Goal: Information Seeking & Learning: Learn about a topic

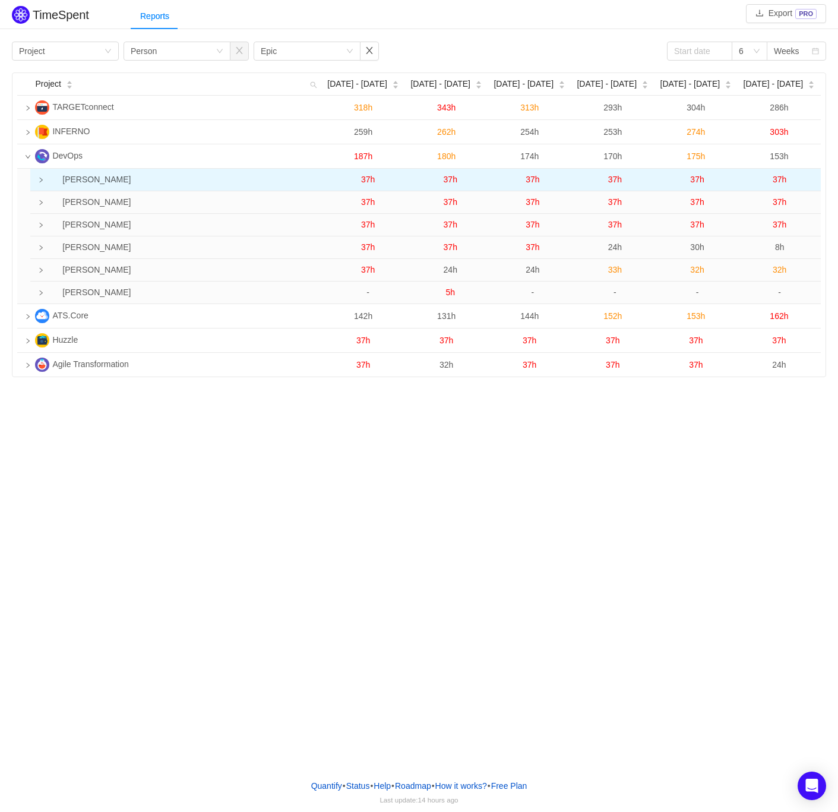
click at [45, 186] on td "[PERSON_NAME]" at bounding box center [183, 180] width 288 height 23
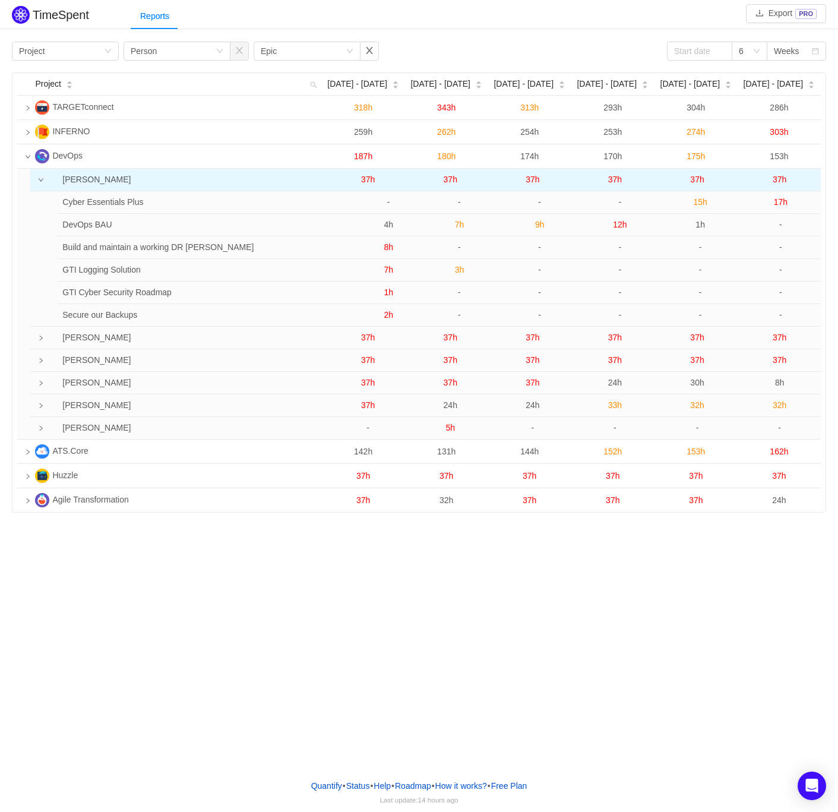
click at [369, 176] on span "37h" at bounding box center [368, 180] width 14 height 10
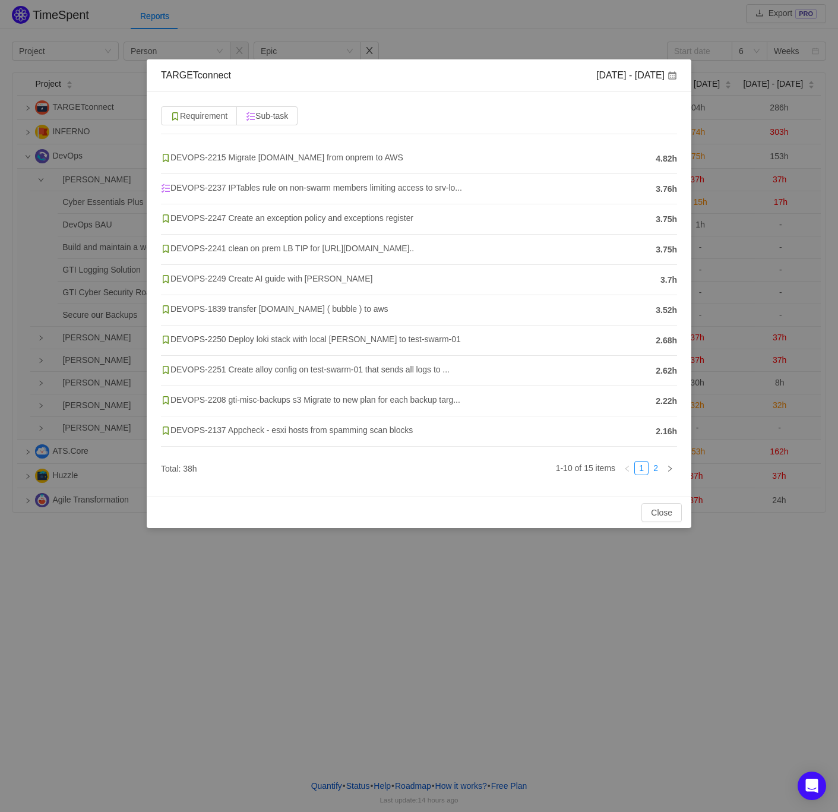
click at [660, 469] on link "2" at bounding box center [655, 468] width 13 height 13
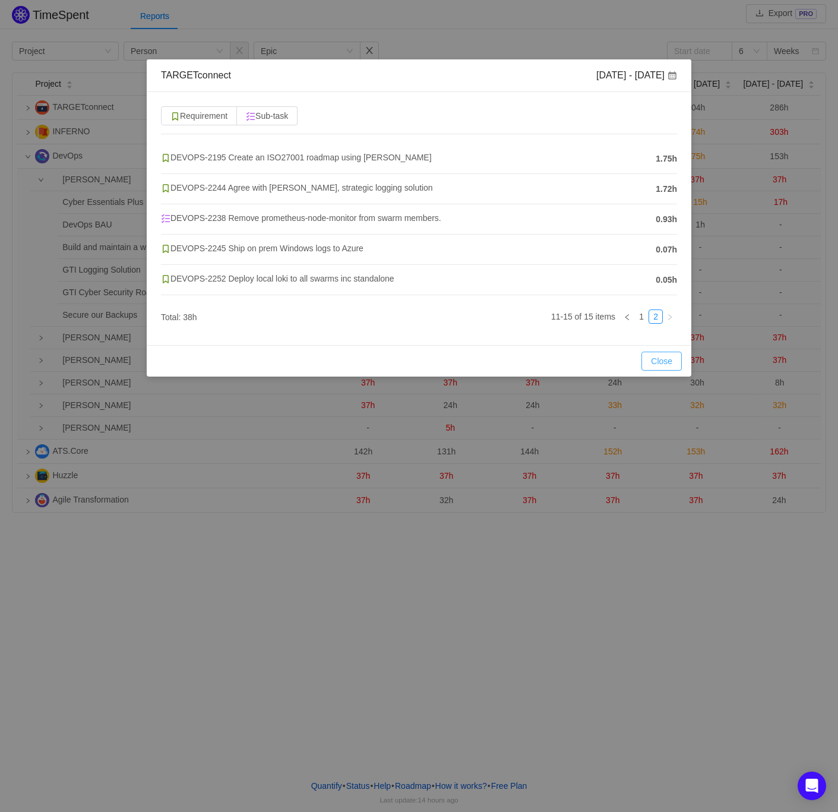
click at [668, 362] on button "Close" at bounding box center [661, 361] width 40 height 19
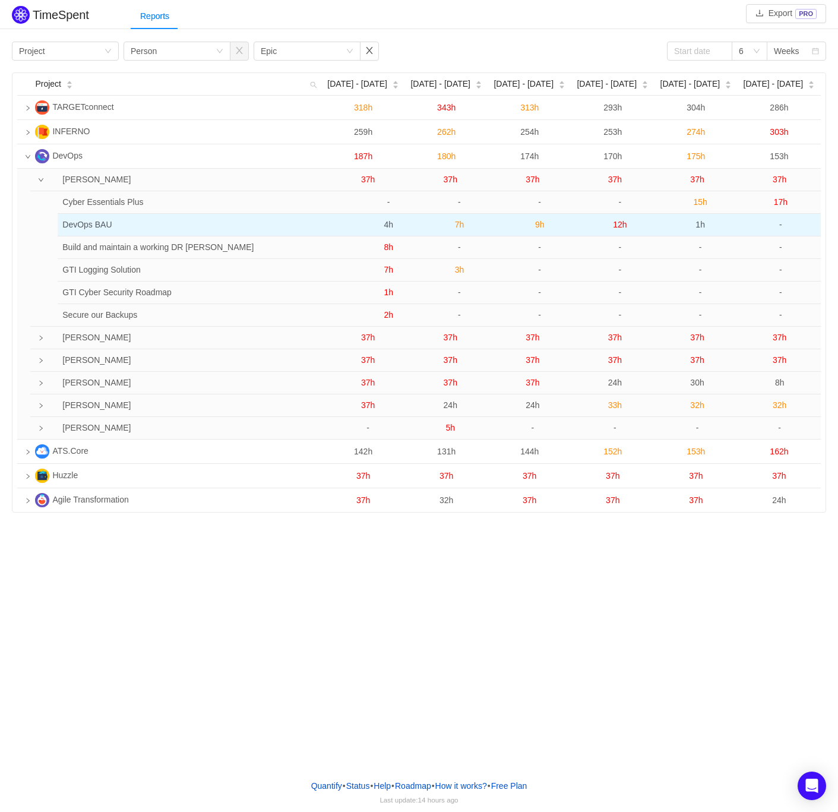
click at [392, 224] on span "4h" at bounding box center [389, 225] width 10 height 10
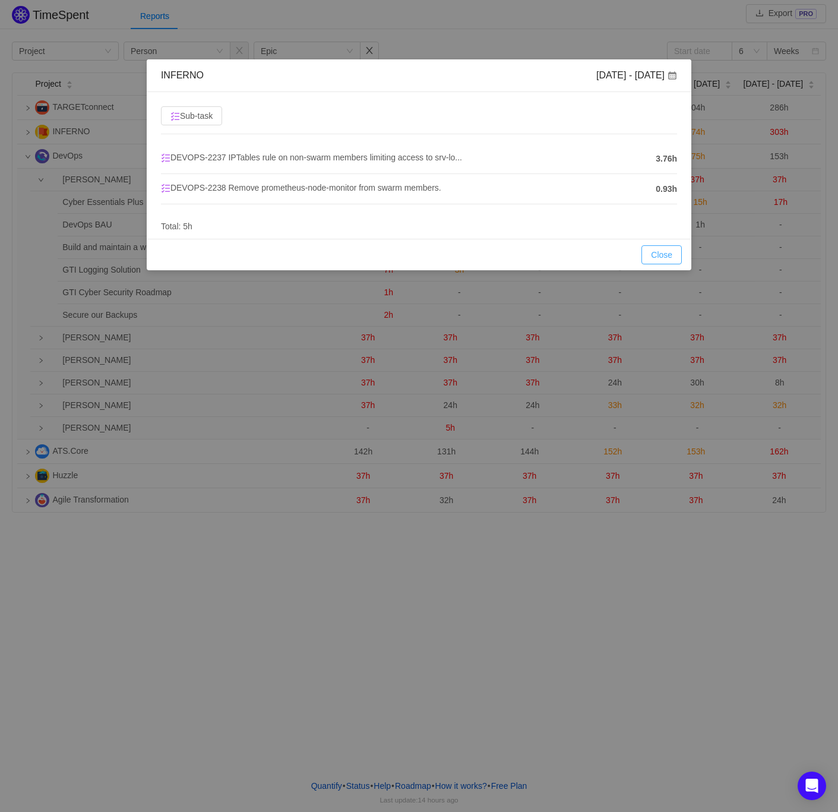
click at [657, 252] on button "Close" at bounding box center [661, 254] width 40 height 19
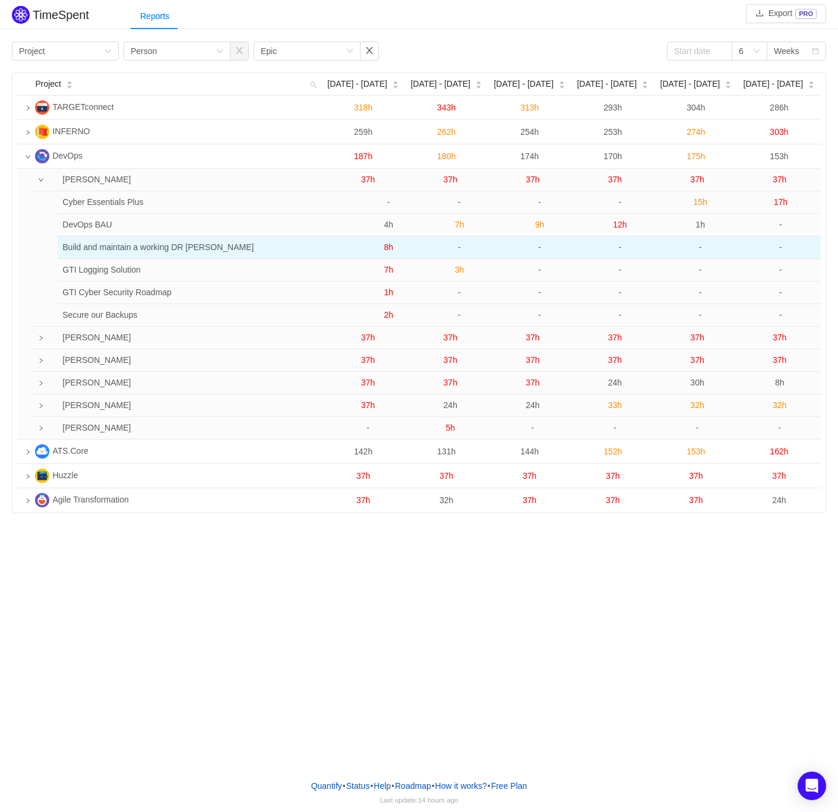
click at [388, 249] on span "8h" at bounding box center [389, 247] width 10 height 10
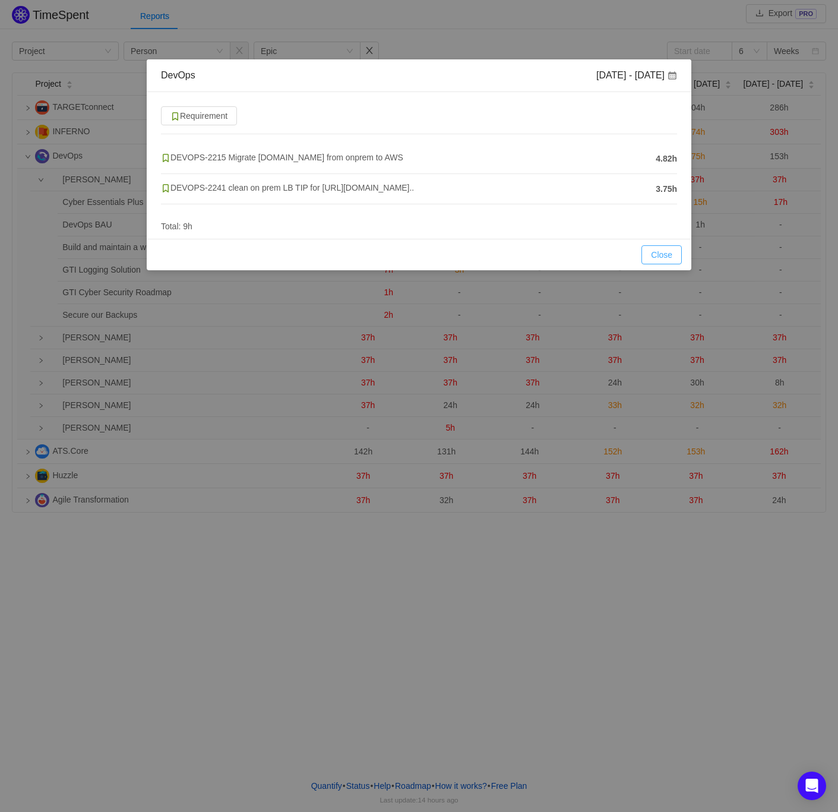
click at [652, 251] on button "Close" at bounding box center [661, 254] width 40 height 19
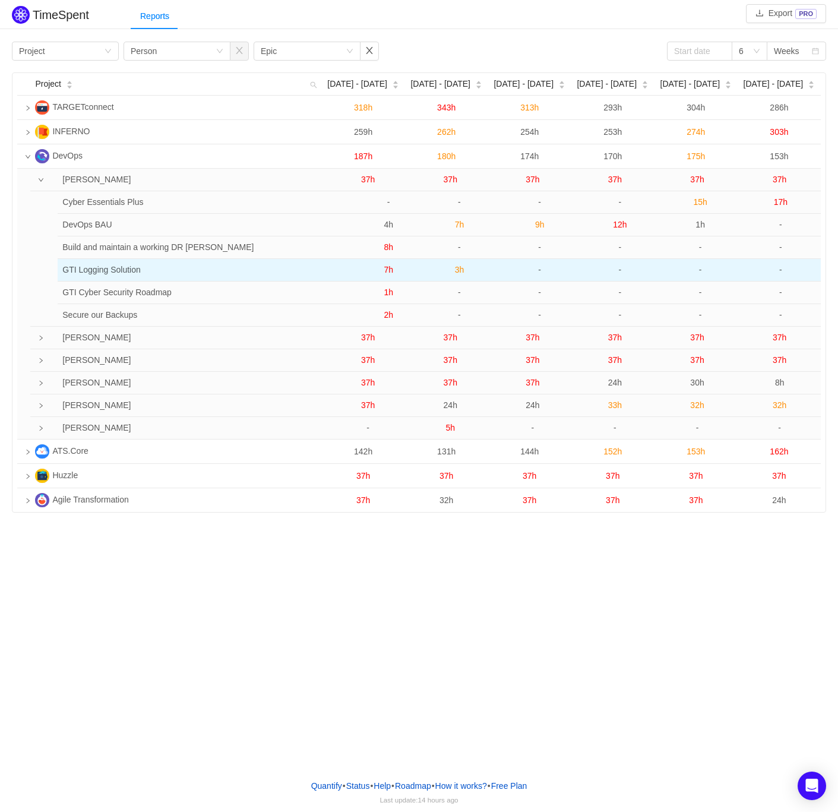
click at [390, 270] on span "7h" at bounding box center [389, 270] width 10 height 10
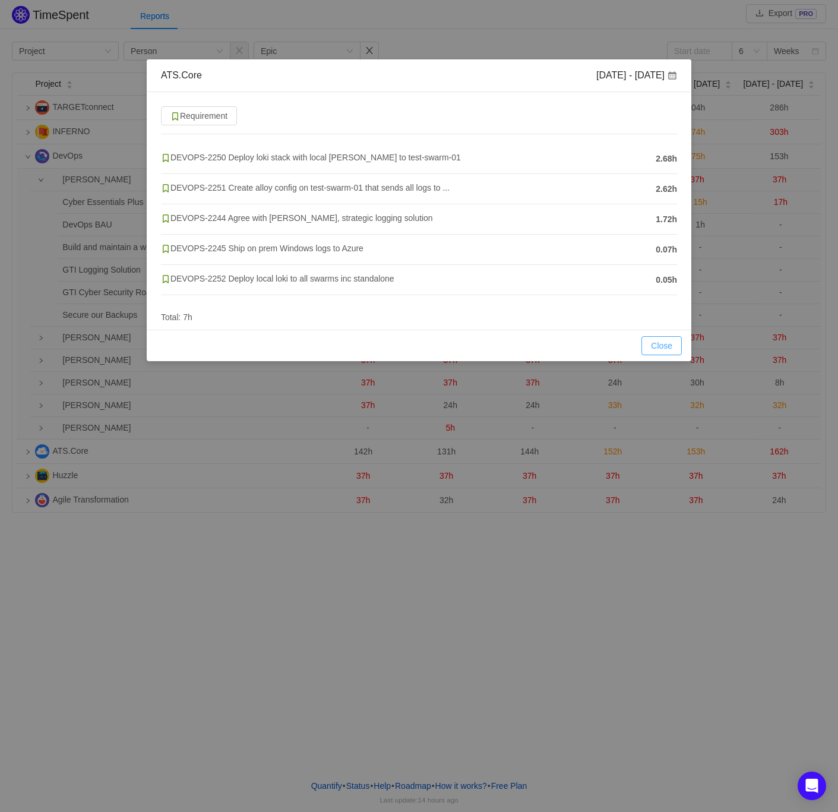
click at [655, 340] on button "Close" at bounding box center [661, 345] width 40 height 19
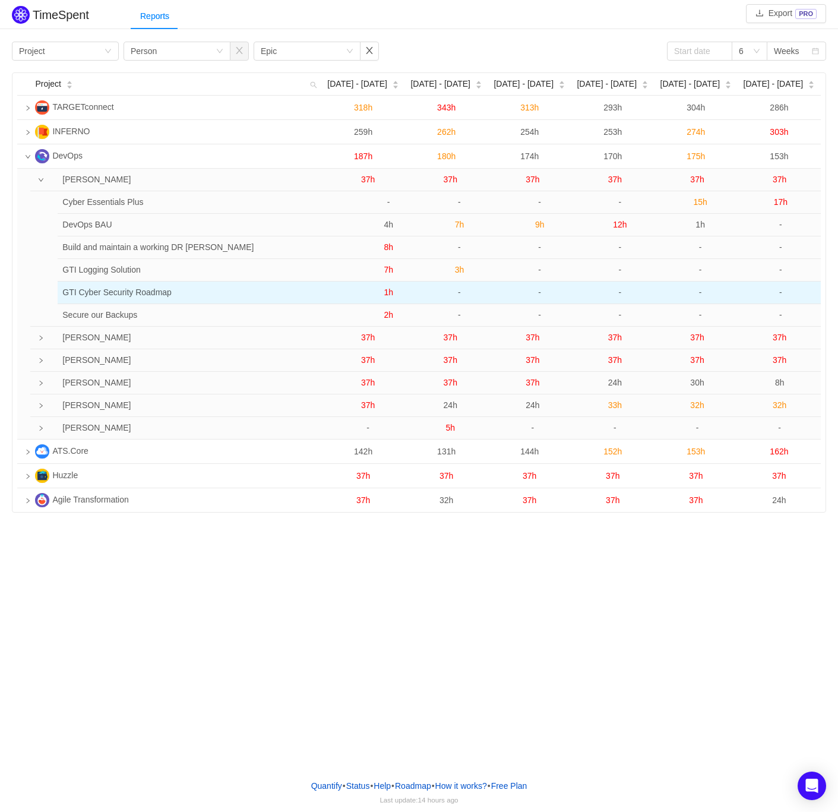
click at [388, 295] on span "1h" at bounding box center [389, 292] width 10 height 10
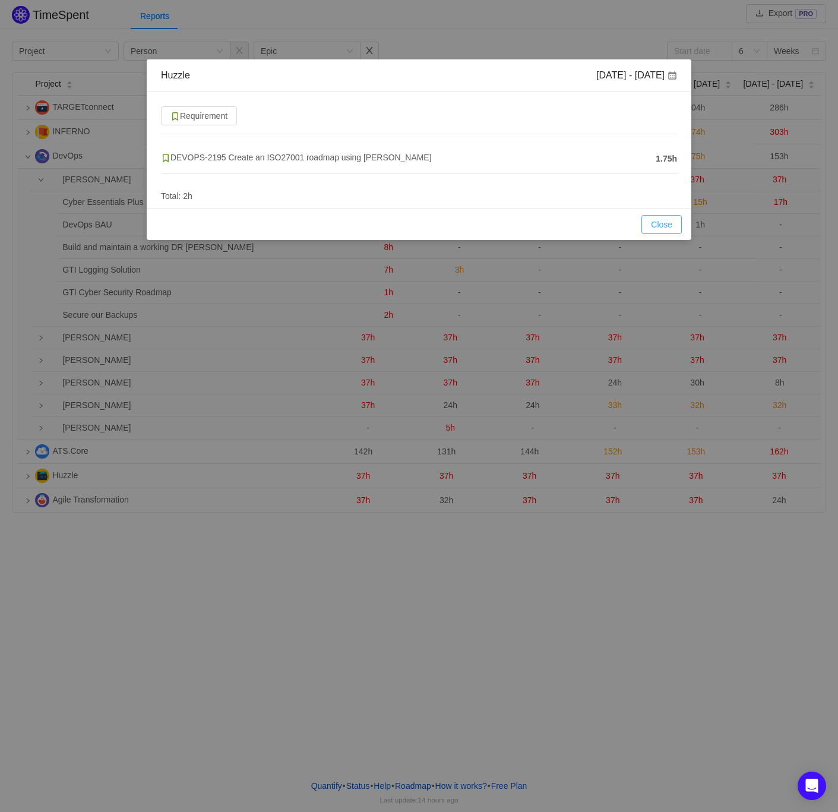
click at [656, 219] on button "Close" at bounding box center [661, 224] width 40 height 19
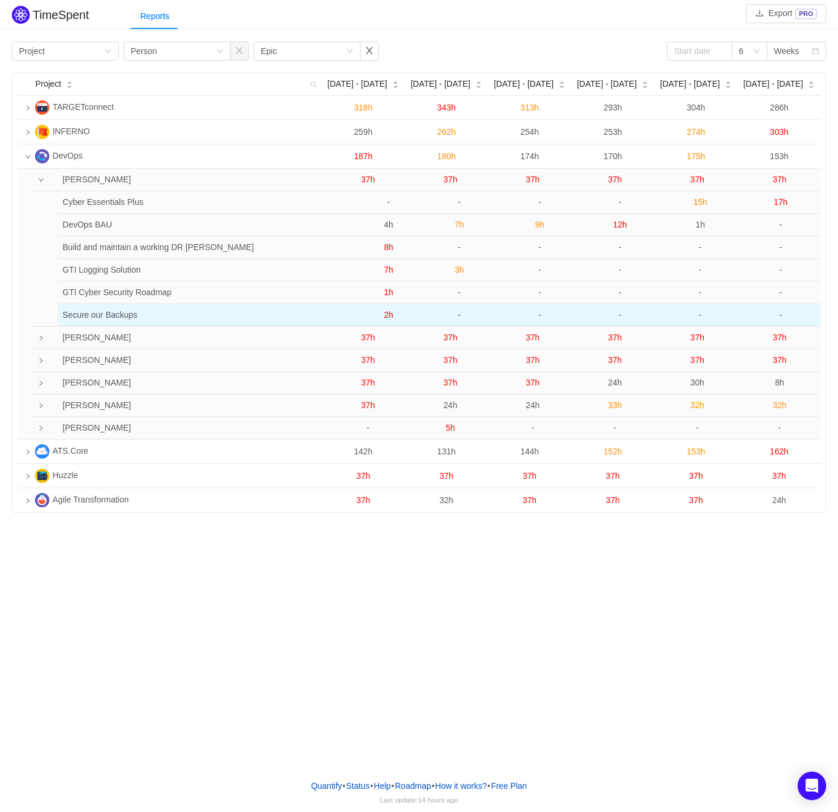
click at [388, 317] on span "2h" at bounding box center [389, 315] width 10 height 10
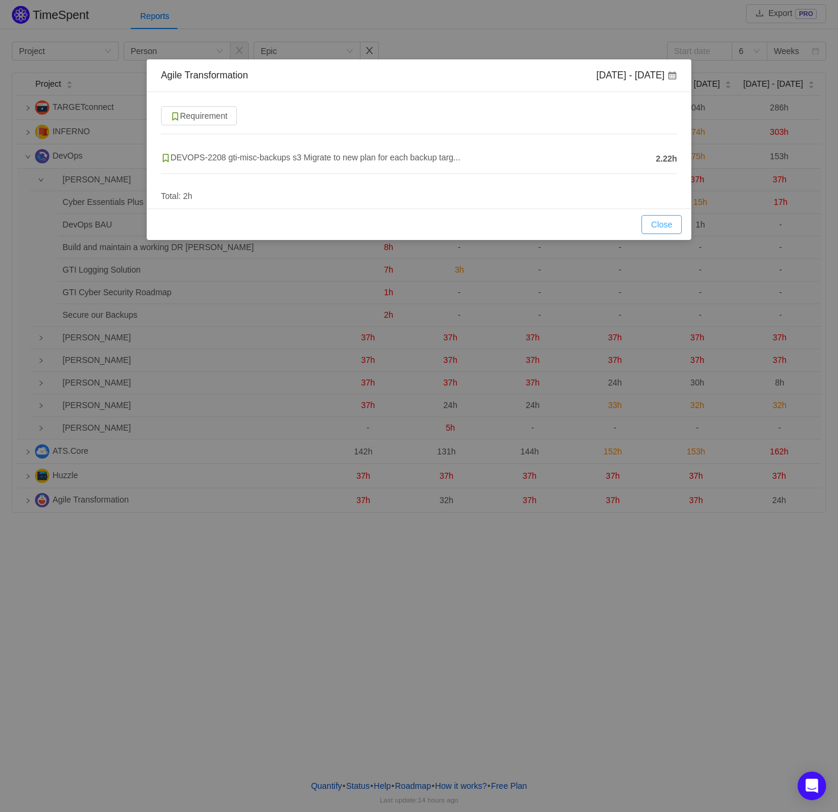
click at [660, 223] on button "Close" at bounding box center [661, 224] width 40 height 19
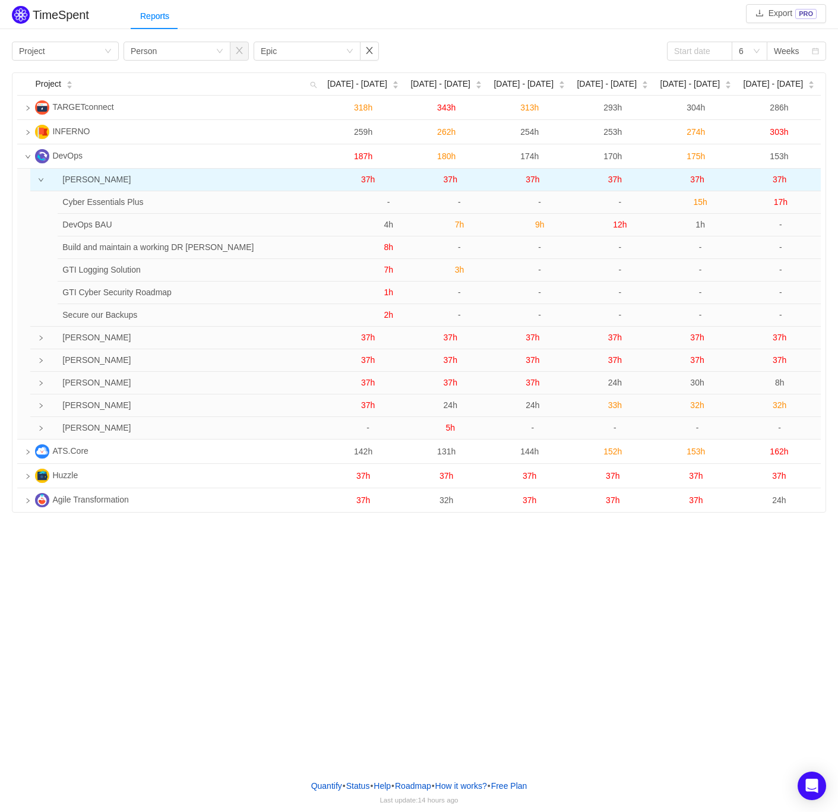
click at [362, 186] on td "37h" at bounding box center [368, 180] width 83 height 23
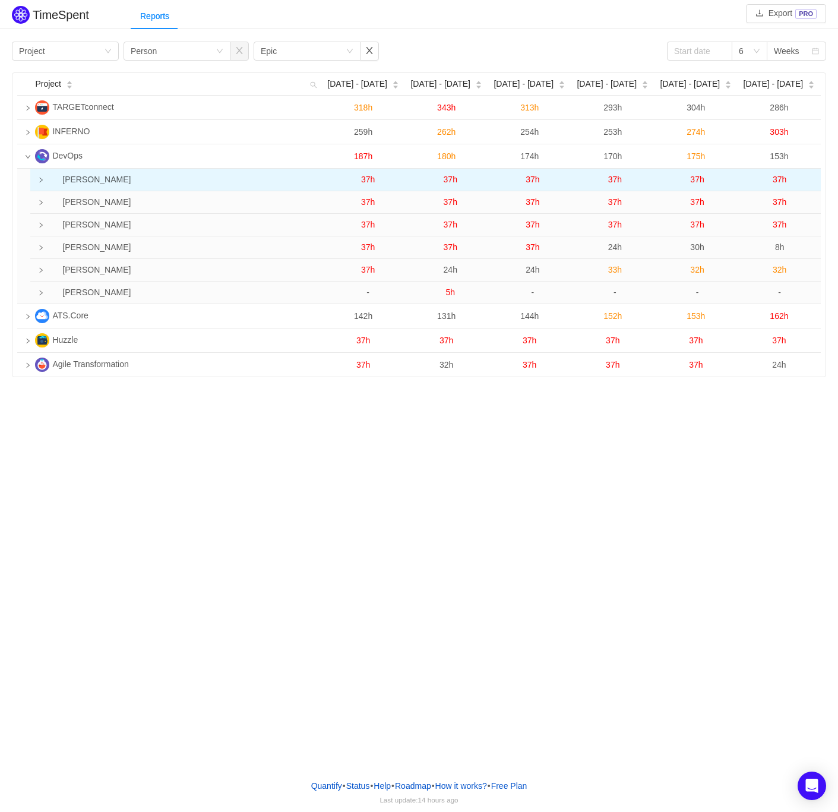
click at [36, 182] on td at bounding box center [34, 180] width 8 height 23
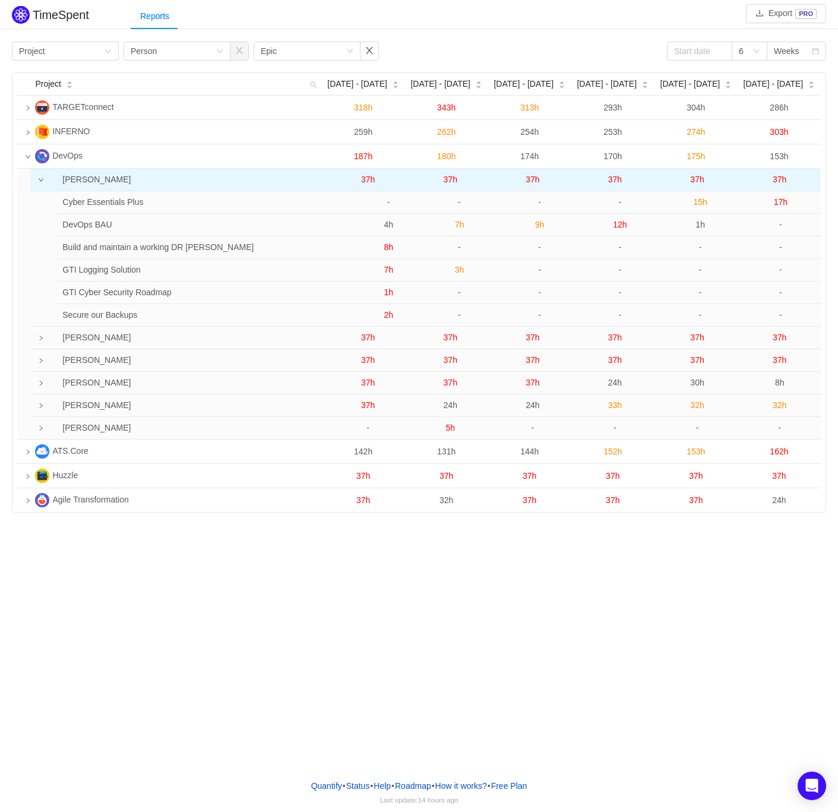
click at [368, 177] on span "37h" at bounding box center [368, 180] width 14 height 10
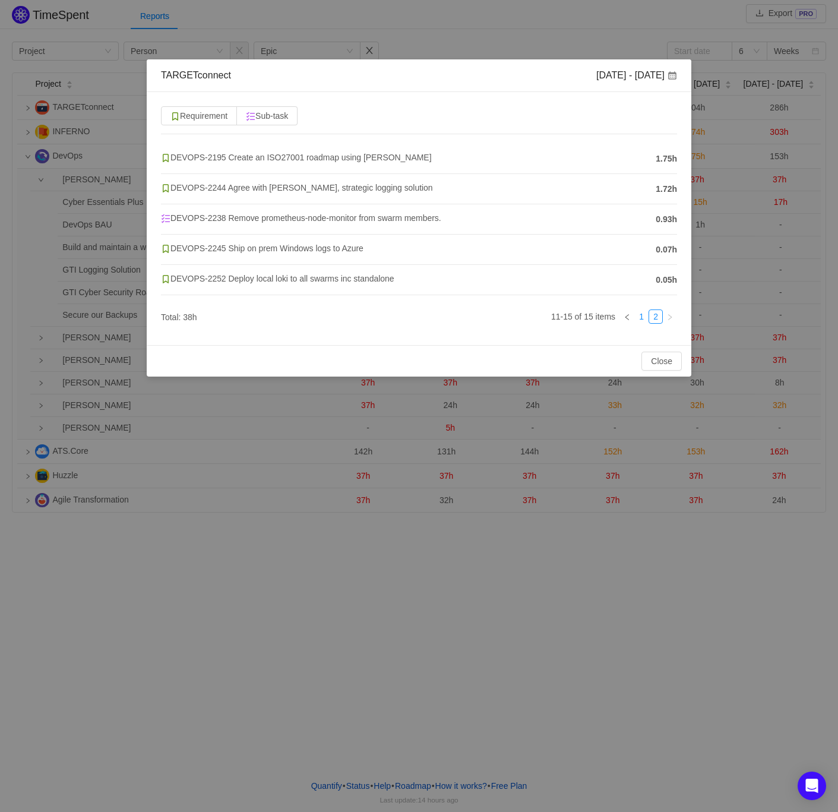
click at [641, 312] on link "1" at bounding box center [641, 316] width 13 height 13
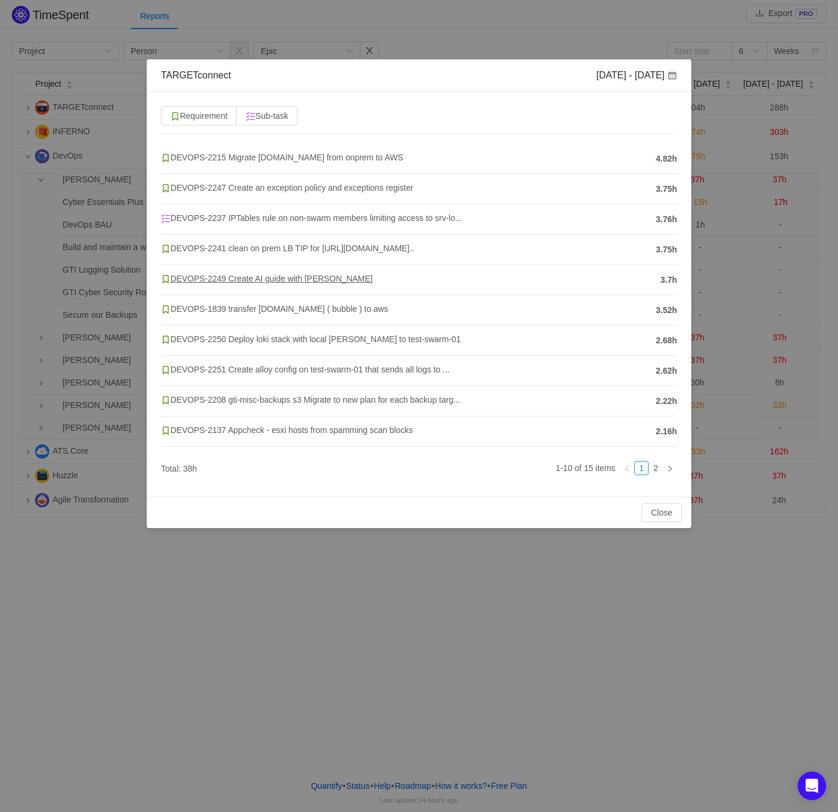
click at [272, 281] on span "DEVOPS-2249 Create AI guide with [PERSON_NAME]" at bounding box center [266, 279] width 211 height 10
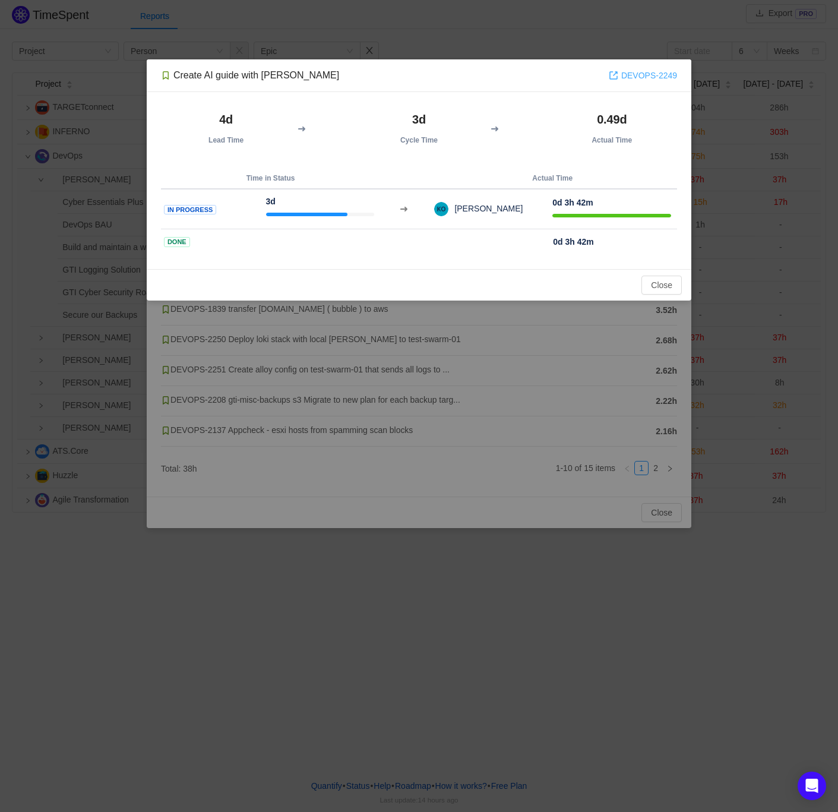
click at [643, 78] on link "DEVOPS-2249" at bounding box center [643, 75] width 68 height 13
click at [657, 289] on button "Close" at bounding box center [661, 285] width 40 height 19
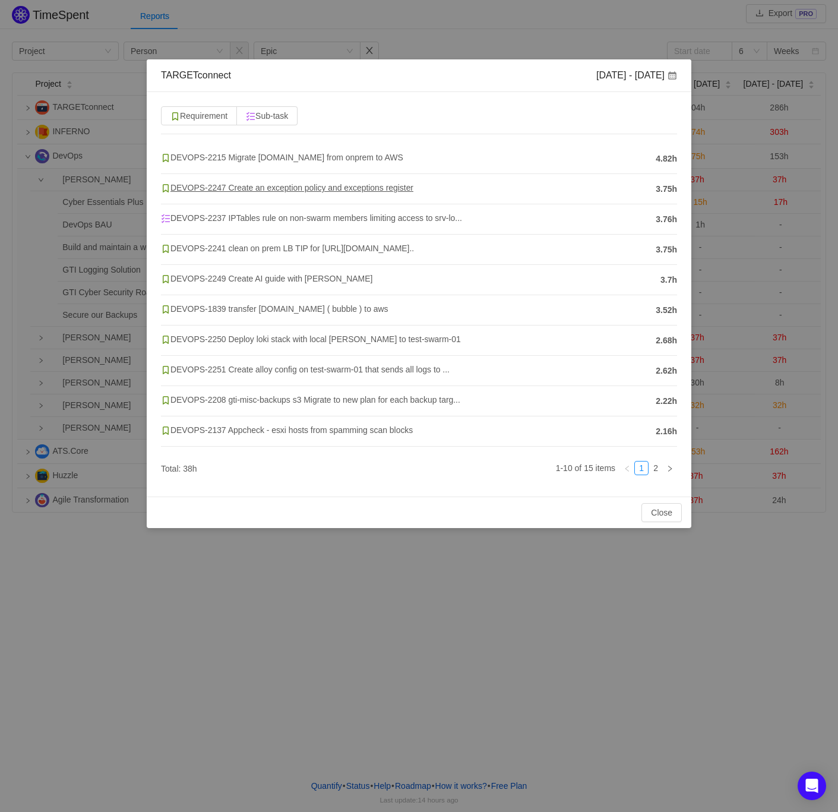
click at [264, 189] on span "DEVOPS-2247 Create an exception policy and exceptions register" at bounding box center [287, 188] width 252 height 10
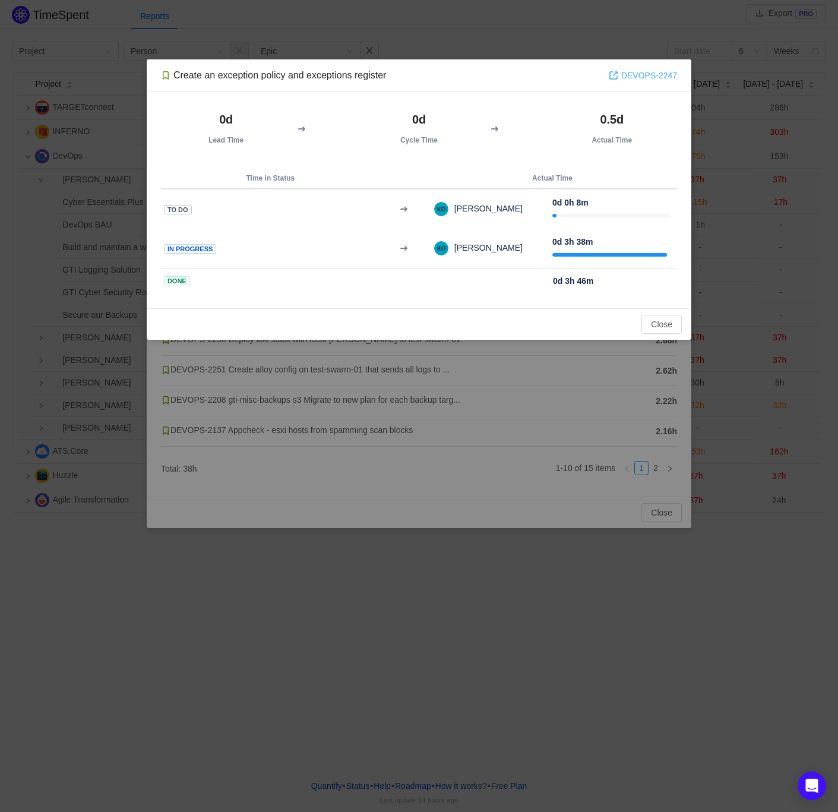
click at [641, 72] on link "DEVOPS-2247" at bounding box center [643, 75] width 68 height 13
click at [664, 322] on button "Close" at bounding box center [661, 324] width 40 height 19
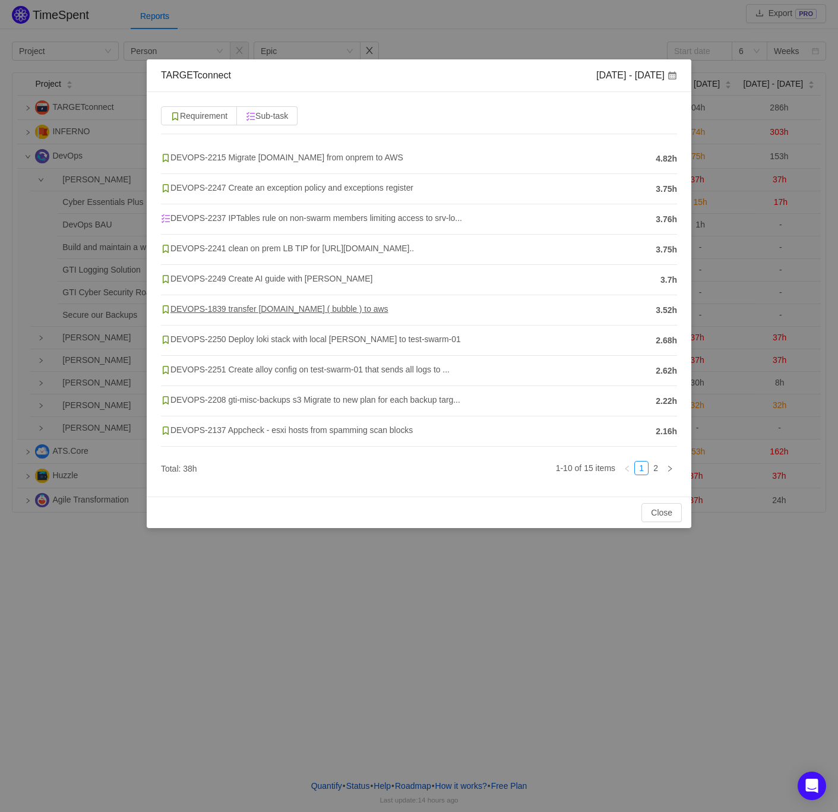
click at [307, 309] on span "DEVOPS-1839 transfer [DOMAIN_NAME] ( bubble ) to aws" at bounding box center [274, 309] width 227 height 10
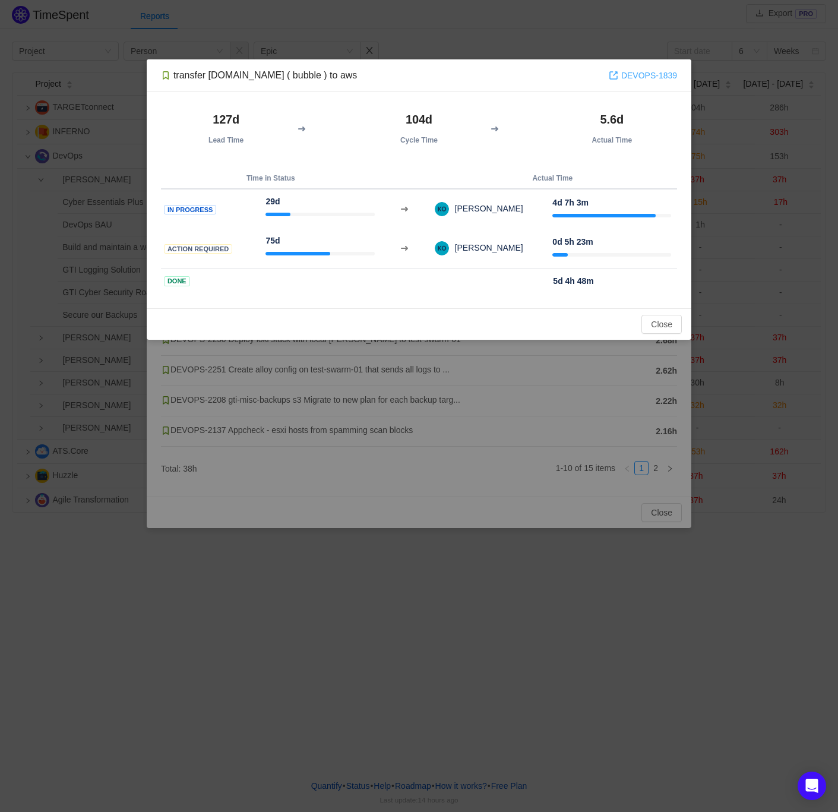
click at [643, 77] on link "DEVOPS-1839" at bounding box center [643, 75] width 68 height 13
click at [662, 328] on button "Close" at bounding box center [661, 324] width 40 height 19
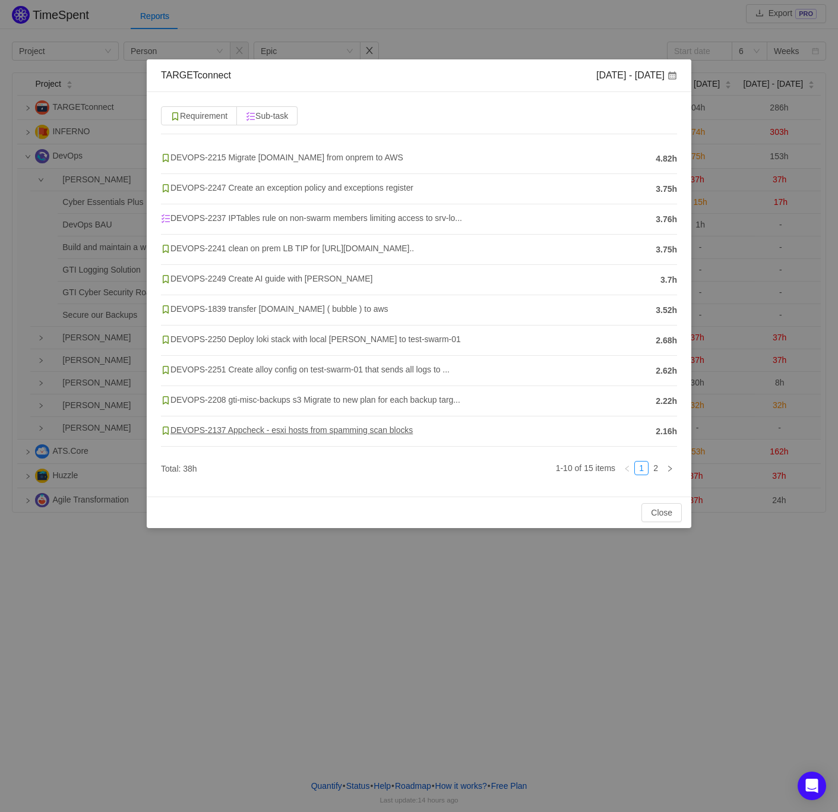
click at [299, 432] on span "DEVOPS-2137 Appcheck - esxi hosts from spamming scan blocks" at bounding box center [287, 430] width 252 height 10
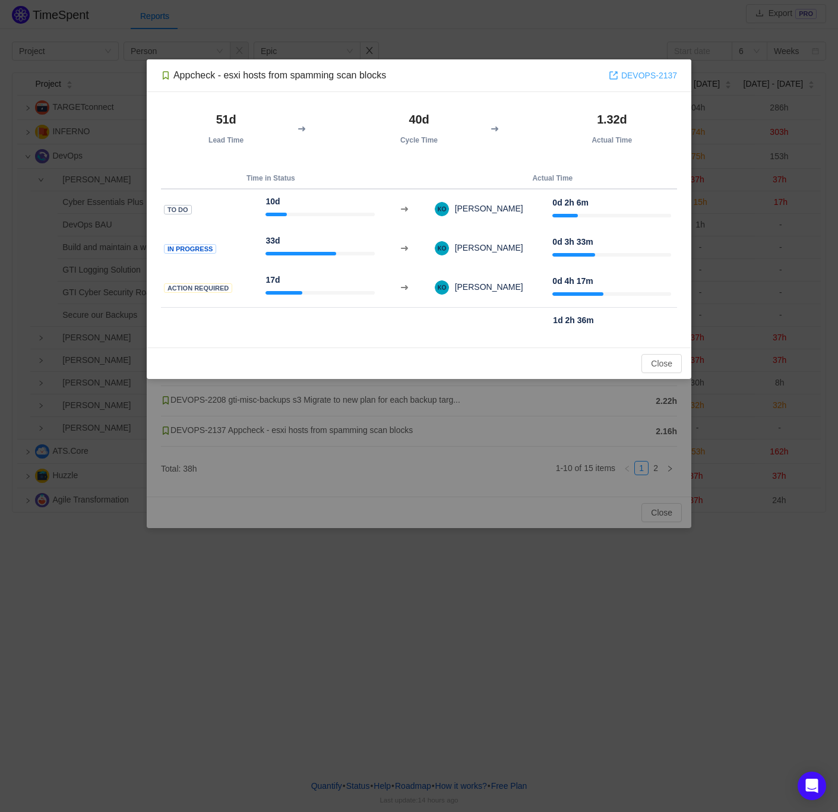
click at [645, 74] on link "DEVOPS-2137" at bounding box center [643, 75] width 68 height 13
click at [669, 363] on button "Close" at bounding box center [661, 363] width 40 height 19
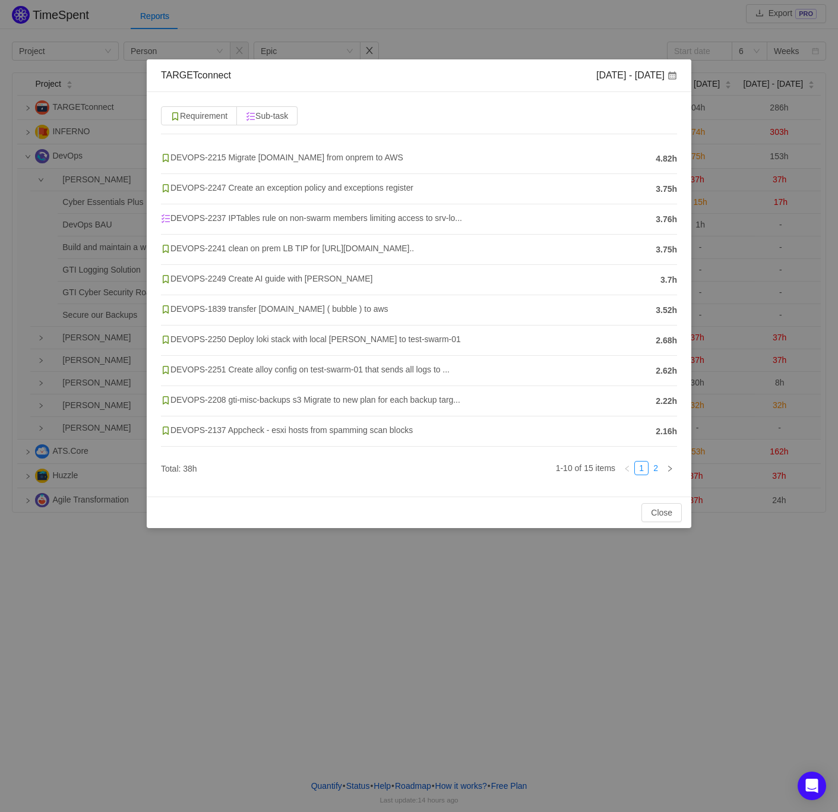
click at [660, 469] on link "2" at bounding box center [655, 468] width 13 height 13
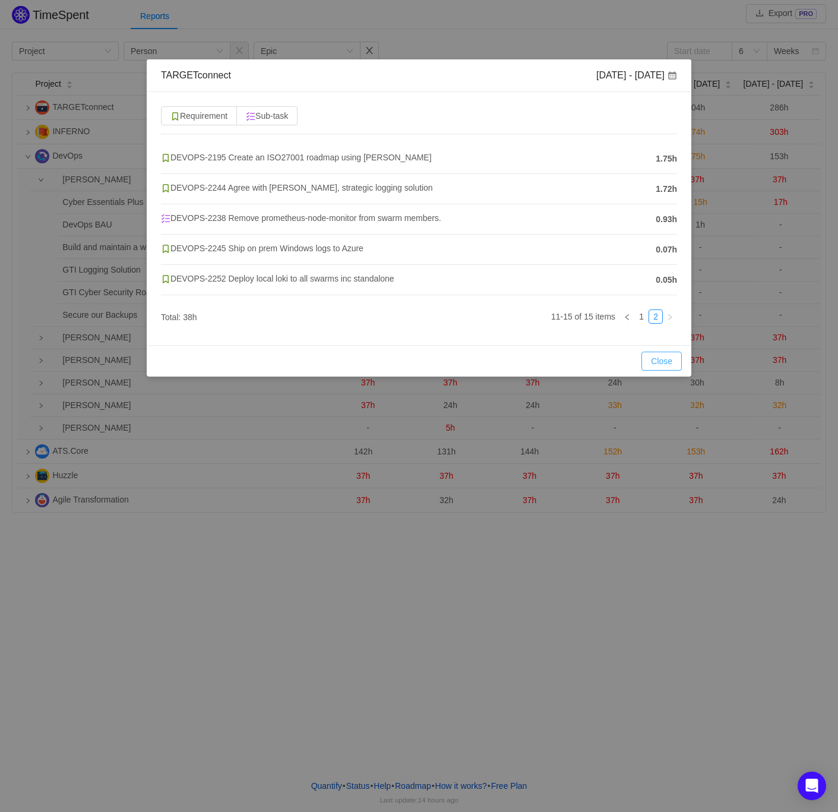
click at [667, 359] on button "Close" at bounding box center [661, 361] width 40 height 19
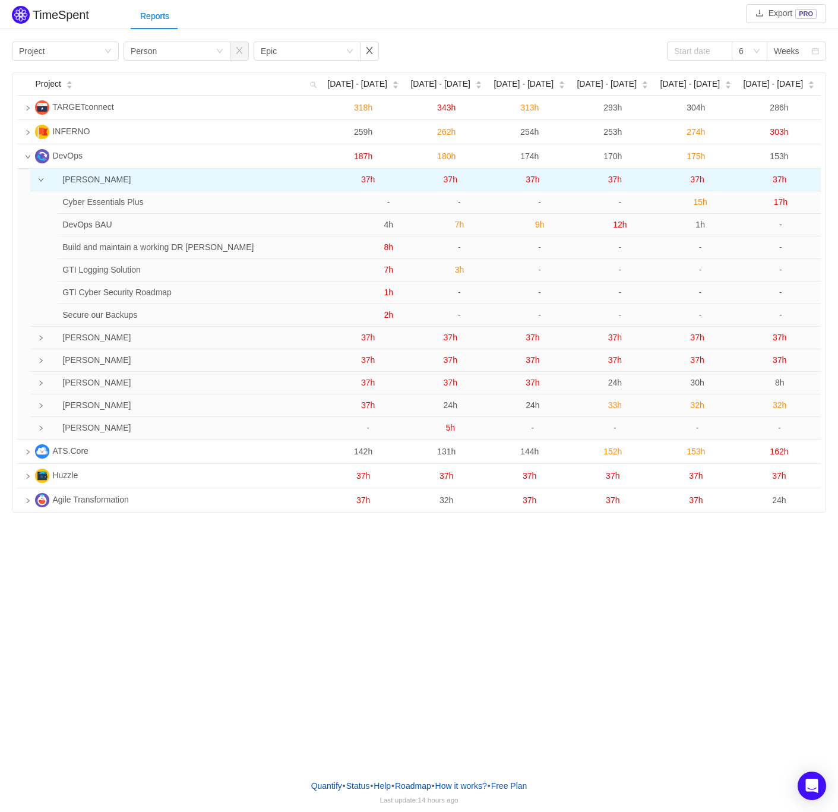
click at [449, 176] on span "37h" at bounding box center [451, 180] width 14 height 10
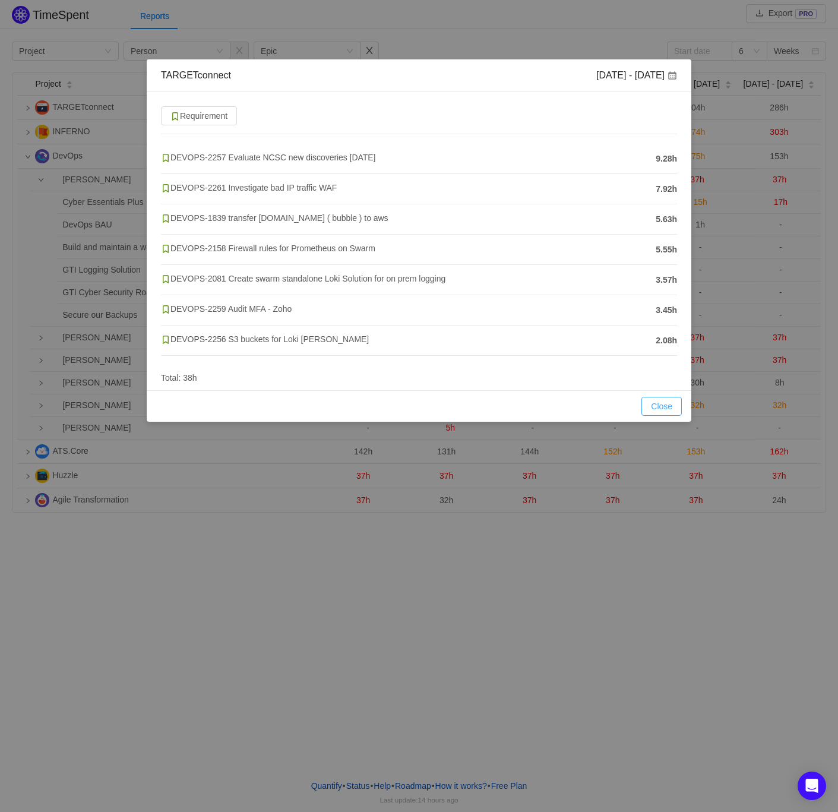
click at [672, 406] on button "Close" at bounding box center [661, 406] width 40 height 19
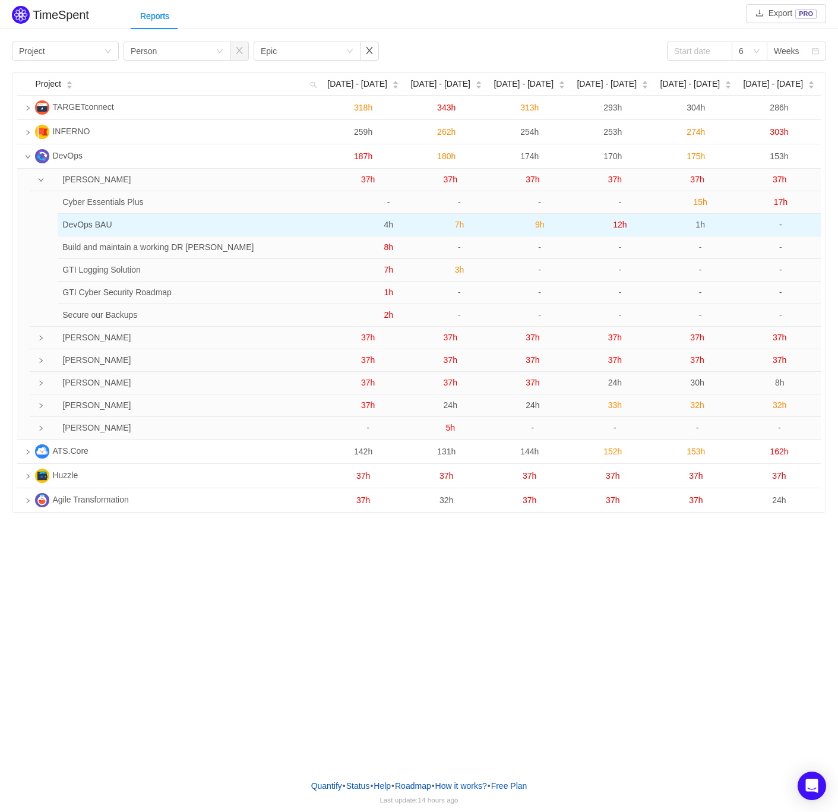
click at [459, 223] on span "7h" at bounding box center [460, 225] width 10 height 10
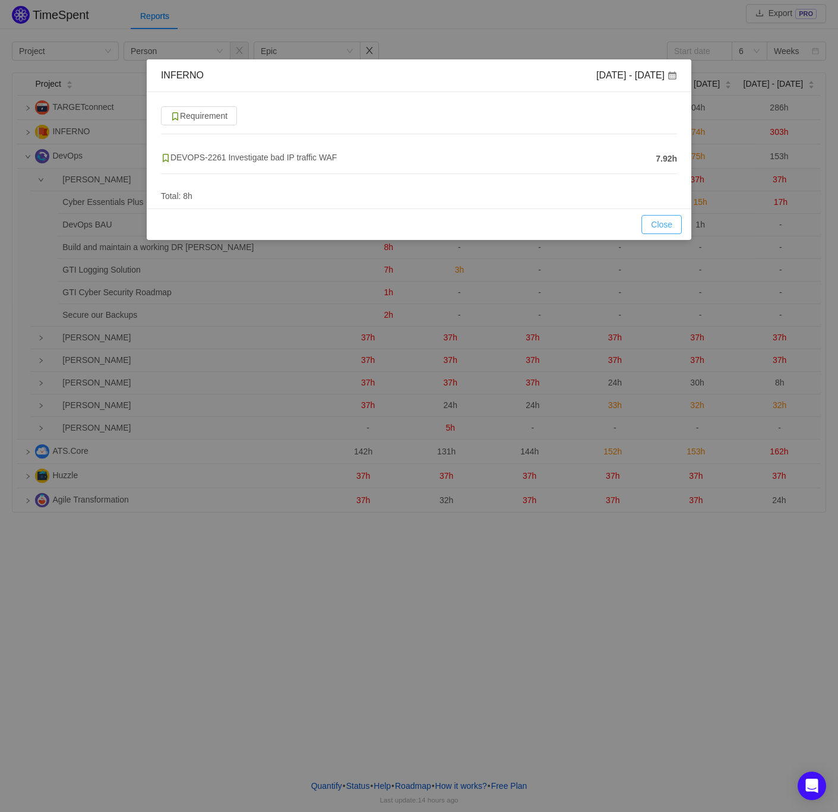
click at [669, 225] on button "Close" at bounding box center [661, 224] width 40 height 19
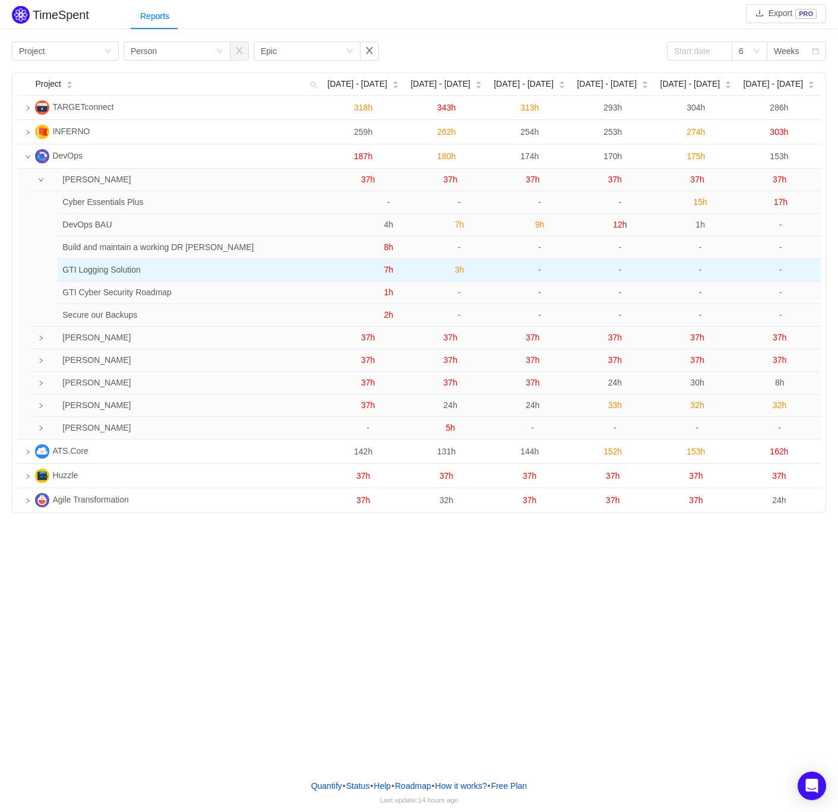
click at [457, 271] on span "3h" at bounding box center [460, 270] width 10 height 10
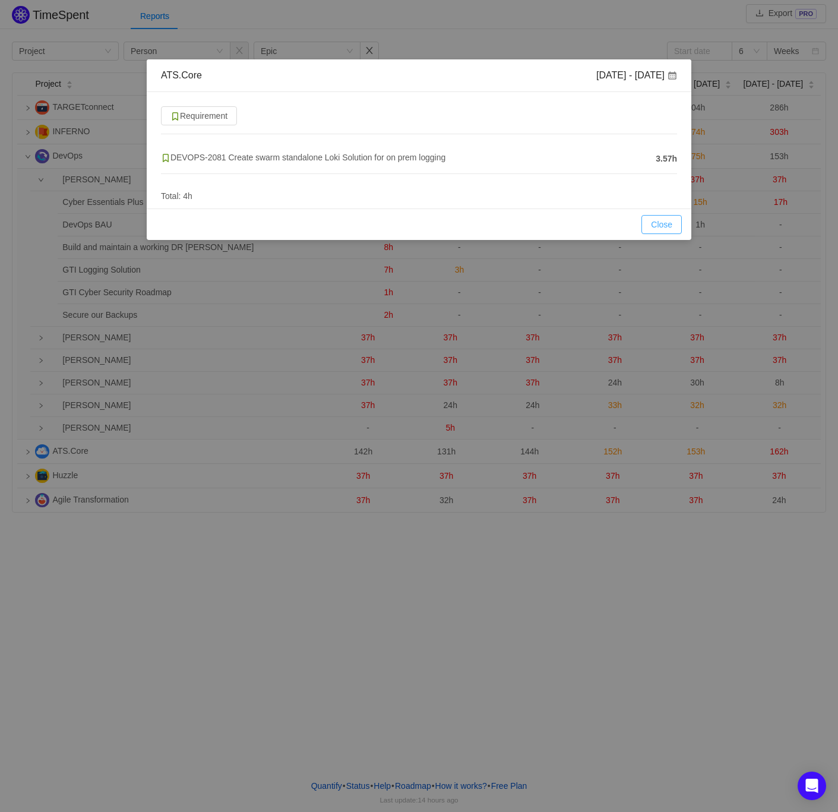
click at [668, 222] on button "Close" at bounding box center [661, 224] width 40 height 19
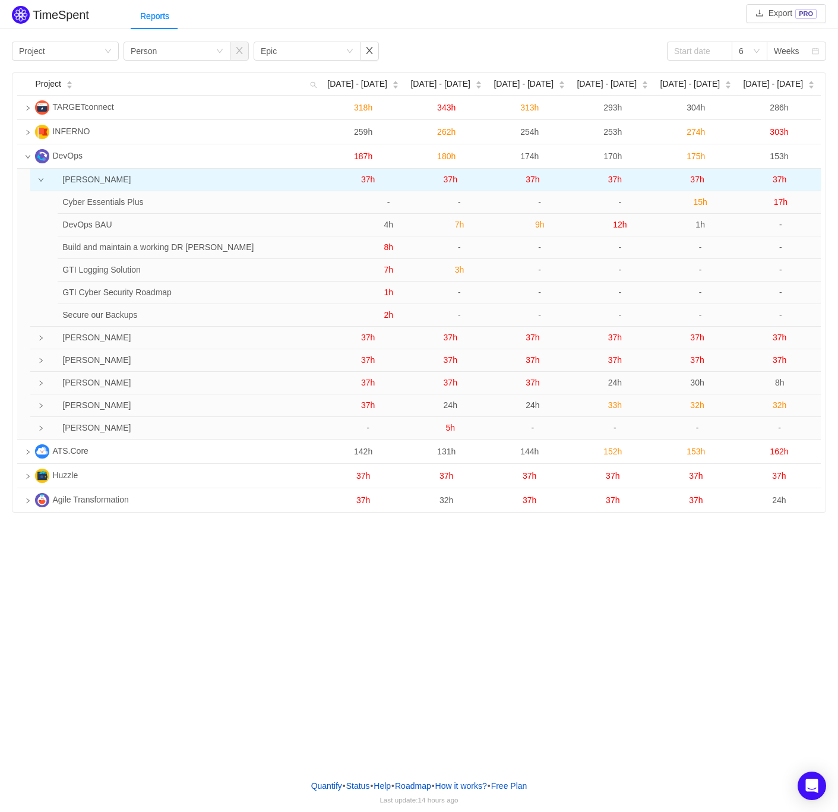
click at [448, 176] on span "37h" at bounding box center [451, 180] width 14 height 10
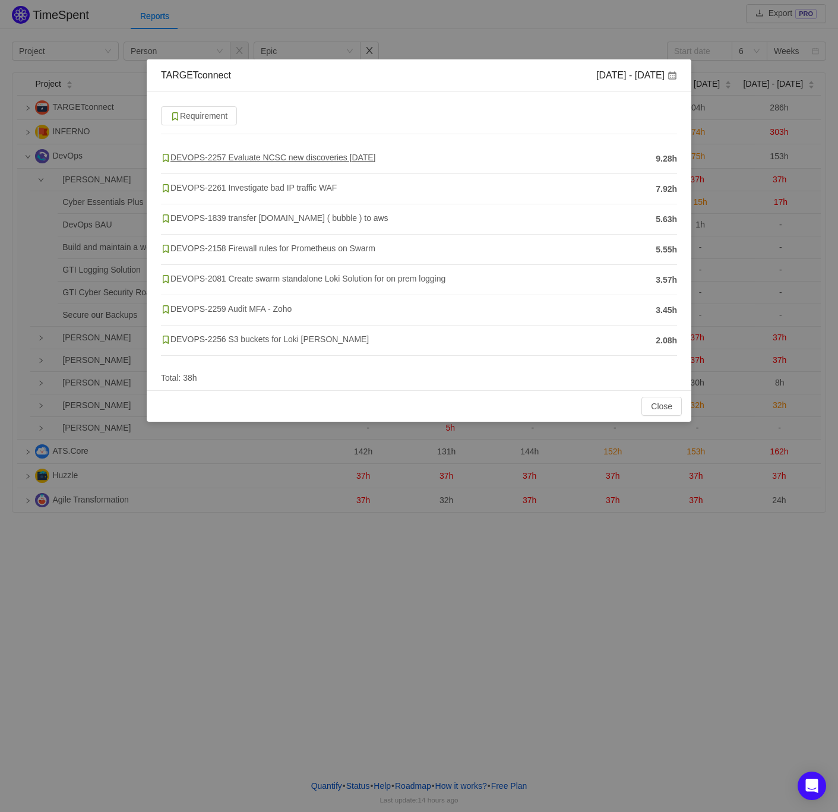
click at [318, 156] on span "DEVOPS-2257 Evaluate NCSC new discoveries [DATE]" at bounding box center [268, 158] width 215 height 10
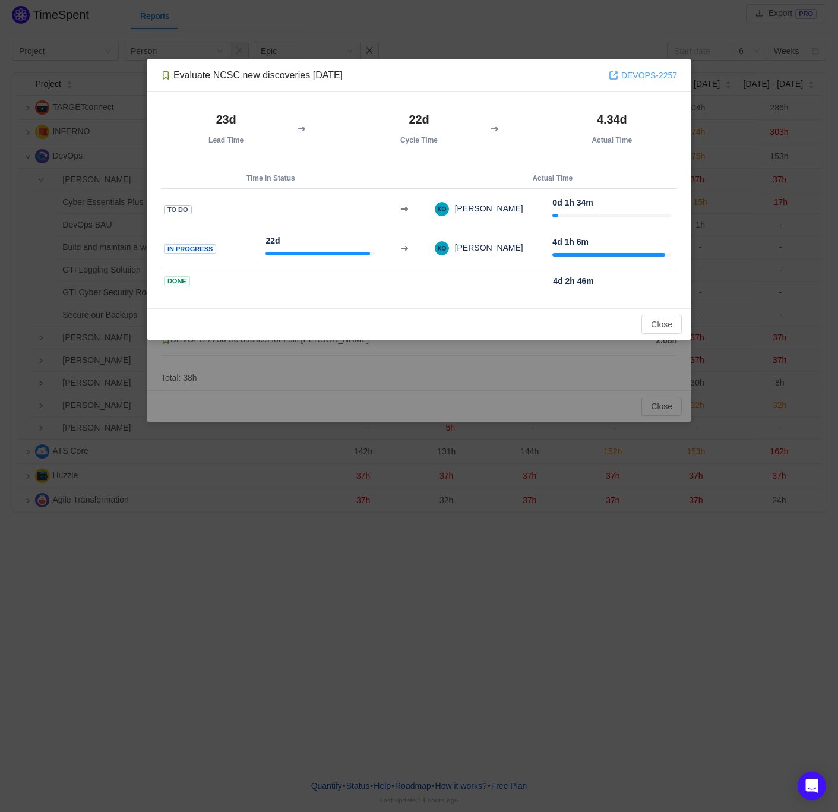
click at [646, 77] on link "DEVOPS-2257" at bounding box center [643, 75] width 68 height 13
click at [659, 325] on button "Close" at bounding box center [661, 324] width 40 height 19
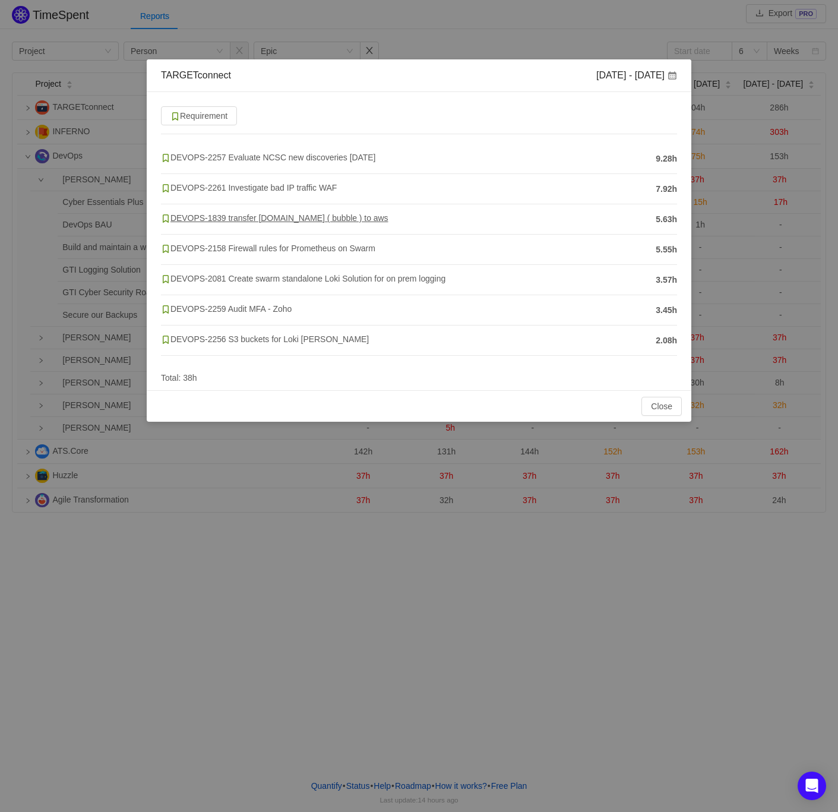
click at [303, 215] on span "DEVOPS-1839 transfer [DOMAIN_NAME] ( bubble ) to aws" at bounding box center [274, 218] width 227 height 10
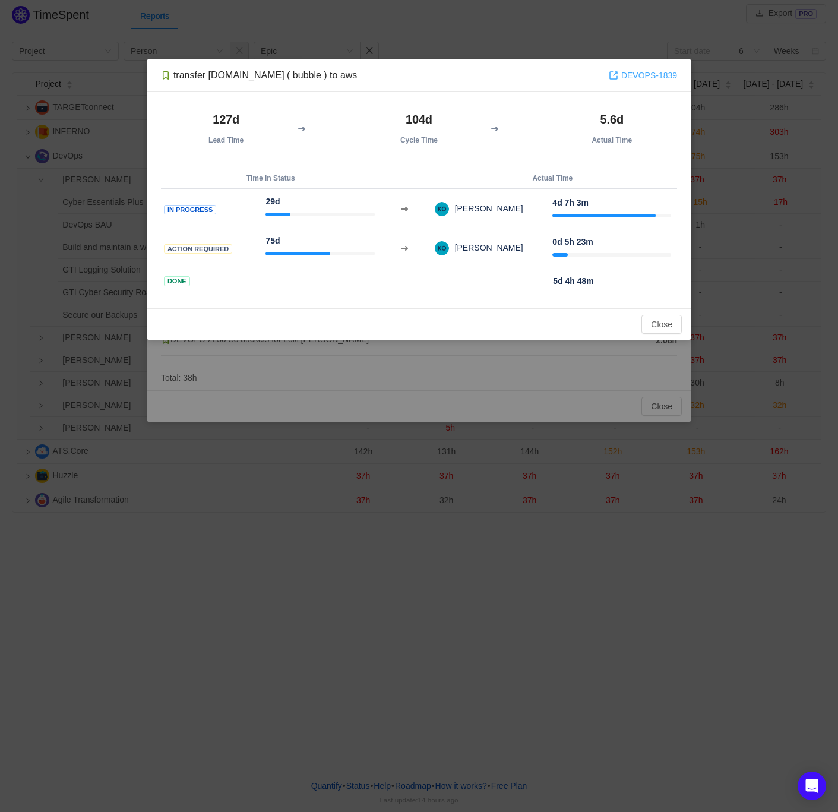
click at [647, 76] on link "DEVOPS-1839" at bounding box center [643, 75] width 68 height 13
click at [666, 324] on button "Close" at bounding box center [661, 324] width 40 height 19
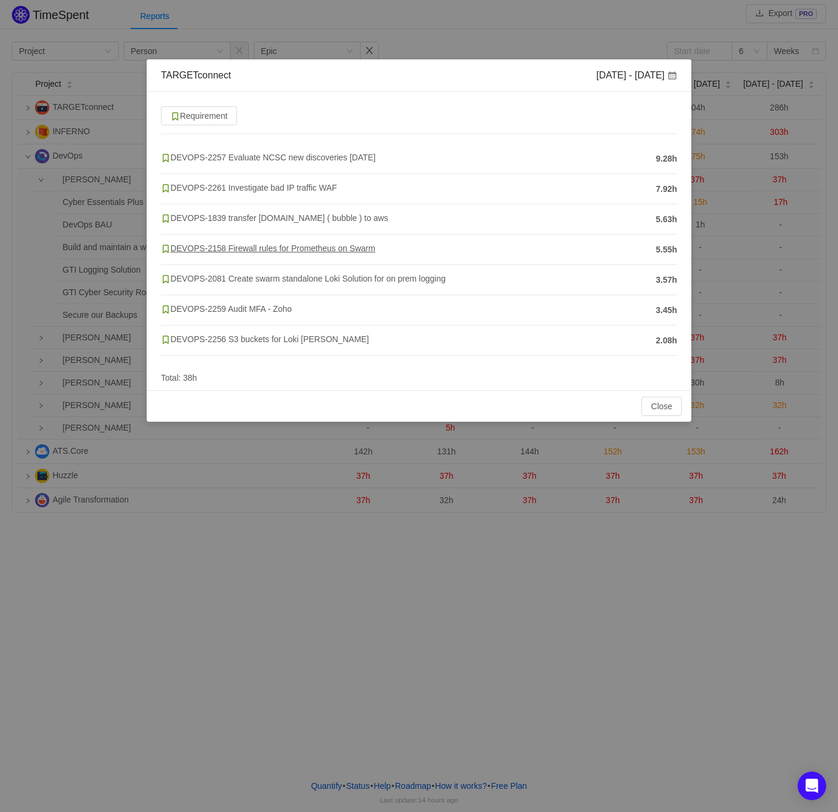
click at [310, 245] on span "DEVOPS-2158 Firewall rules for Prometheus on Swarm" at bounding box center [268, 249] width 214 height 10
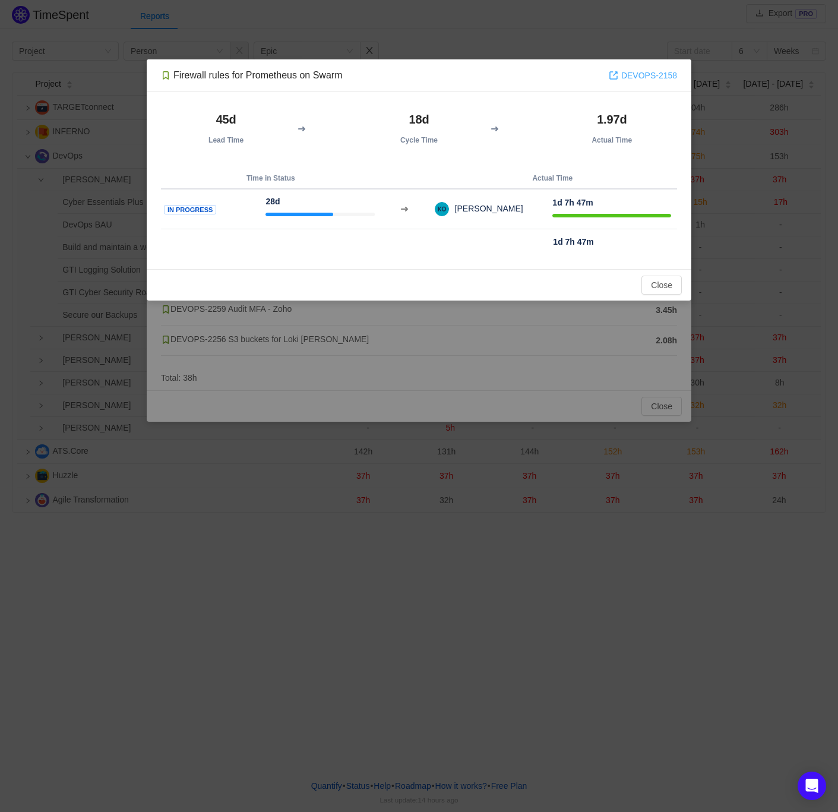
click at [634, 73] on link "DEVOPS-2158" at bounding box center [643, 75] width 68 height 13
click at [672, 283] on button "Close" at bounding box center [661, 285] width 40 height 19
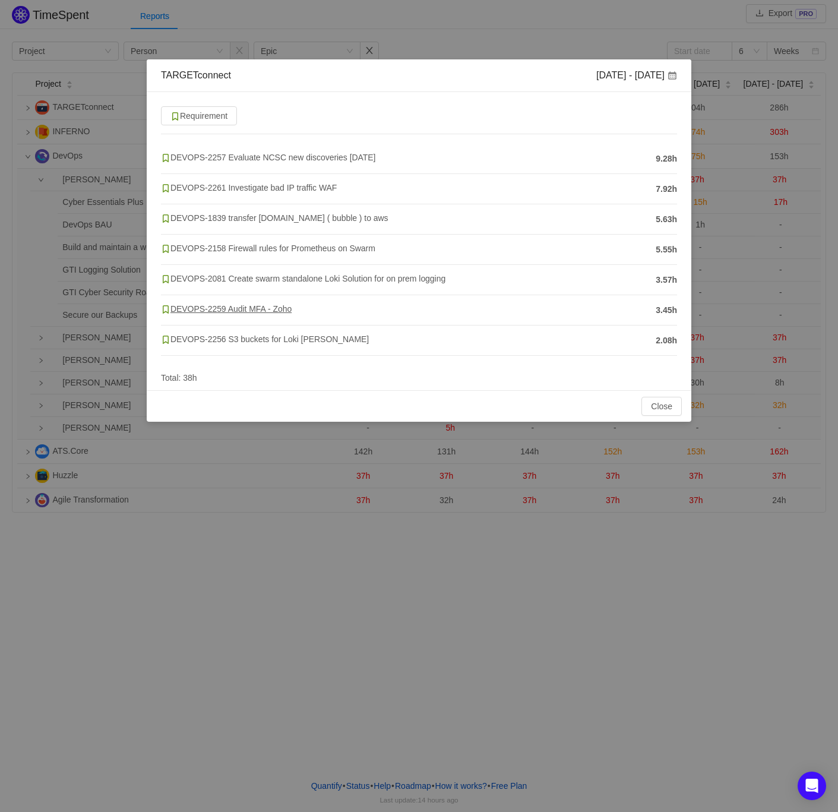
click at [280, 308] on span "DEVOPS-2259 Audit MFA - Zoho" at bounding box center [226, 309] width 131 height 10
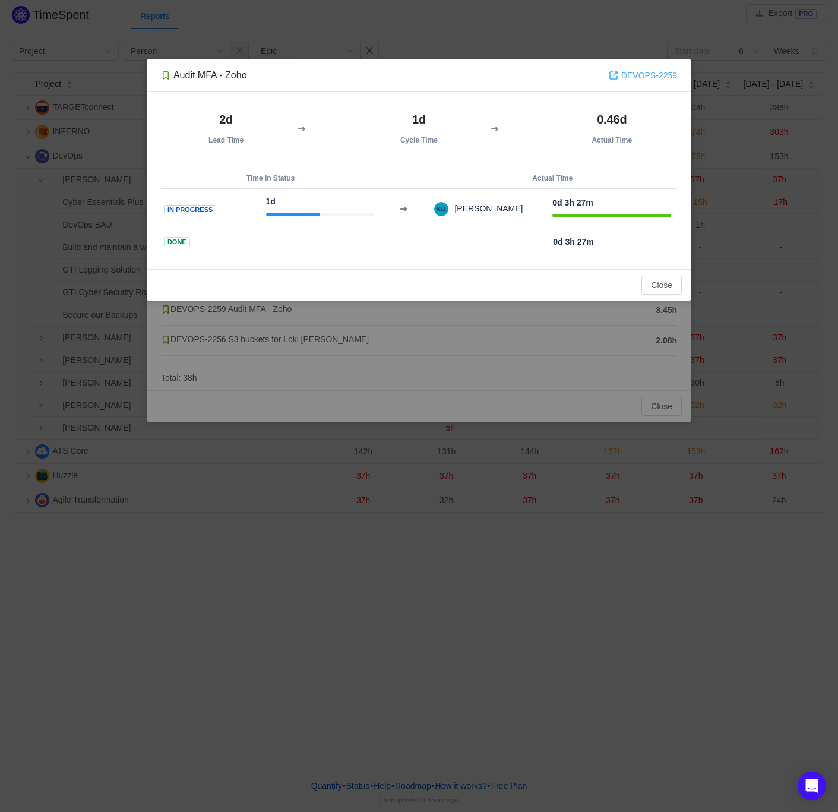
click at [649, 69] on link "DEVOPS-2259" at bounding box center [643, 75] width 68 height 13
click at [648, 276] on button "Close" at bounding box center [661, 285] width 40 height 19
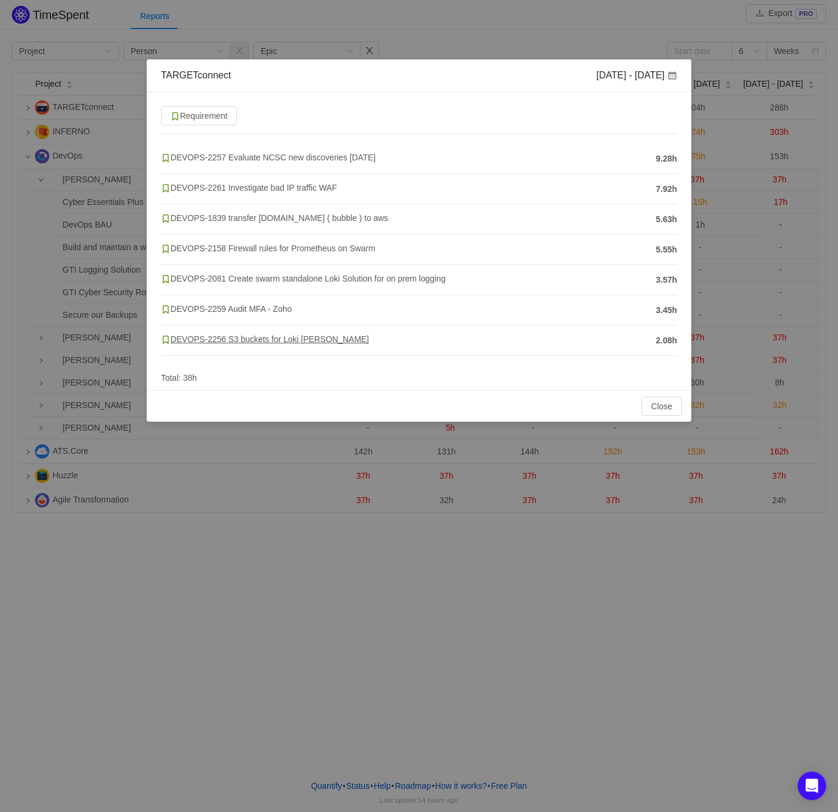
click at [271, 335] on span "DEVOPS-2256 S3 buckets for Loki [PERSON_NAME]" at bounding box center [265, 339] width 208 height 10
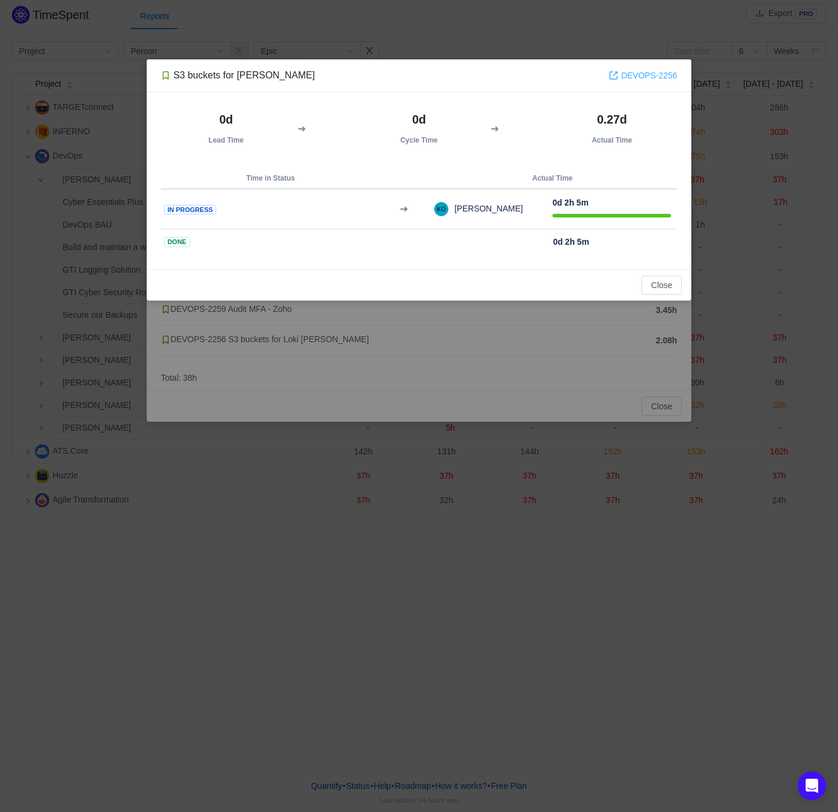
click at [641, 71] on link "DEVOPS-2256" at bounding box center [643, 75] width 68 height 13
click at [667, 282] on button "Close" at bounding box center [661, 285] width 40 height 19
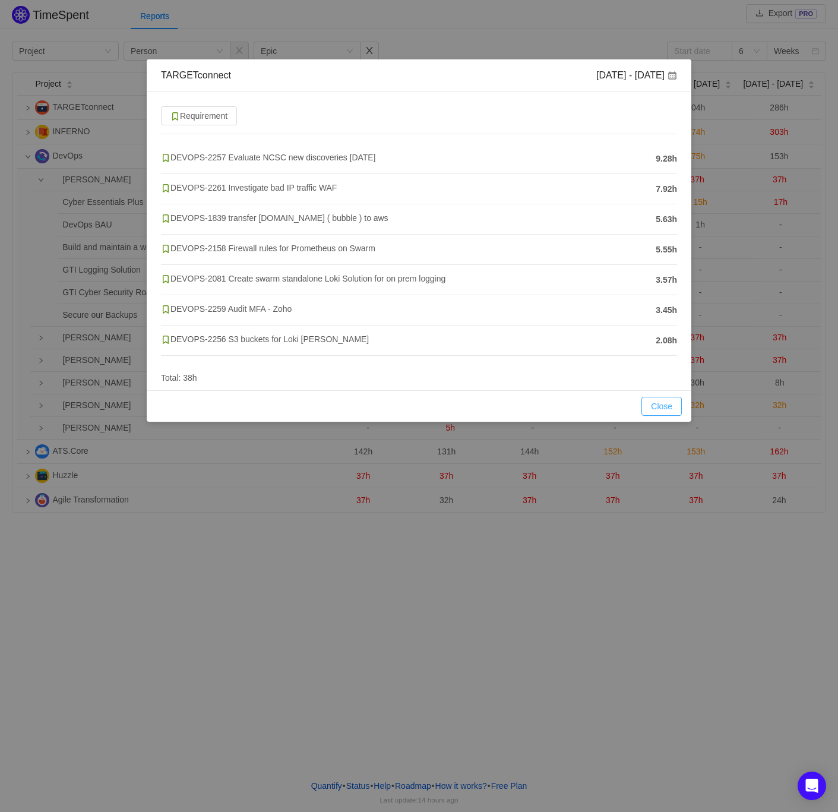
click at [662, 412] on button "Close" at bounding box center [661, 406] width 40 height 19
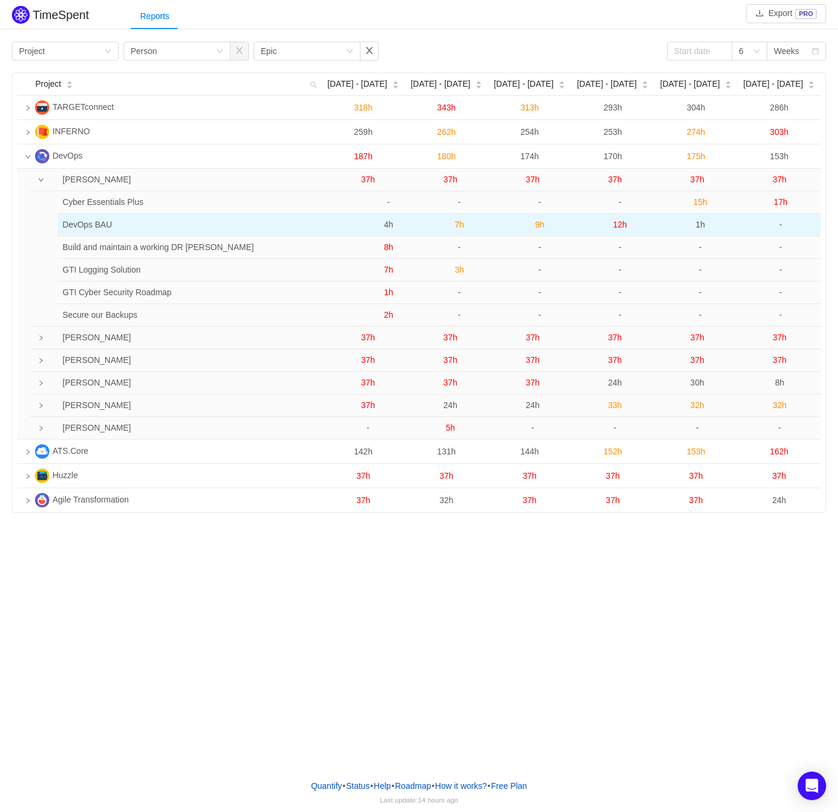
click at [539, 229] on span "9h" at bounding box center [540, 225] width 10 height 10
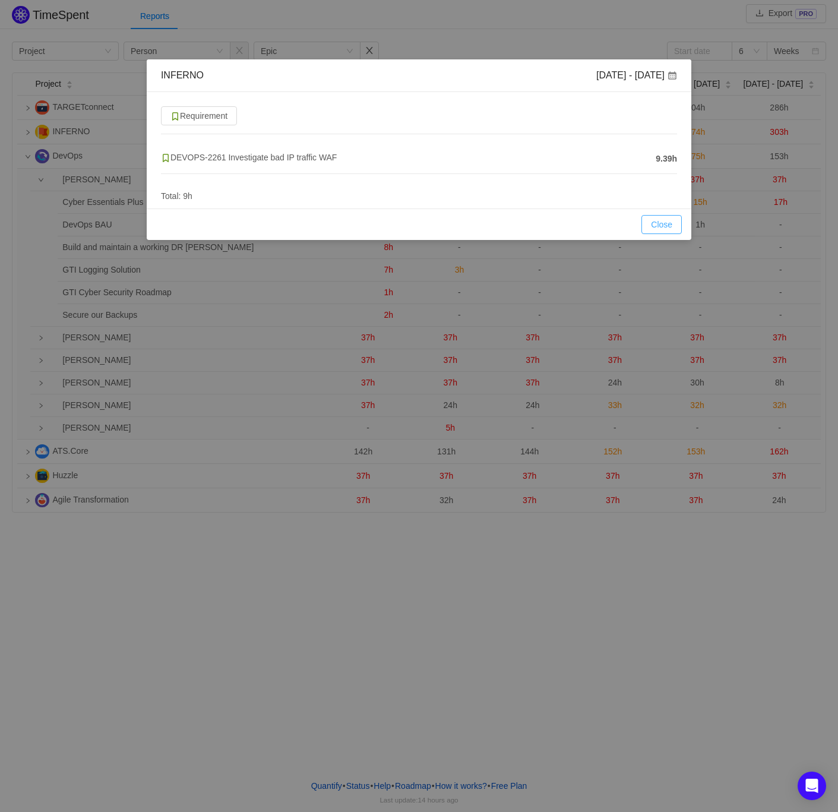
click at [658, 233] on button "Close" at bounding box center [661, 224] width 40 height 19
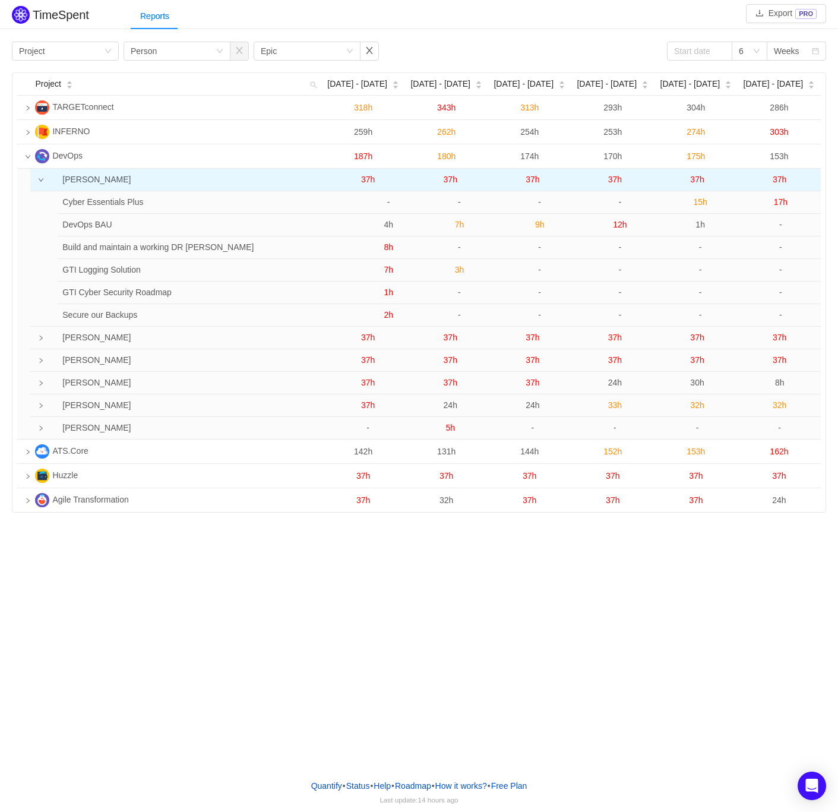
click at [527, 181] on span "37h" at bounding box center [533, 180] width 14 height 10
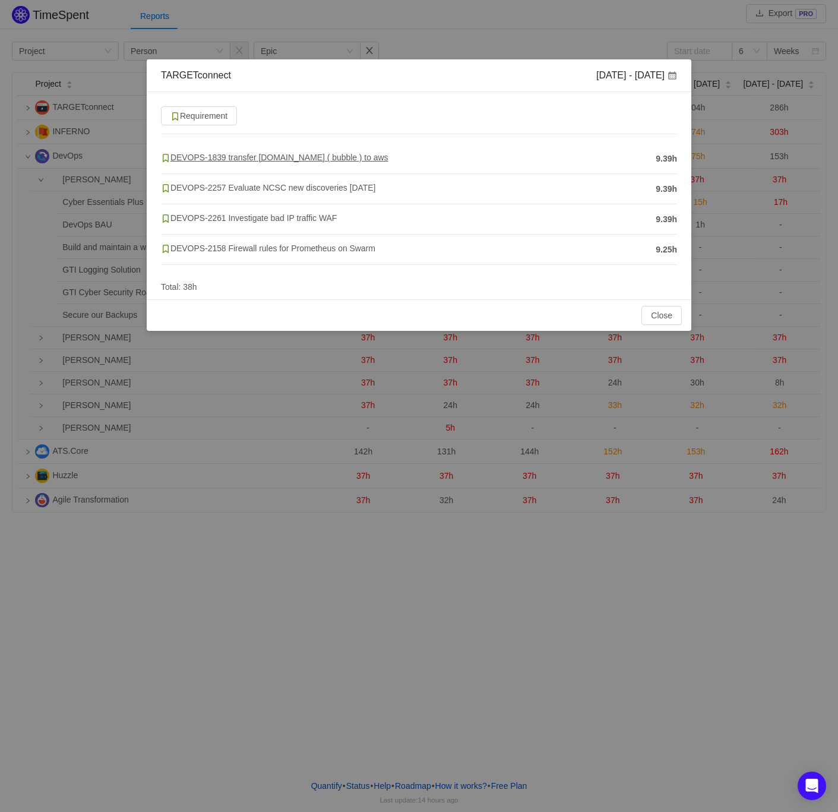
click at [327, 157] on span "DEVOPS-1839 transfer [DOMAIN_NAME] ( bubble ) to aws" at bounding box center [274, 158] width 227 height 10
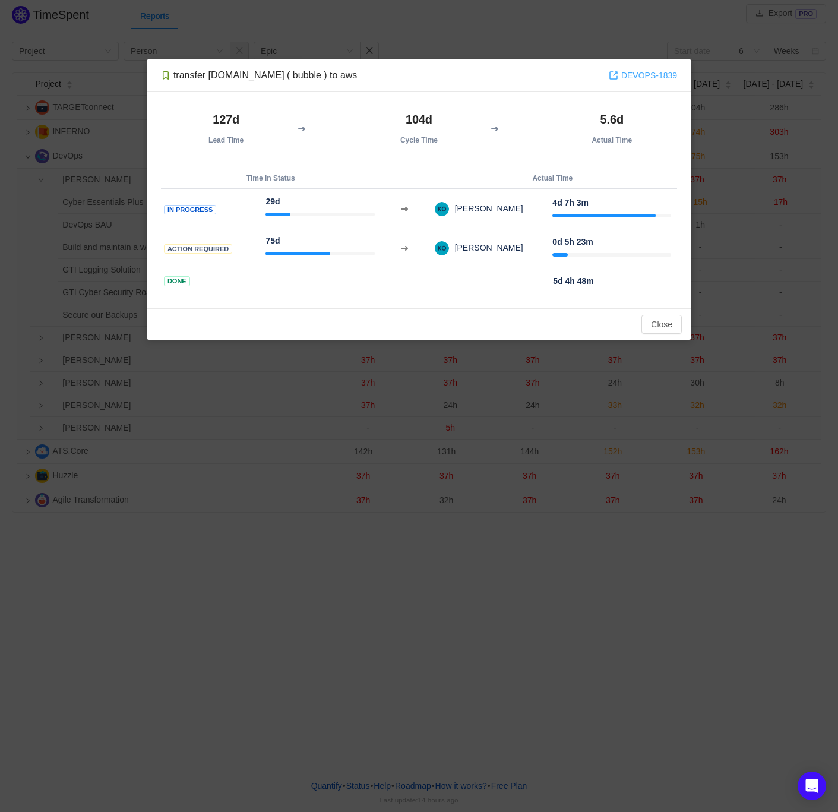
click at [643, 76] on link "DEVOPS-1839" at bounding box center [643, 75] width 68 height 13
click at [658, 322] on button "Close" at bounding box center [661, 324] width 40 height 19
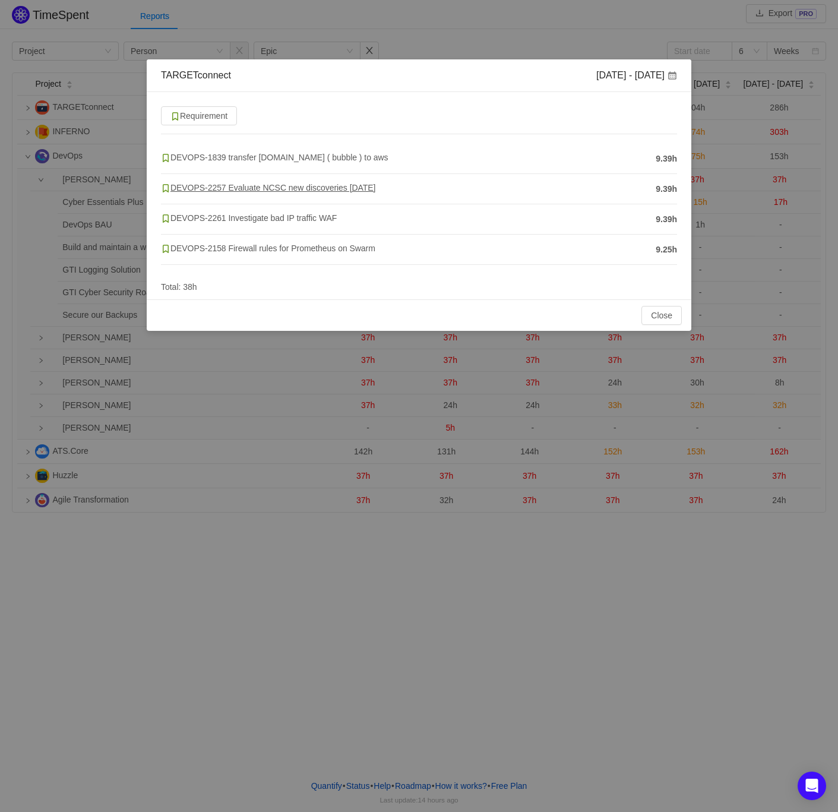
click at [285, 191] on span "DEVOPS-2257 Evaluate NCSC new discoveries [DATE]" at bounding box center [268, 188] width 215 height 10
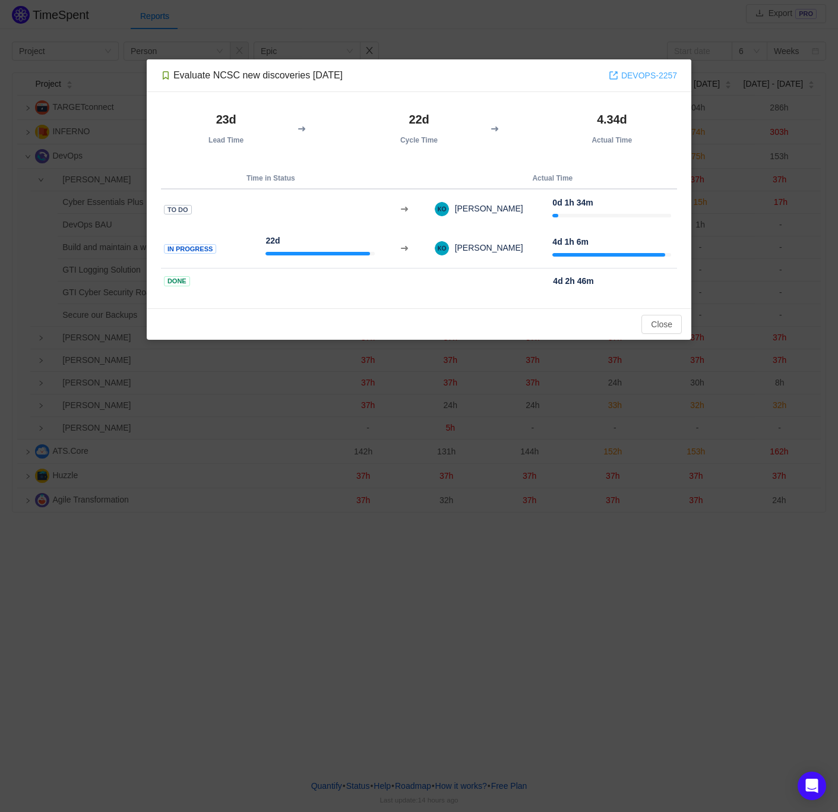
click at [650, 74] on link "DEVOPS-2257" at bounding box center [643, 75] width 68 height 13
click at [658, 317] on button "Close" at bounding box center [661, 324] width 40 height 19
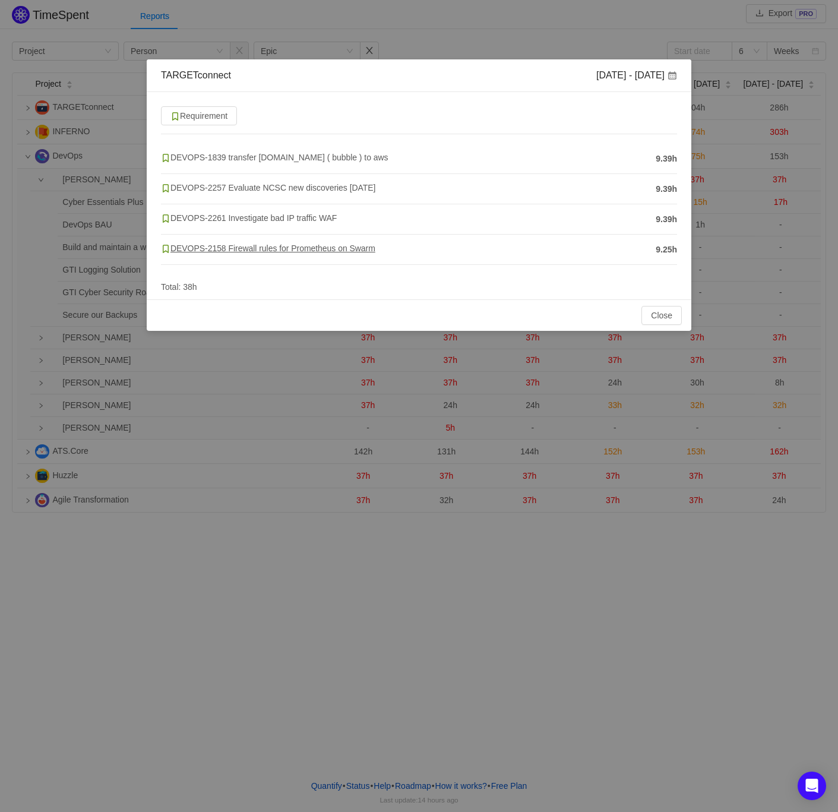
click at [345, 247] on span "DEVOPS-2158 Firewall rules for Prometheus on Swarm" at bounding box center [268, 249] width 214 height 10
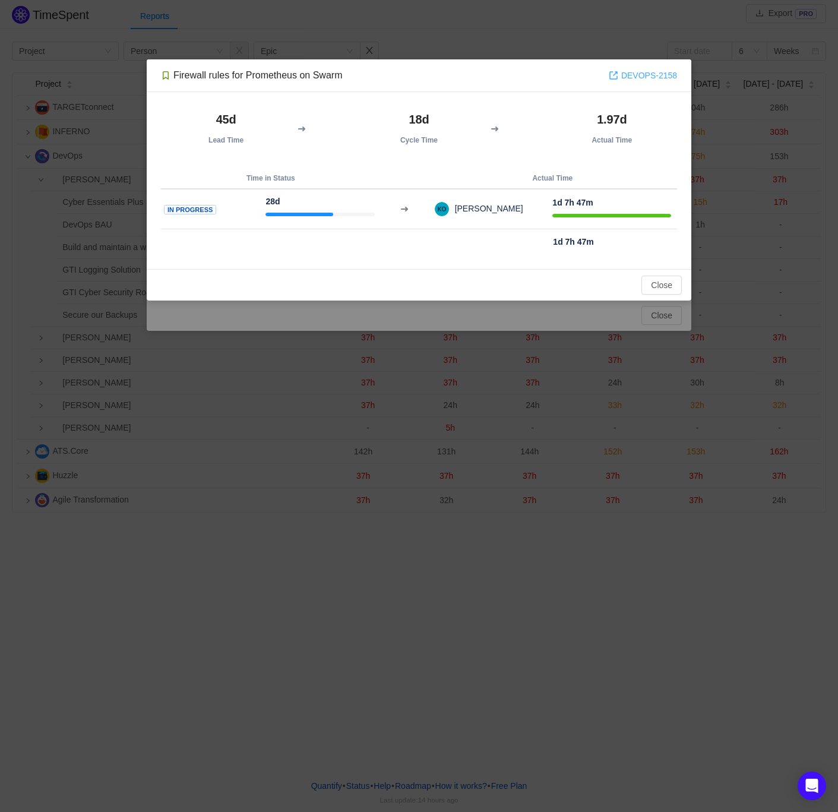
click at [642, 77] on link "DEVOPS-2158" at bounding box center [643, 75] width 68 height 13
click at [654, 279] on button "Close" at bounding box center [661, 285] width 40 height 19
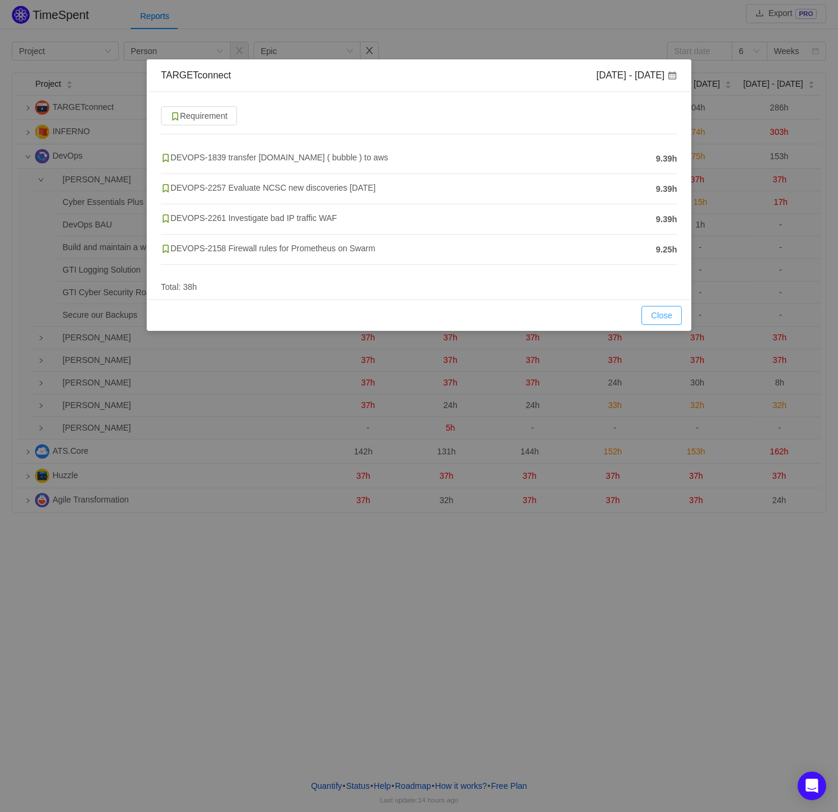
click at [656, 317] on button "Close" at bounding box center [661, 315] width 40 height 19
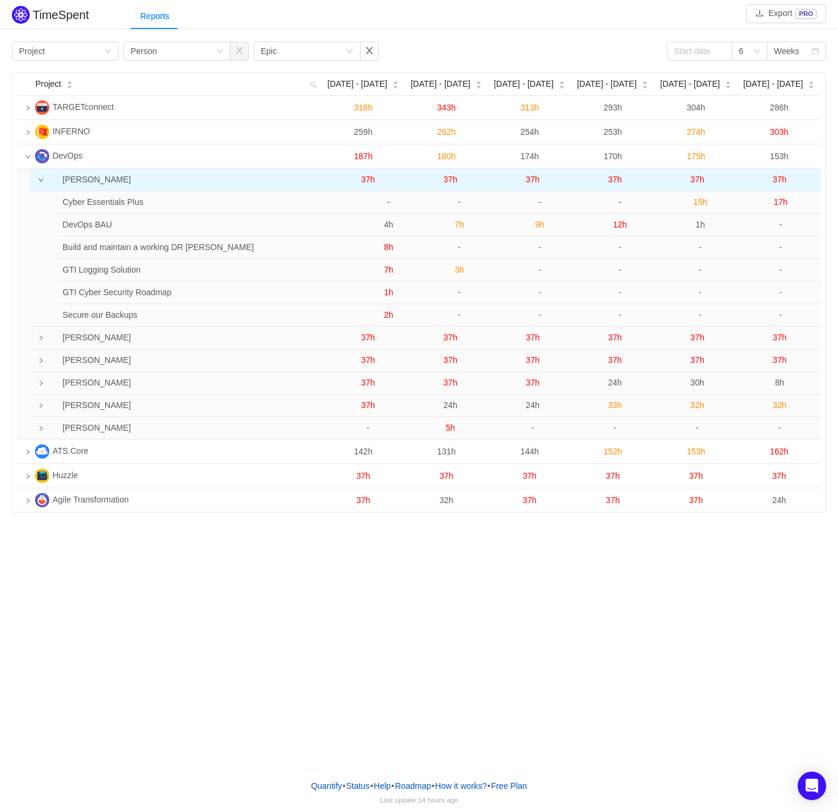
click at [40, 179] on icon "icon: down" at bounding box center [41, 180] width 6 height 6
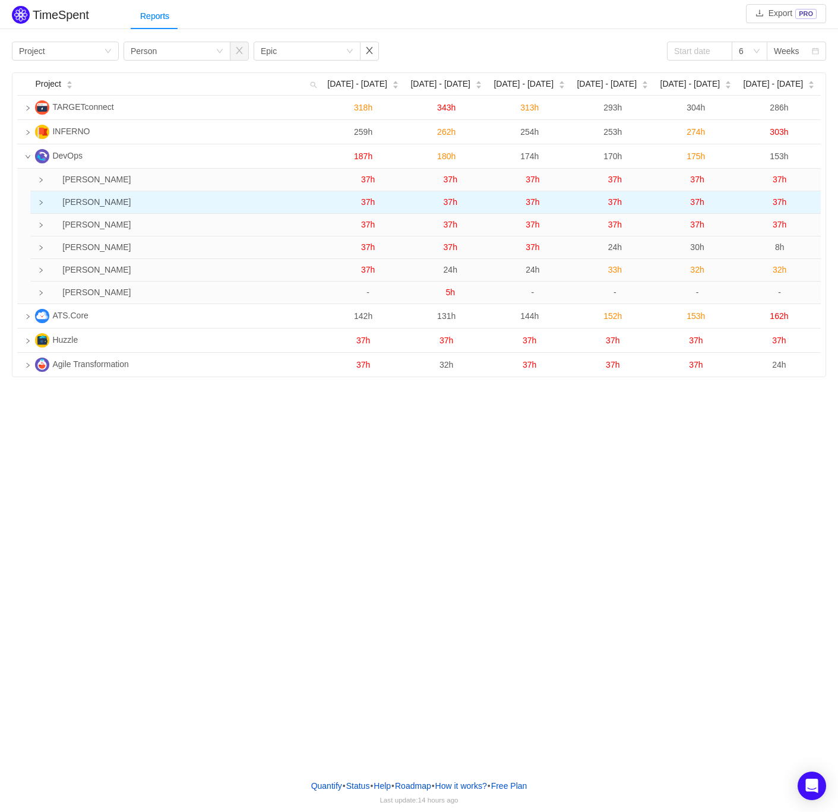
click at [40, 200] on icon "icon: right" at bounding box center [41, 203] width 6 height 6
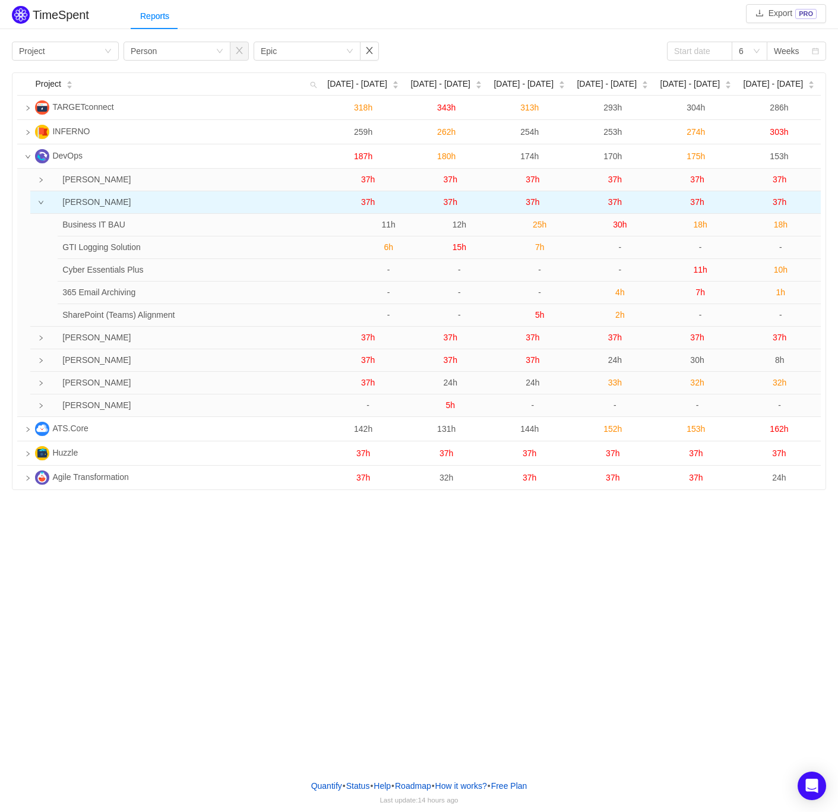
click at [365, 203] on span "37h" at bounding box center [368, 202] width 14 height 10
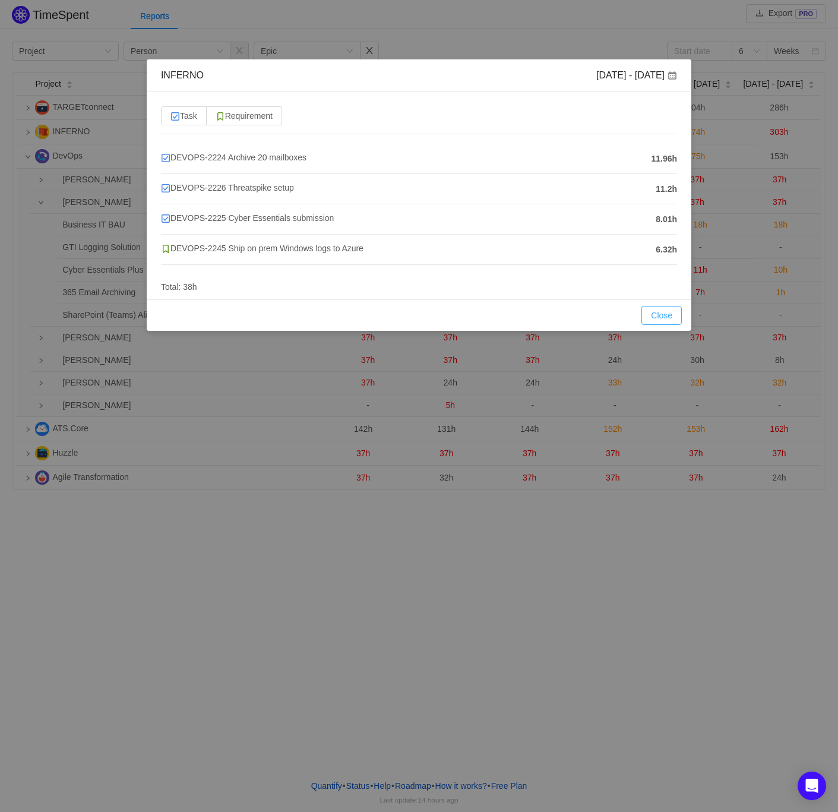
click at [663, 317] on button "Close" at bounding box center [661, 315] width 40 height 19
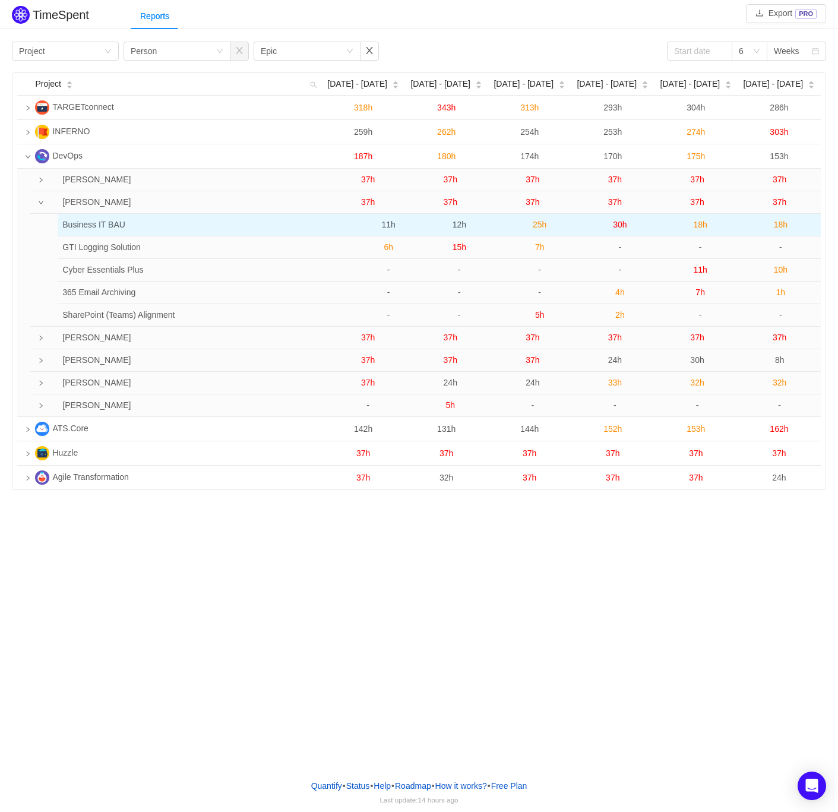
click at [388, 224] on span "11h" at bounding box center [389, 225] width 14 height 10
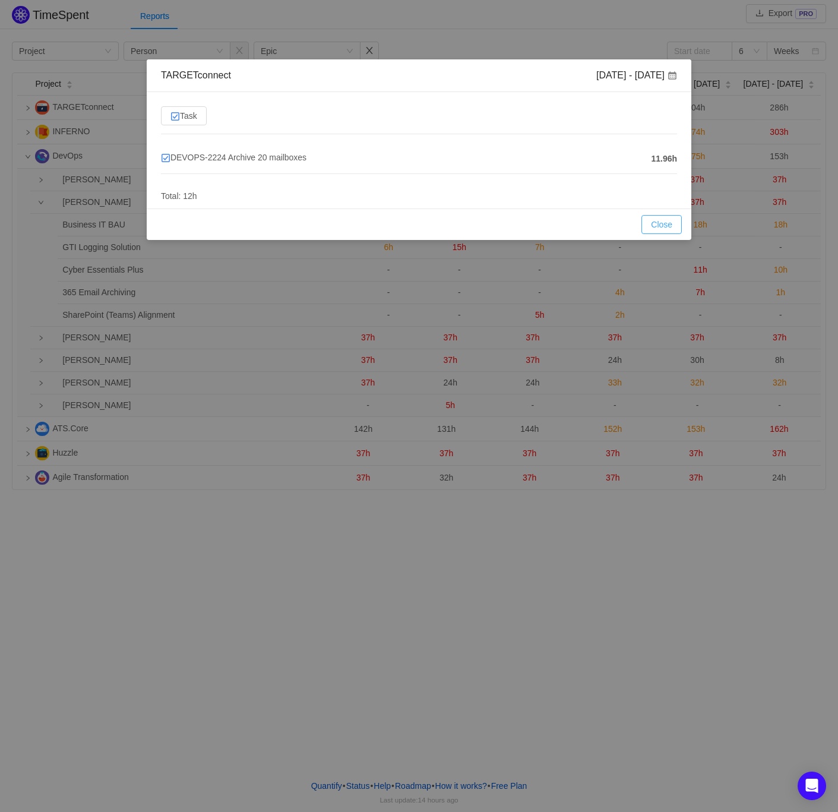
click at [660, 221] on button "Close" at bounding box center [661, 224] width 40 height 19
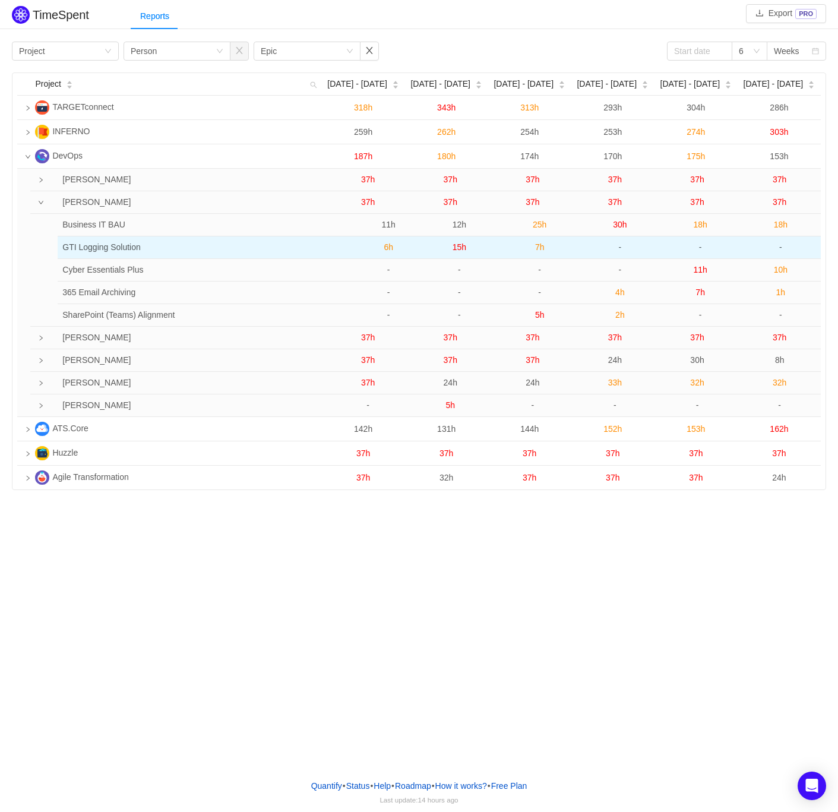
click at [387, 252] on span "6h" at bounding box center [389, 247] width 10 height 10
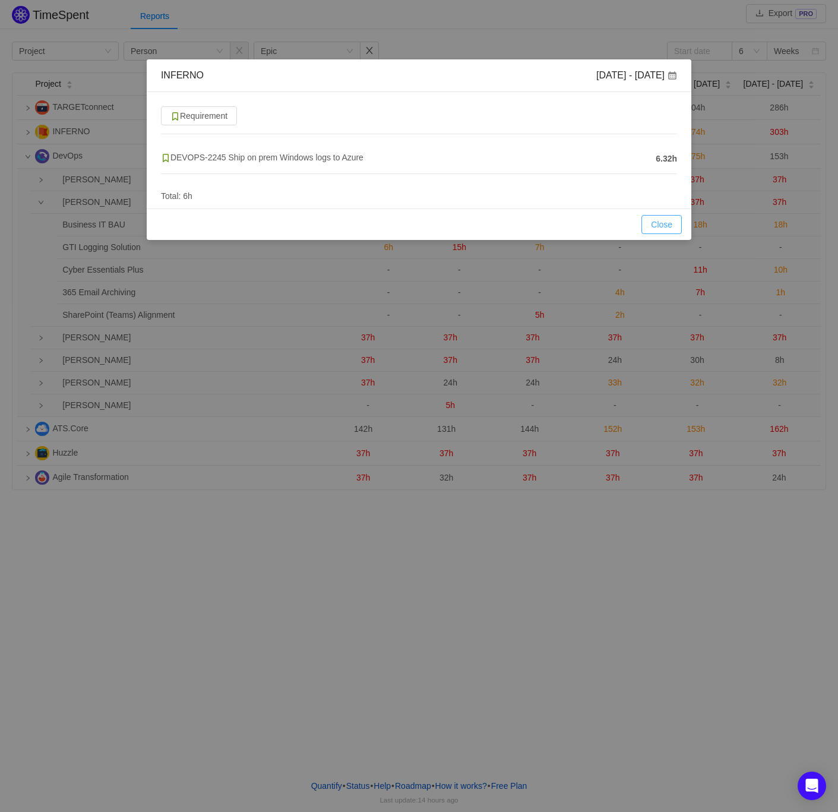
click at [667, 219] on button "Close" at bounding box center [661, 224] width 40 height 19
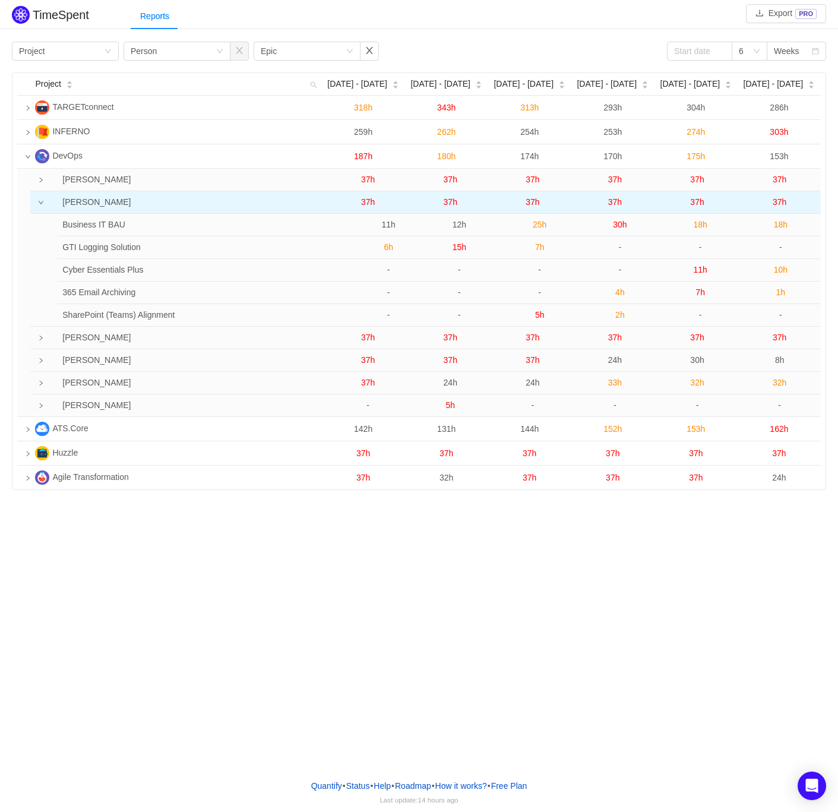
click at [371, 199] on span "37h" at bounding box center [368, 202] width 14 height 10
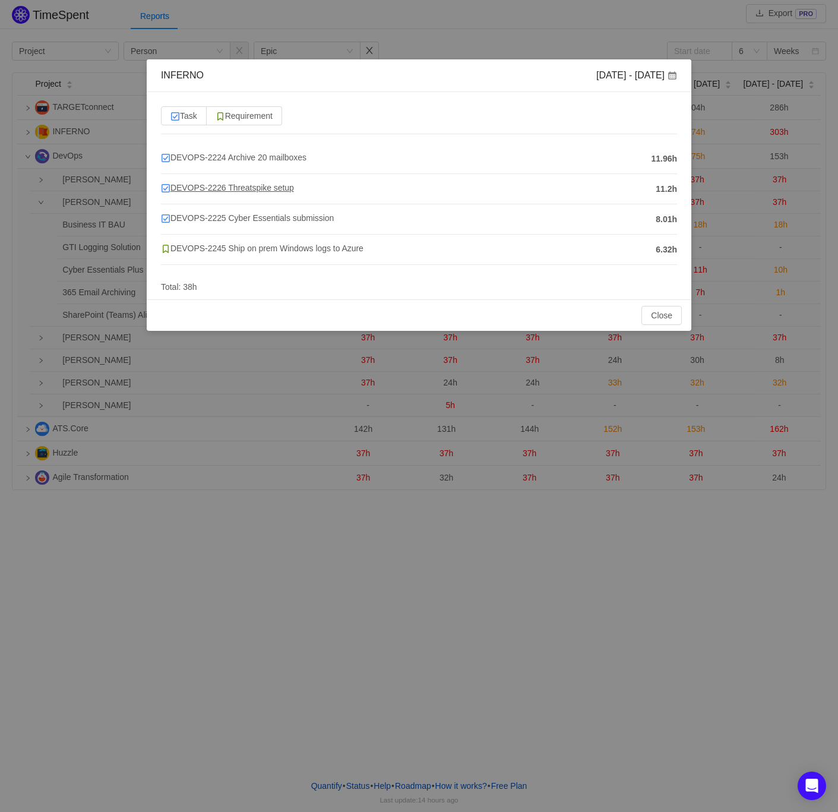
click at [282, 188] on span "DEVOPS-2226 Threatspike setup" at bounding box center [227, 188] width 133 height 10
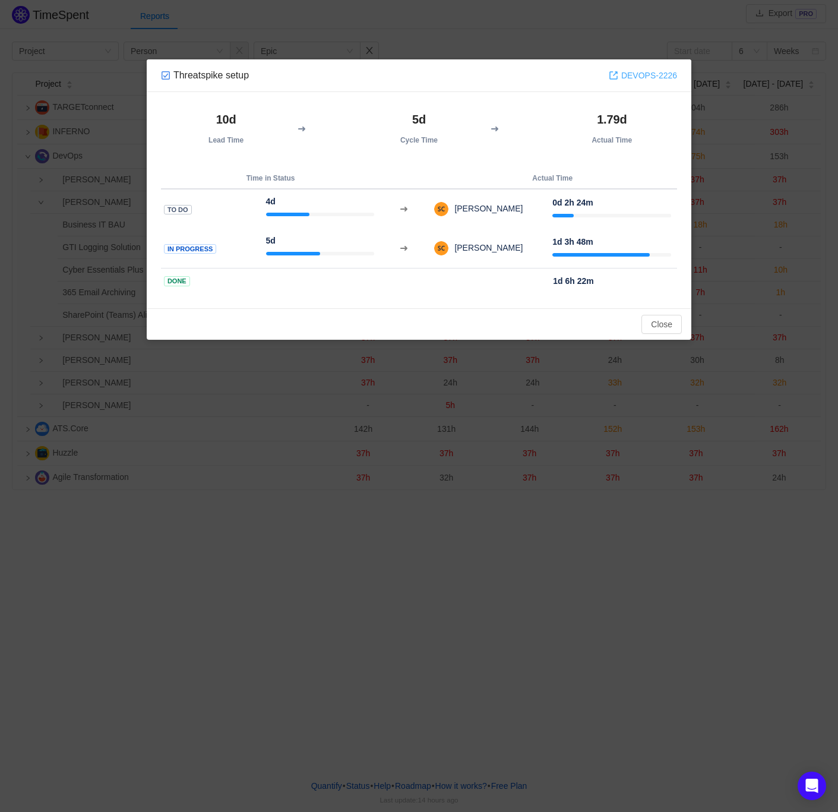
click at [650, 75] on link "DEVOPS-2226" at bounding box center [643, 75] width 68 height 13
click at [660, 317] on button "Close" at bounding box center [661, 324] width 40 height 19
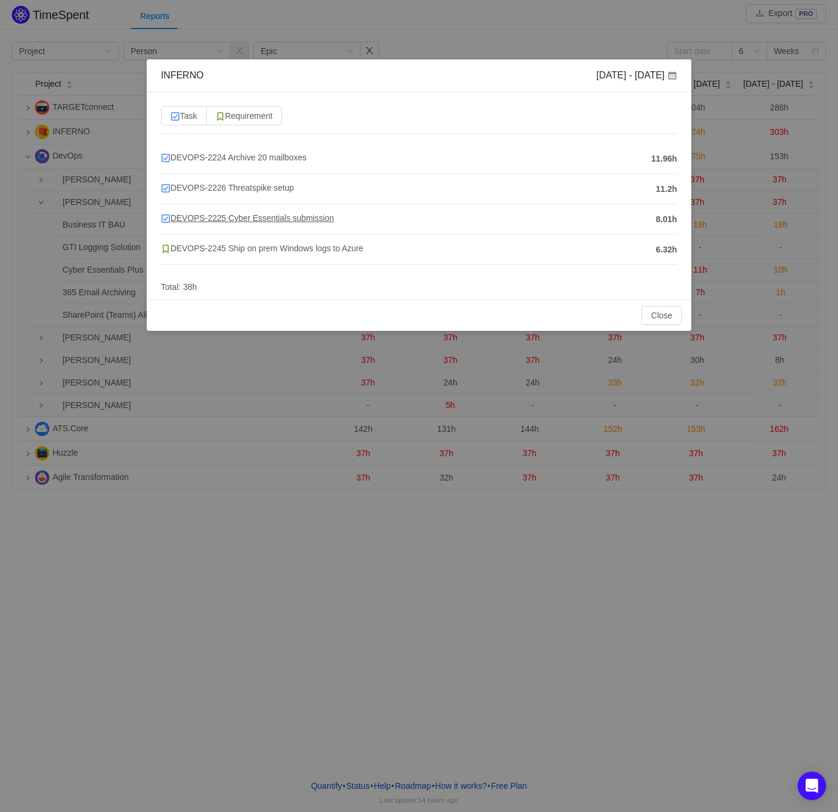
click at [278, 217] on span "DEVOPS-2225 Cyber Essentials submission" at bounding box center [247, 218] width 173 height 10
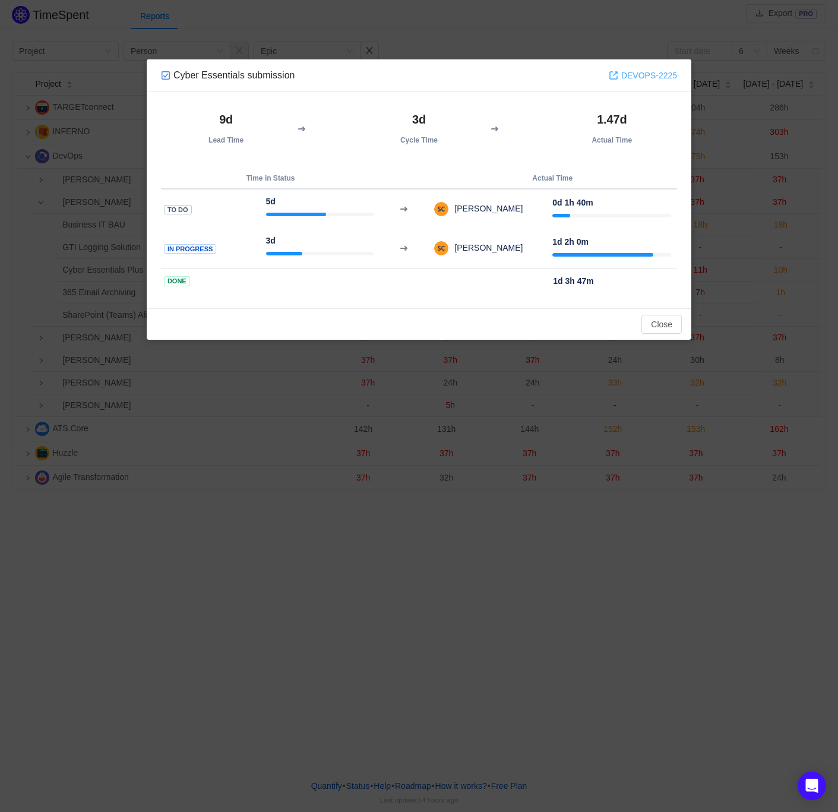
click at [638, 78] on link "DEVOPS-2225" at bounding box center [643, 75] width 68 height 13
click at [654, 321] on button "Close" at bounding box center [661, 324] width 40 height 19
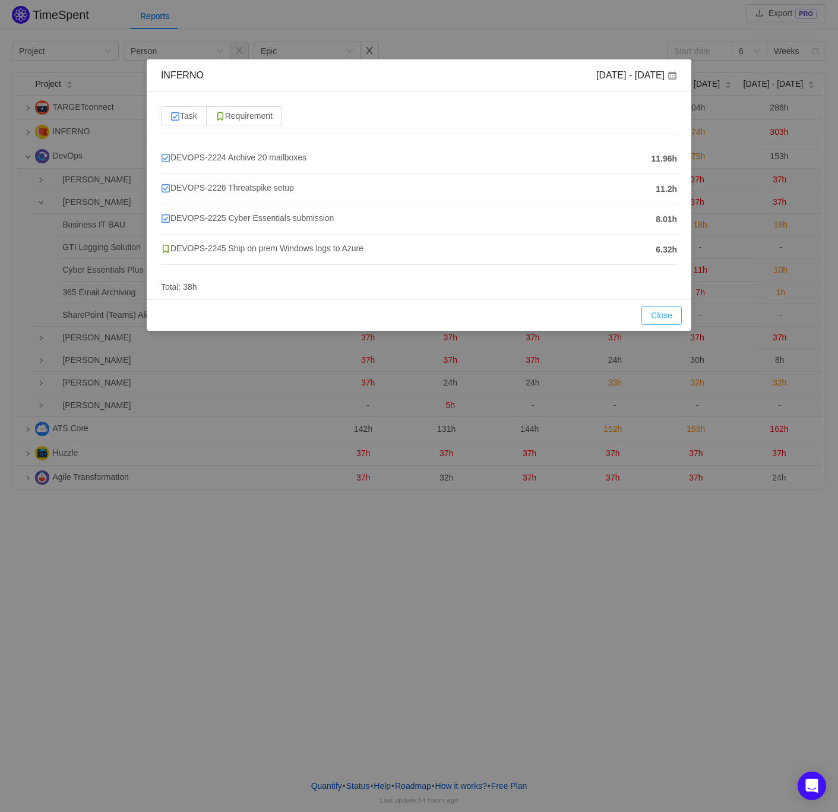
drag, startPoint x: 664, startPoint y: 316, endPoint x: 558, endPoint y: 257, distance: 121.0
click at [664, 316] on button "Close" at bounding box center [661, 315] width 40 height 19
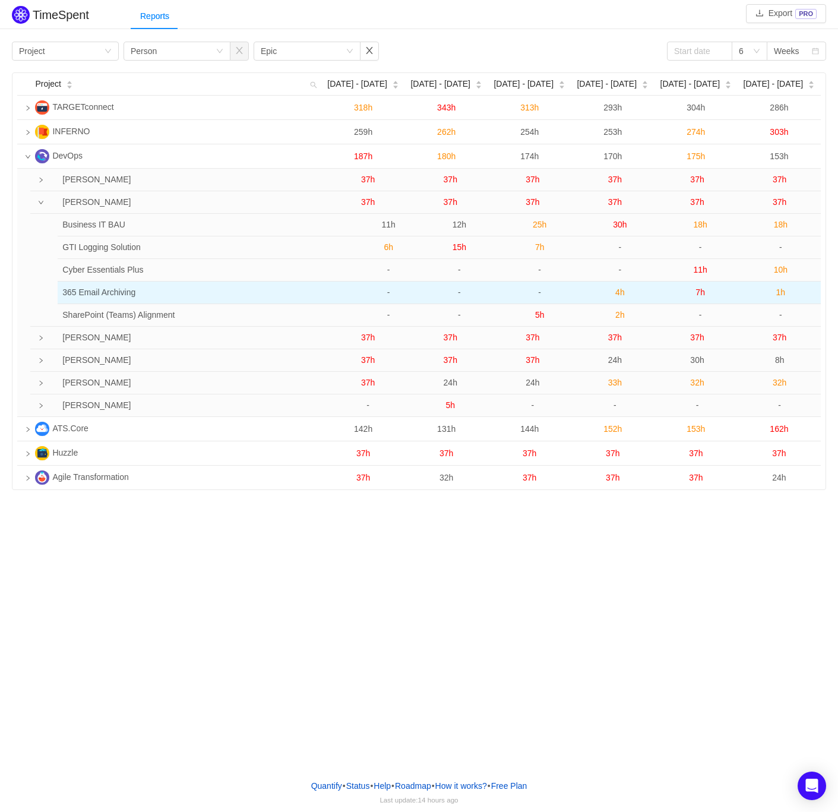
click at [621, 290] on span "4h" at bounding box center [620, 292] width 10 height 10
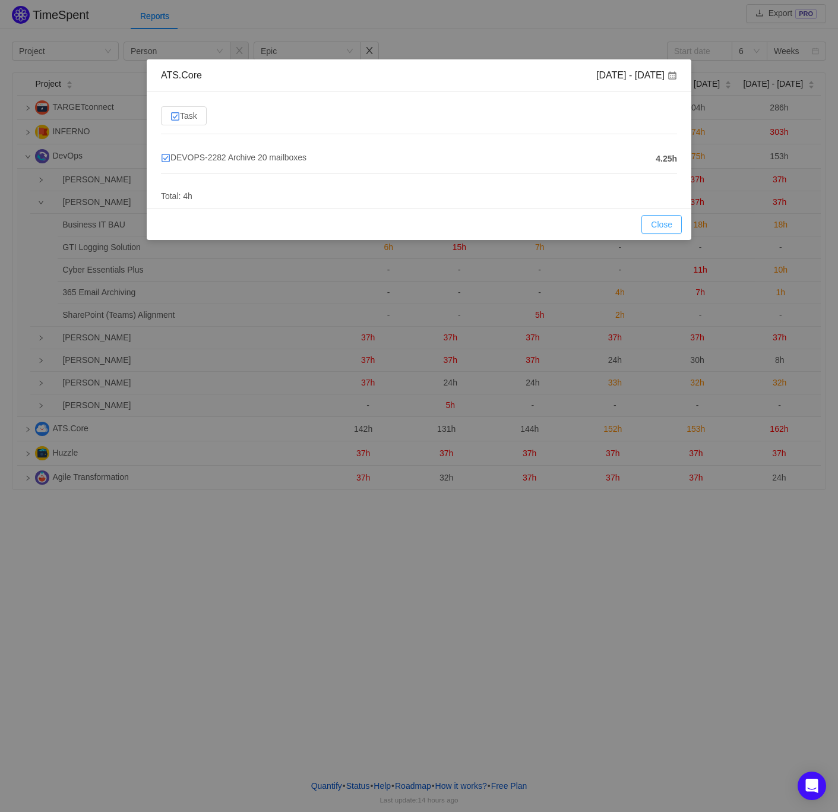
click at [655, 227] on button "Close" at bounding box center [661, 224] width 40 height 19
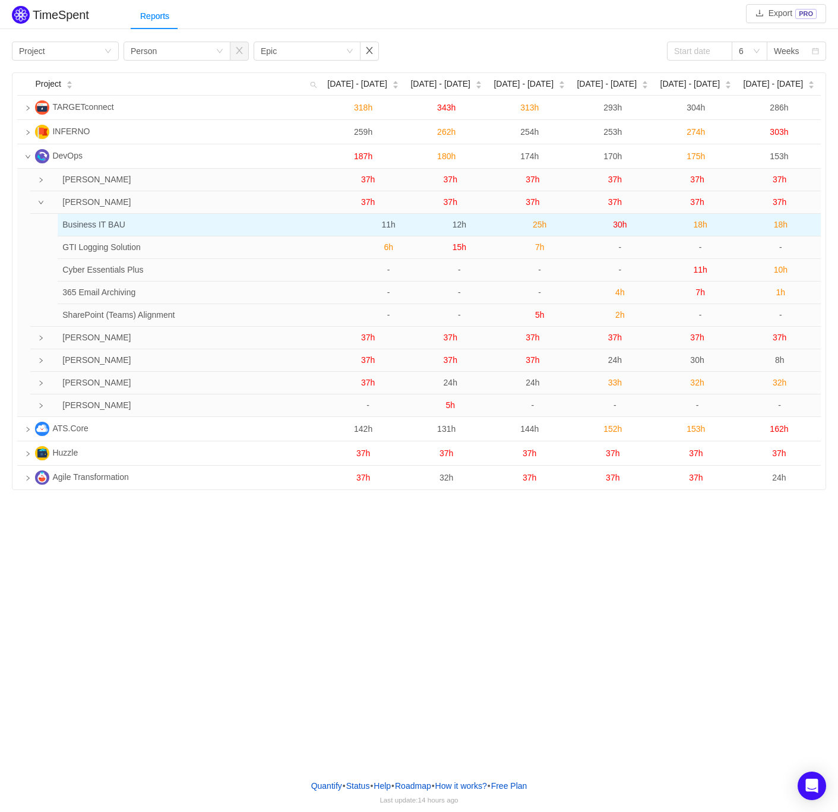
click at [387, 224] on span "11h" at bounding box center [389, 225] width 14 height 10
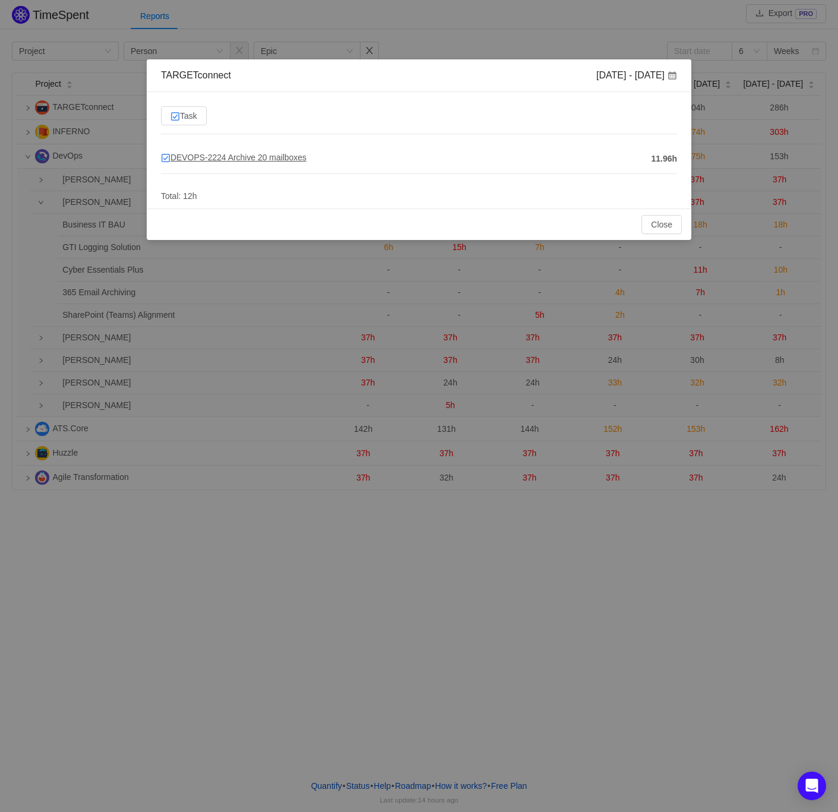
click at [271, 159] on span "DEVOPS-2224 Archive 20 mailboxes" at bounding box center [234, 158] width 146 height 10
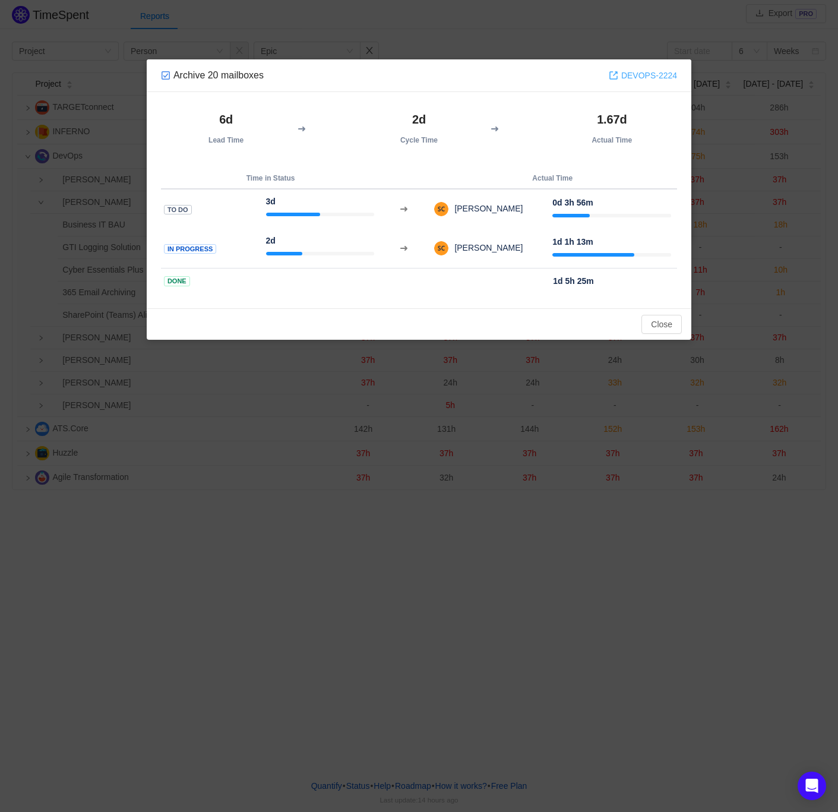
click at [644, 78] on link "DEVOPS-2224" at bounding box center [643, 75] width 68 height 13
click at [650, 323] on button "Close" at bounding box center [661, 324] width 40 height 19
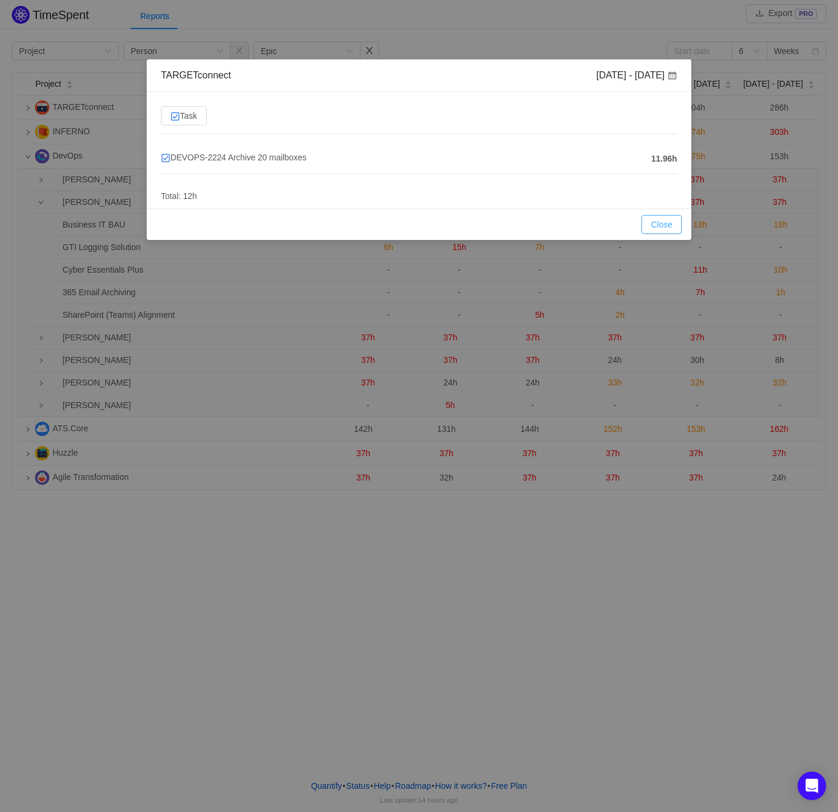
click at [668, 219] on button "Close" at bounding box center [661, 224] width 40 height 19
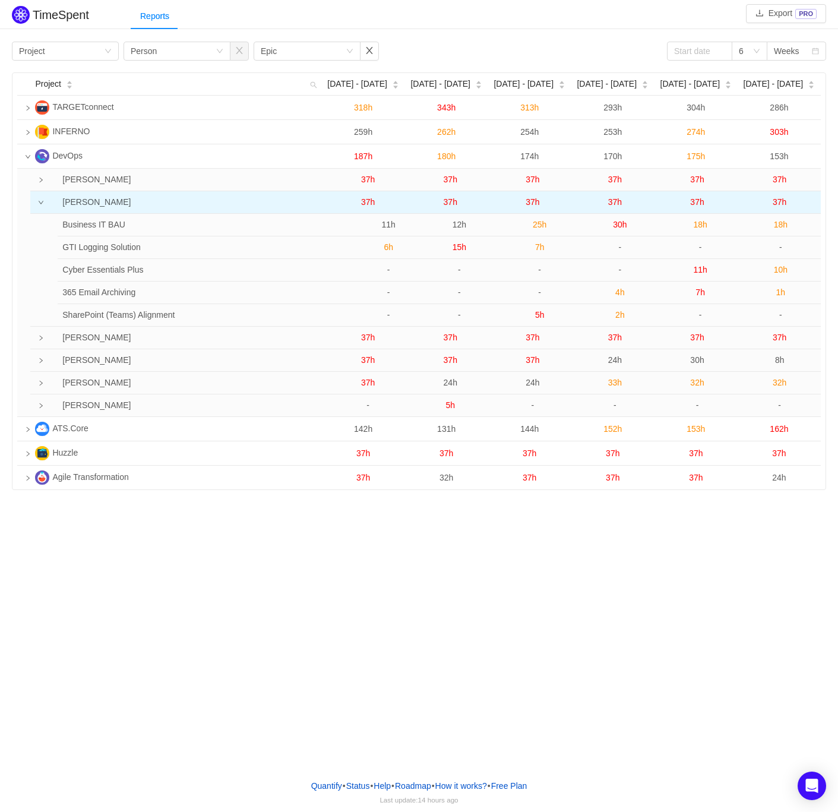
click at [448, 202] on span "37h" at bounding box center [451, 202] width 14 height 10
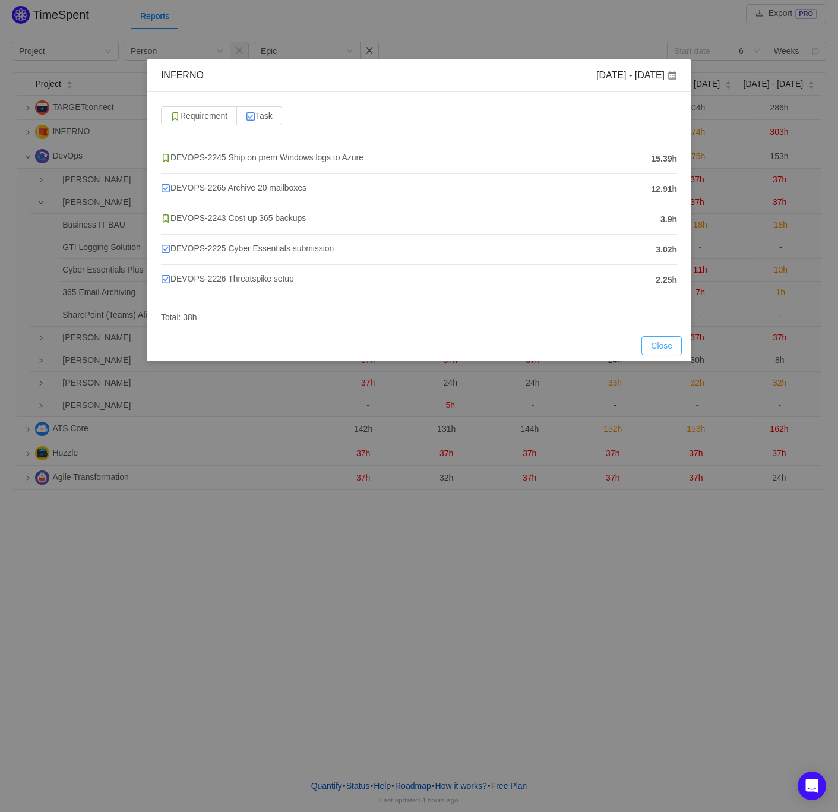
click at [663, 347] on button "Close" at bounding box center [661, 345] width 40 height 19
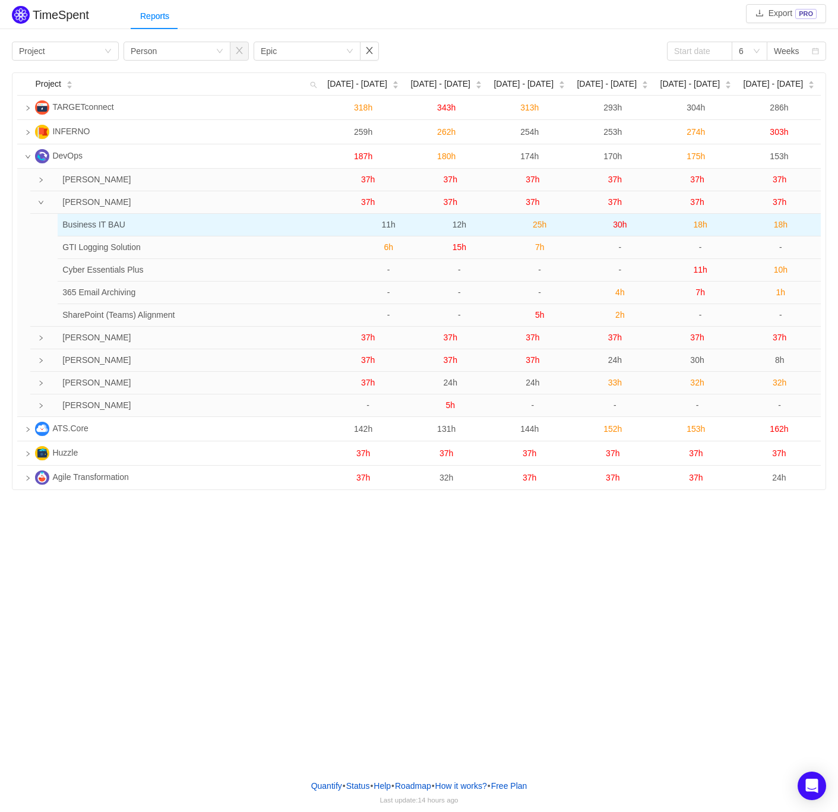
click at [456, 227] on span "12h" at bounding box center [460, 225] width 14 height 10
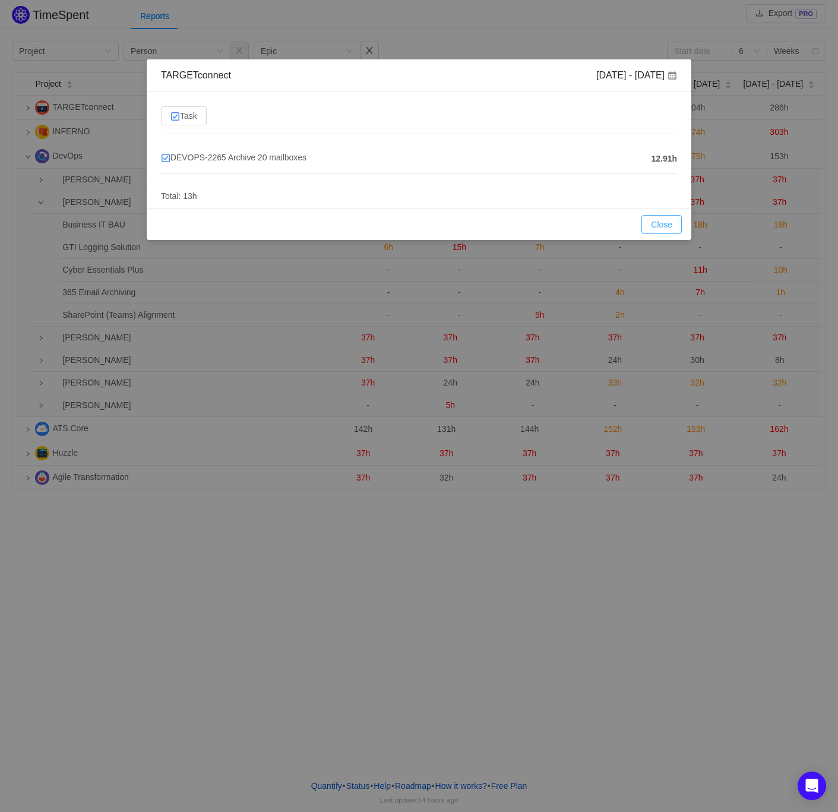
click at [666, 222] on button "Close" at bounding box center [661, 224] width 40 height 19
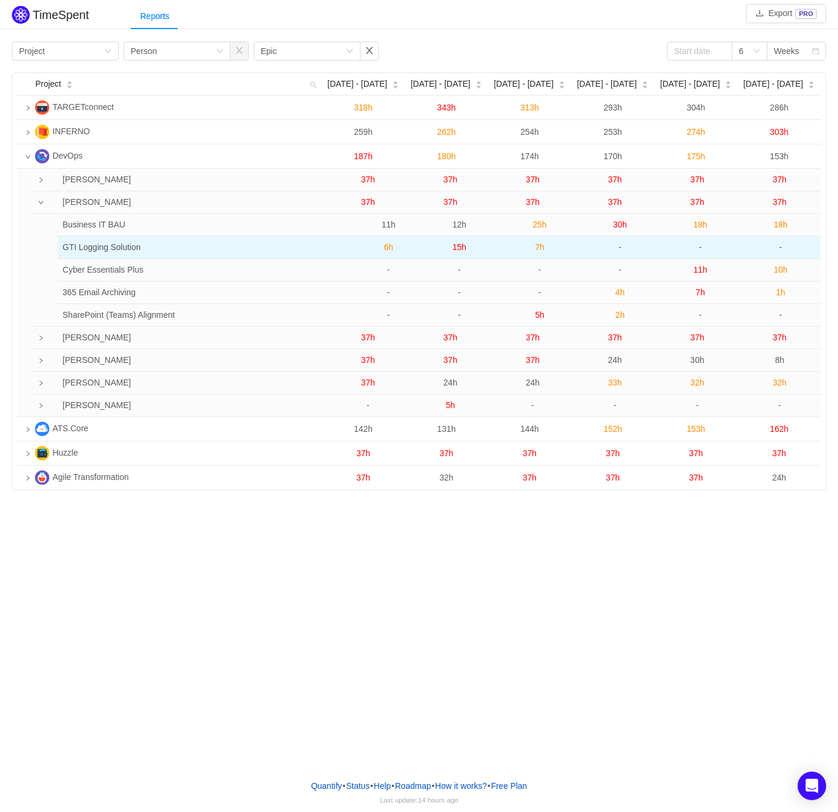
click at [459, 247] on span "15h" at bounding box center [460, 247] width 14 height 10
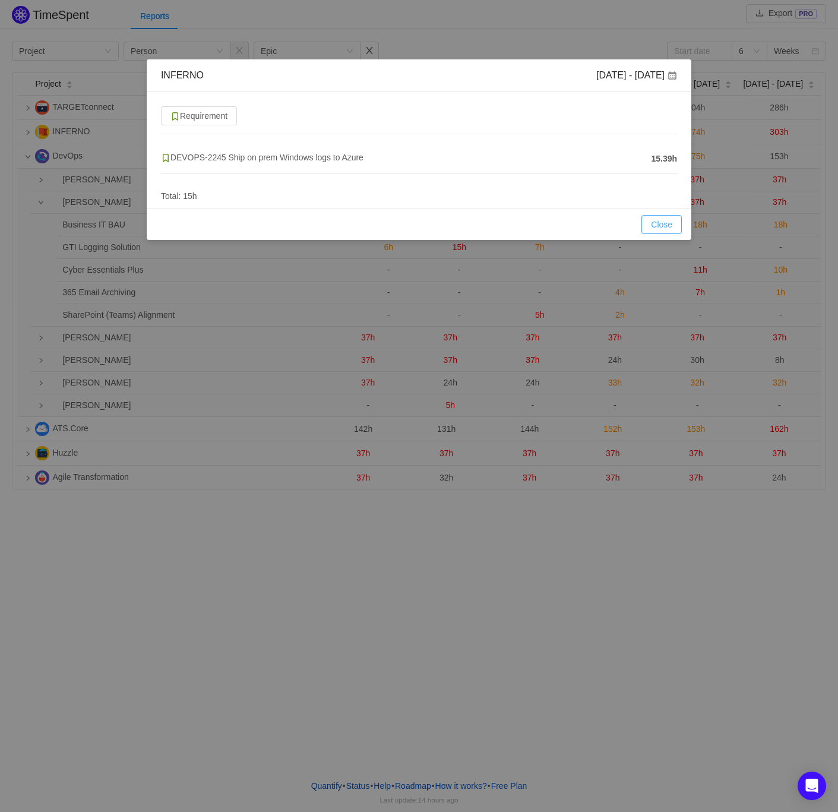
click at [651, 222] on button "Close" at bounding box center [661, 224] width 40 height 19
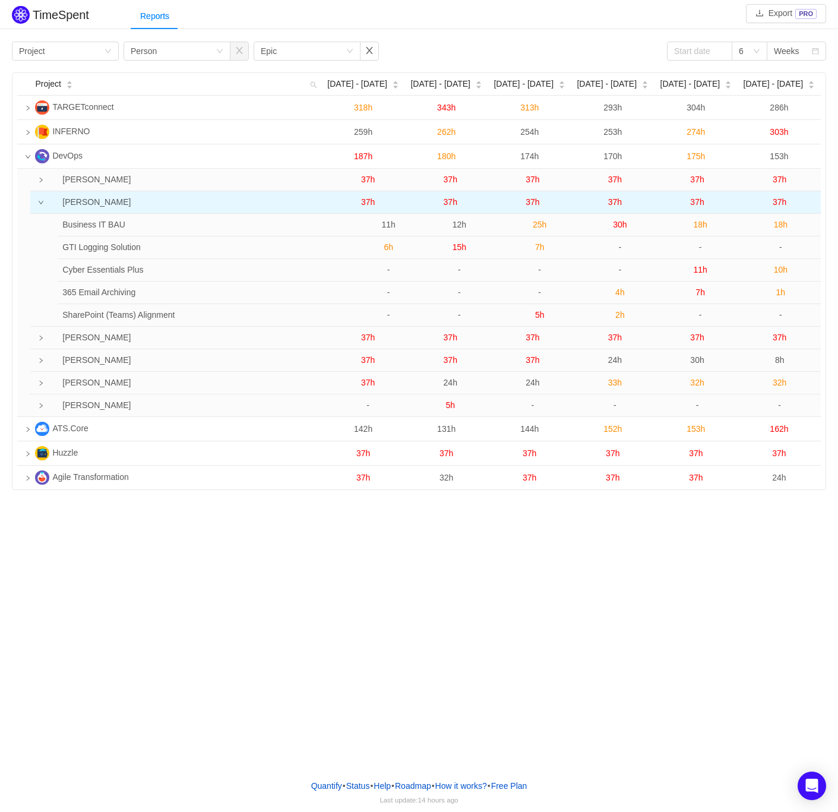
click at [450, 204] on span "37h" at bounding box center [451, 202] width 14 height 10
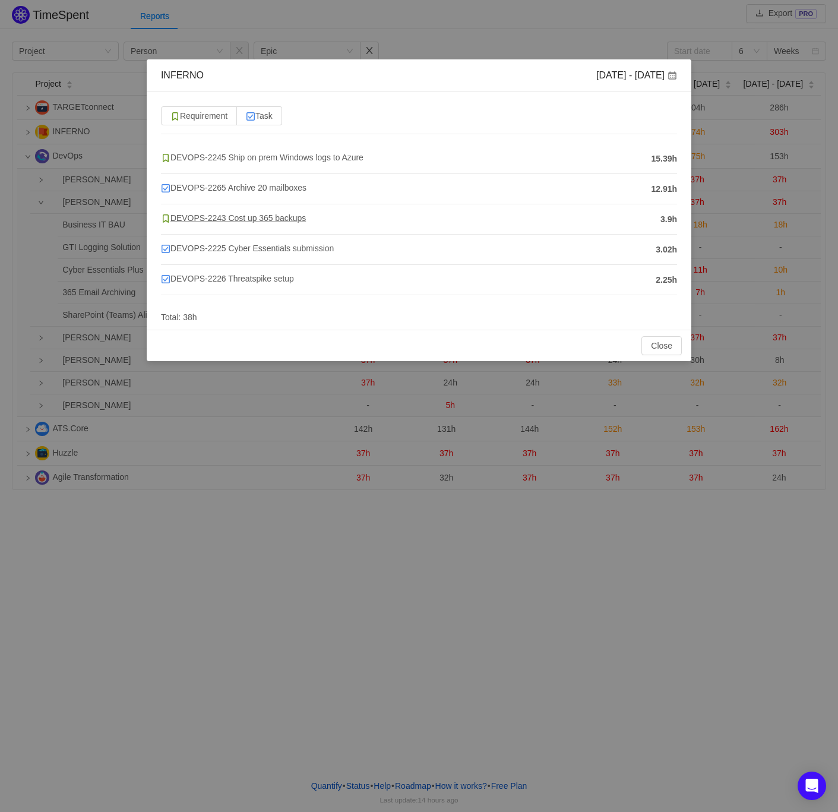
click at [251, 220] on span "DEVOPS-2243 Cost up 365 backups" at bounding box center [233, 218] width 145 height 10
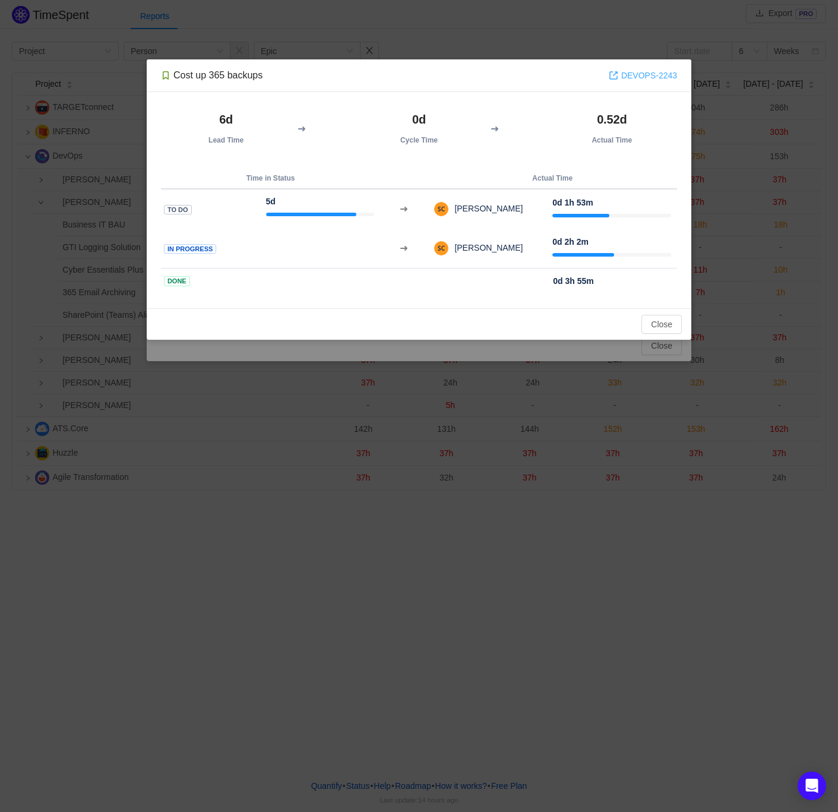
click at [638, 78] on link "DEVOPS-2243" at bounding box center [643, 75] width 68 height 13
click at [665, 316] on button "Close" at bounding box center [661, 324] width 40 height 19
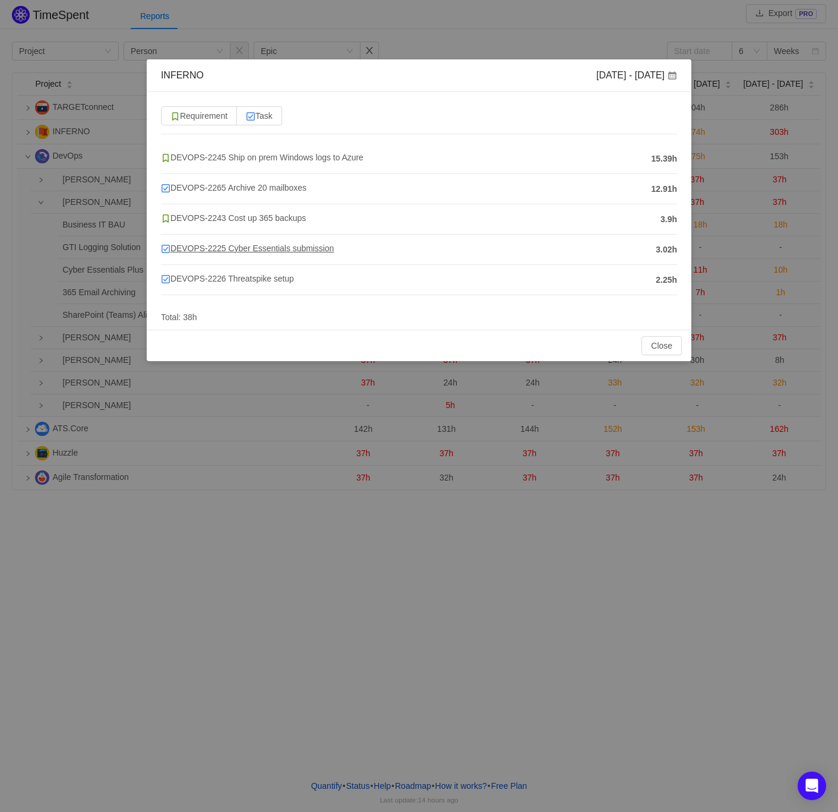
click at [302, 247] on span "DEVOPS-2225 Cyber Essentials submission" at bounding box center [247, 249] width 173 height 10
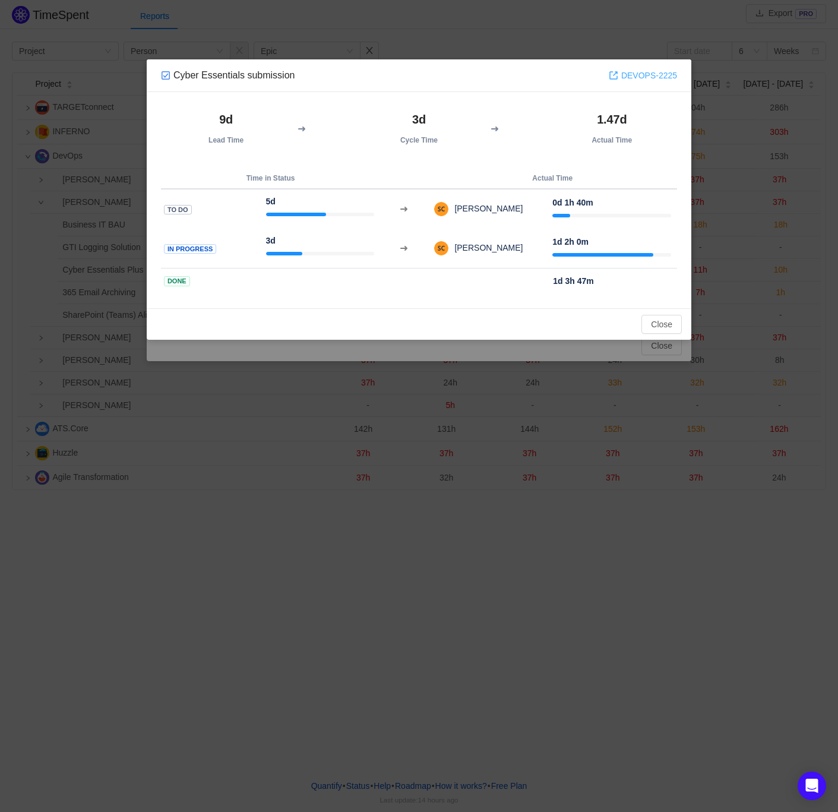
click at [638, 80] on link "DEVOPS-2225" at bounding box center [643, 75] width 68 height 13
click at [649, 325] on button "Close" at bounding box center [661, 324] width 40 height 19
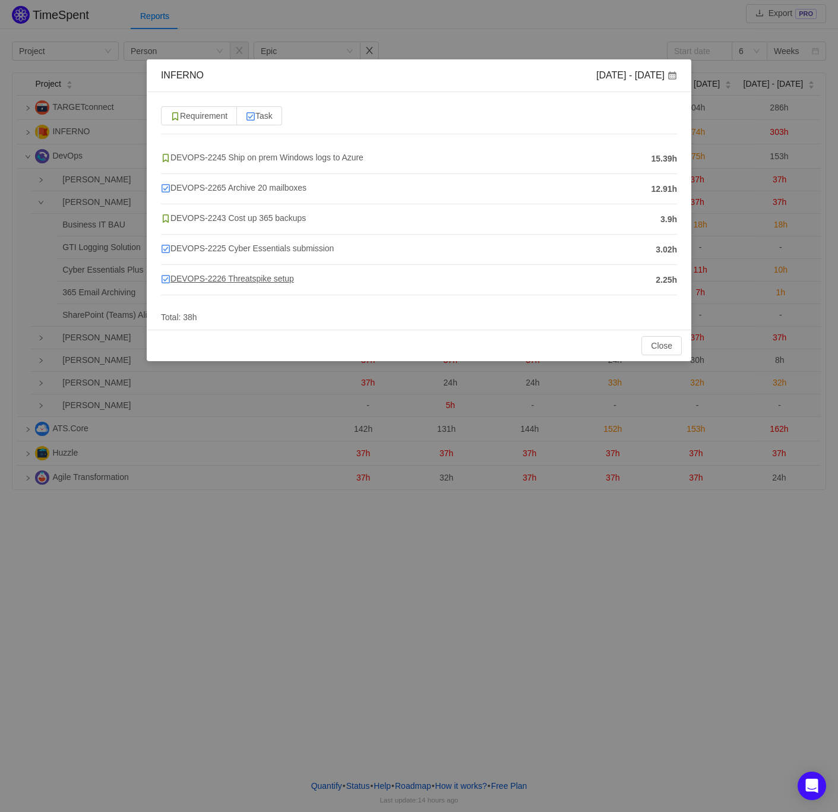
click at [251, 279] on span "DEVOPS-2226 Threatspike setup" at bounding box center [227, 279] width 133 height 10
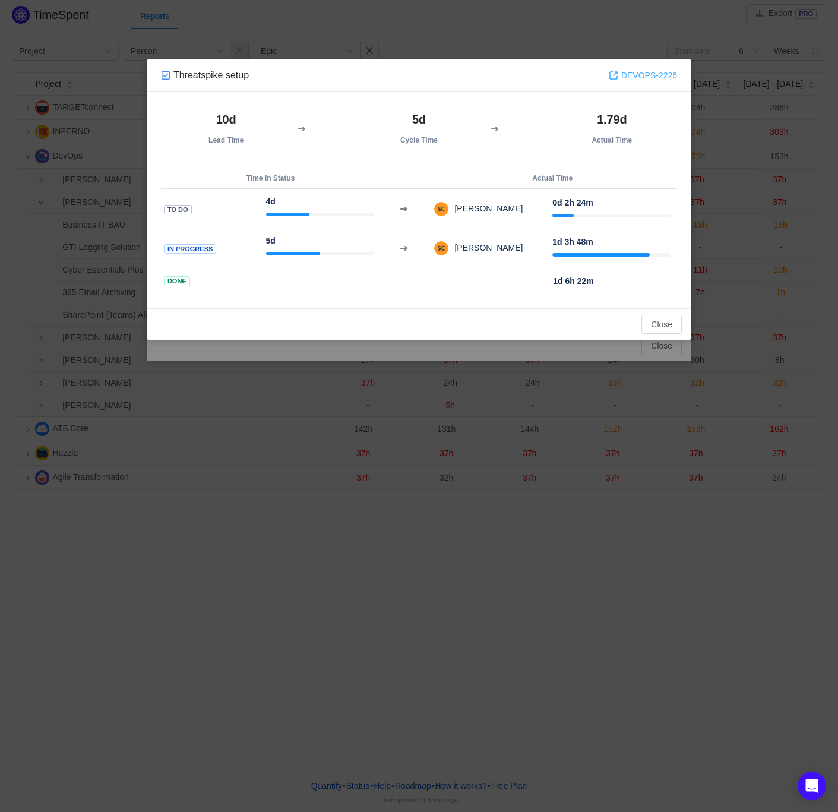
click at [640, 74] on link "DEVOPS-2226" at bounding box center [643, 75] width 68 height 13
click at [667, 318] on button "Close" at bounding box center [661, 324] width 40 height 19
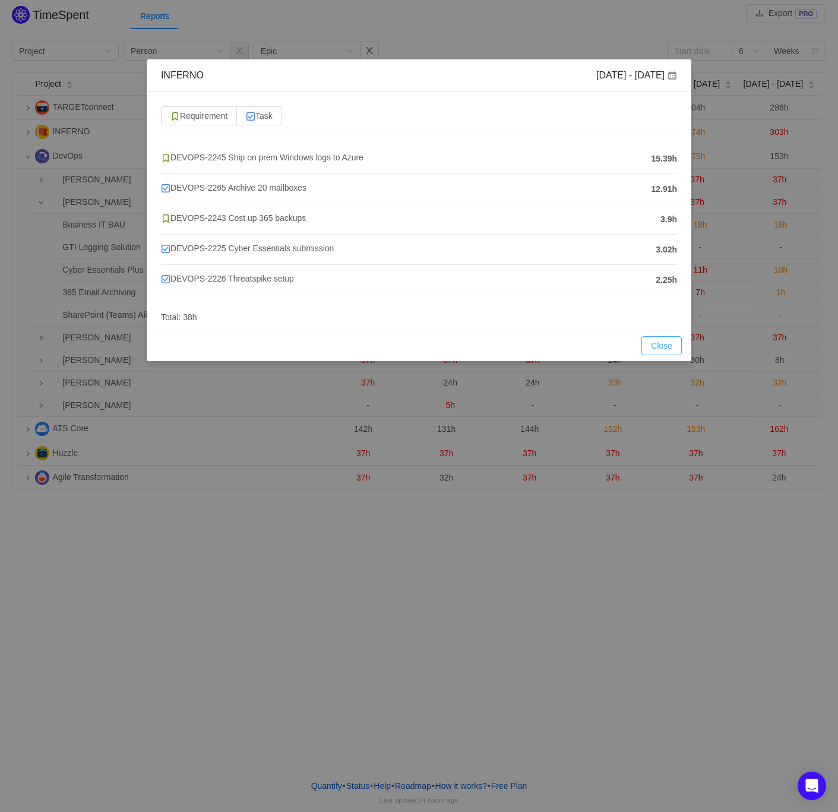
click at [668, 347] on button "Close" at bounding box center [661, 345] width 40 height 19
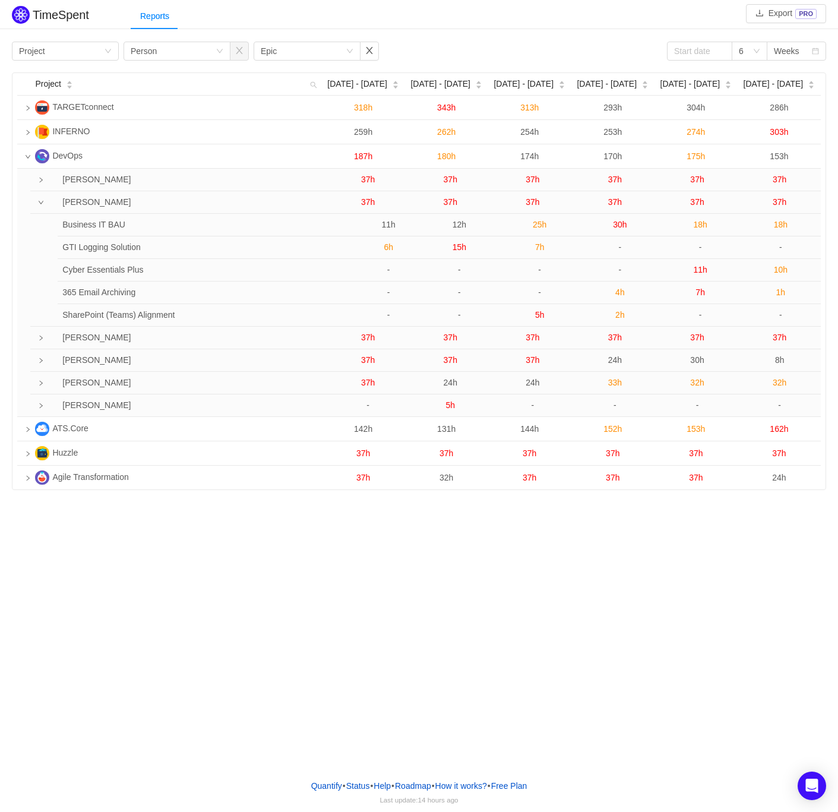
click at [39, 205] on td at bounding box center [34, 202] width 8 height 23
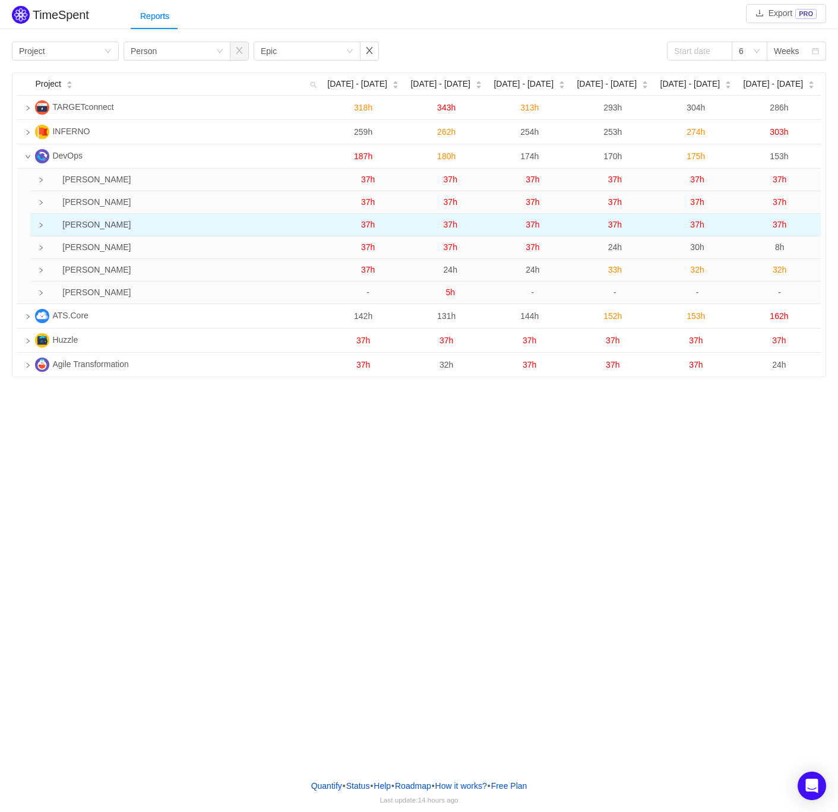
click at [40, 228] on icon "icon: right" at bounding box center [41, 225] width 6 height 6
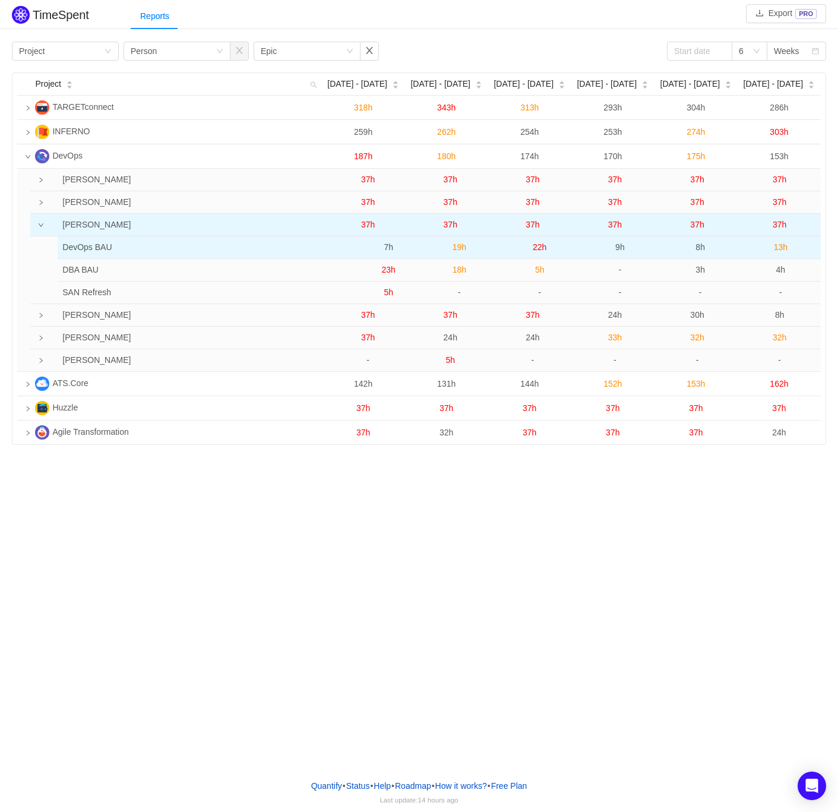
click at [389, 247] on span "7h" at bounding box center [389, 247] width 10 height 10
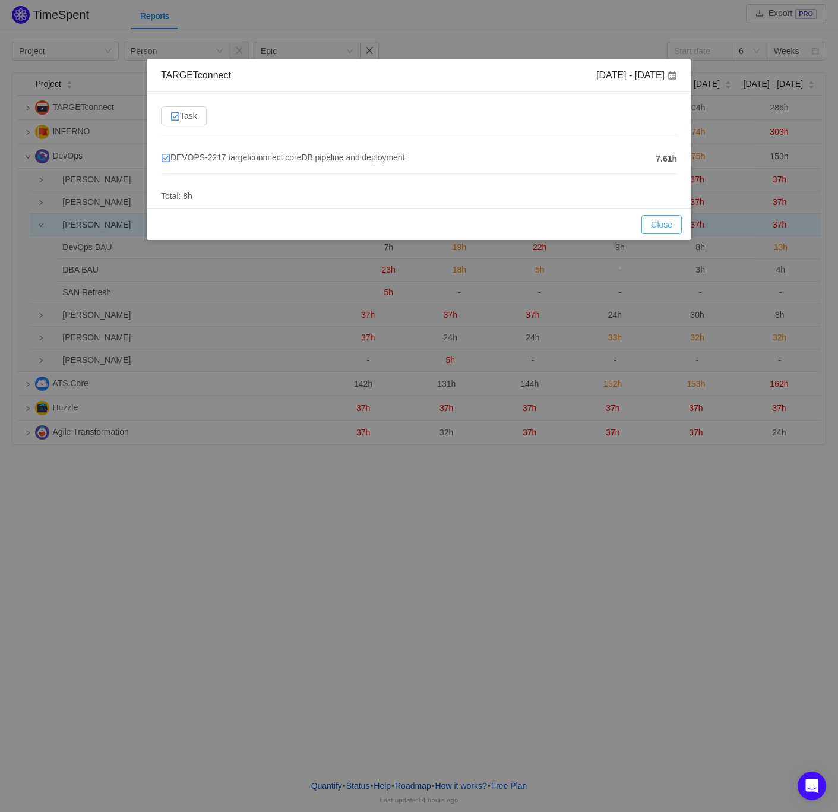
click at [662, 225] on button "Close" at bounding box center [661, 224] width 40 height 19
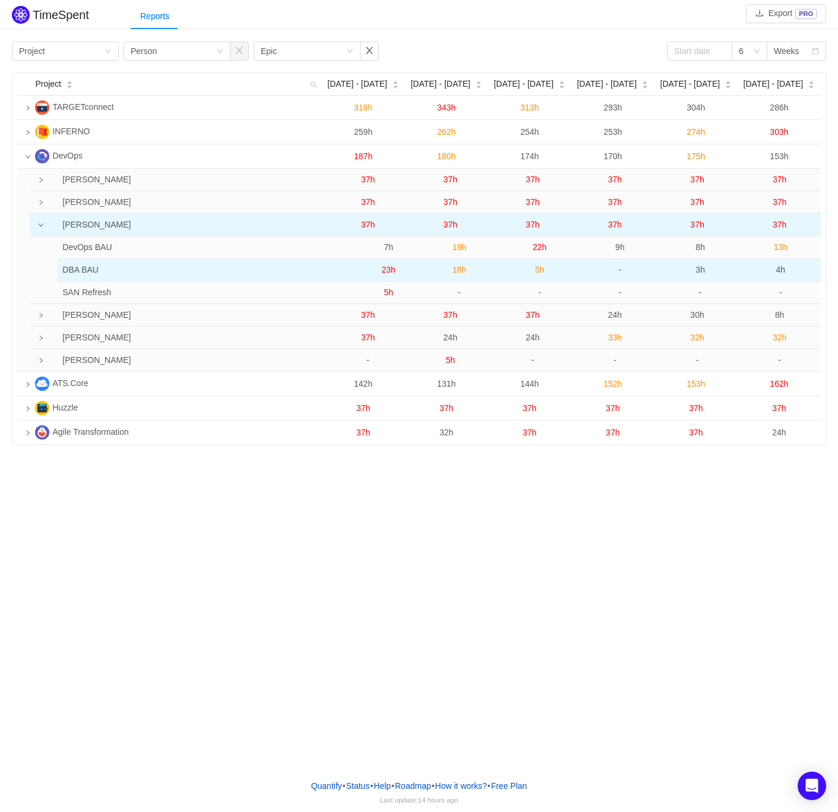
click at [384, 268] on span "23h" at bounding box center [389, 270] width 14 height 10
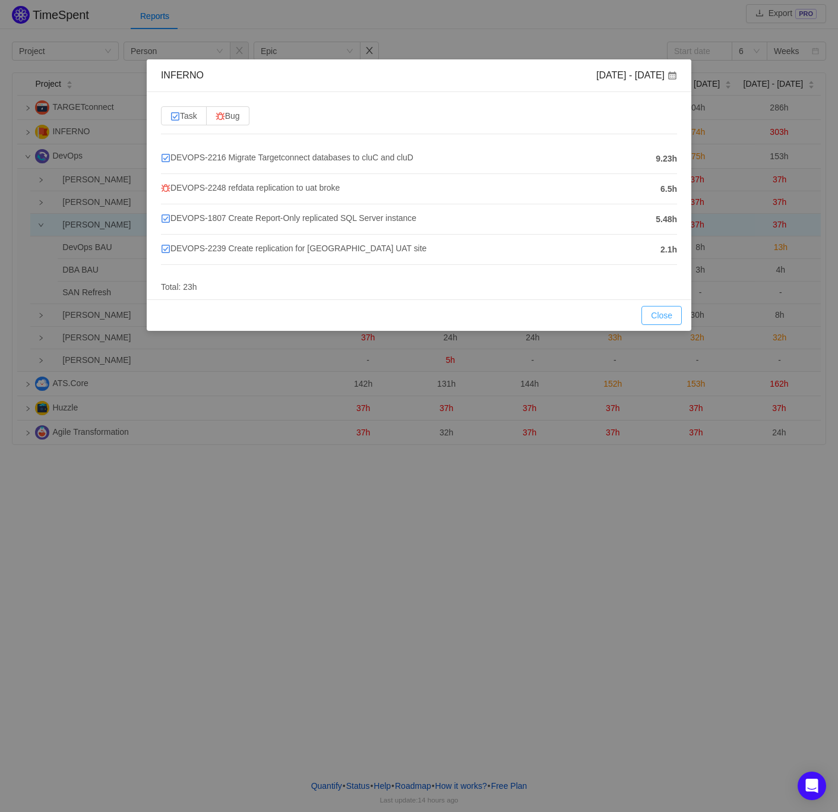
drag, startPoint x: 646, startPoint y: 312, endPoint x: 613, endPoint y: 311, distance: 32.7
click at [646, 311] on button "Close" at bounding box center [661, 315] width 40 height 19
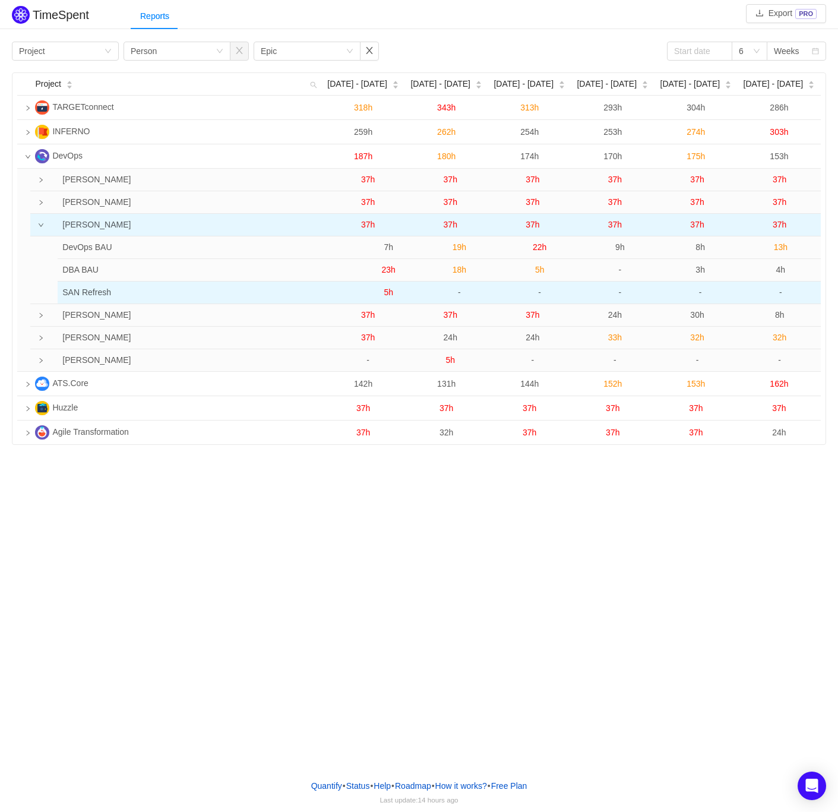
click at [385, 295] on span "5h" at bounding box center [389, 292] width 10 height 10
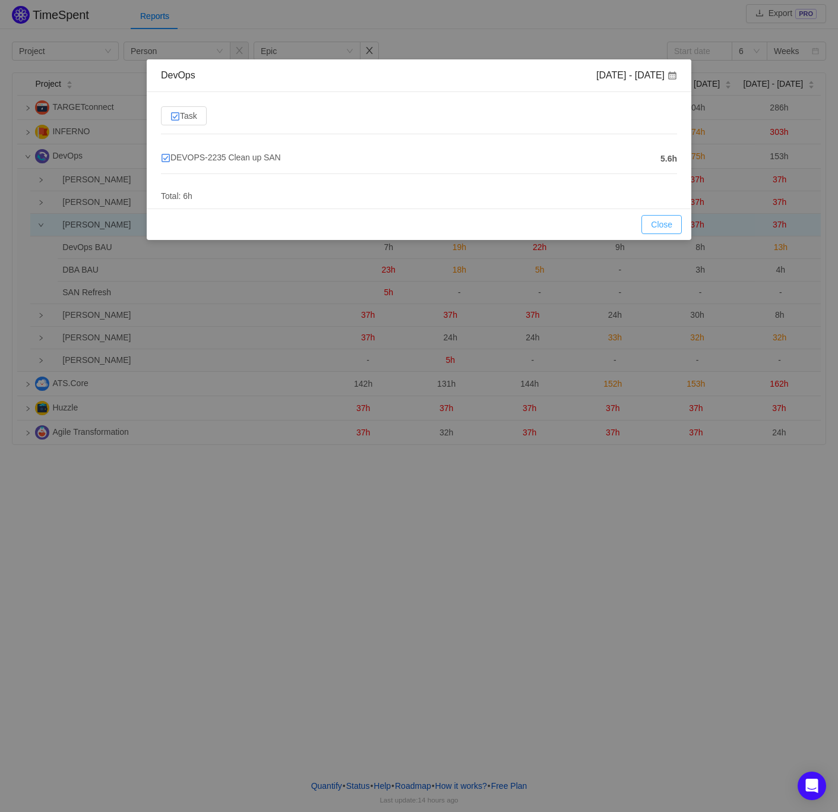
click at [651, 223] on button "Close" at bounding box center [661, 224] width 40 height 19
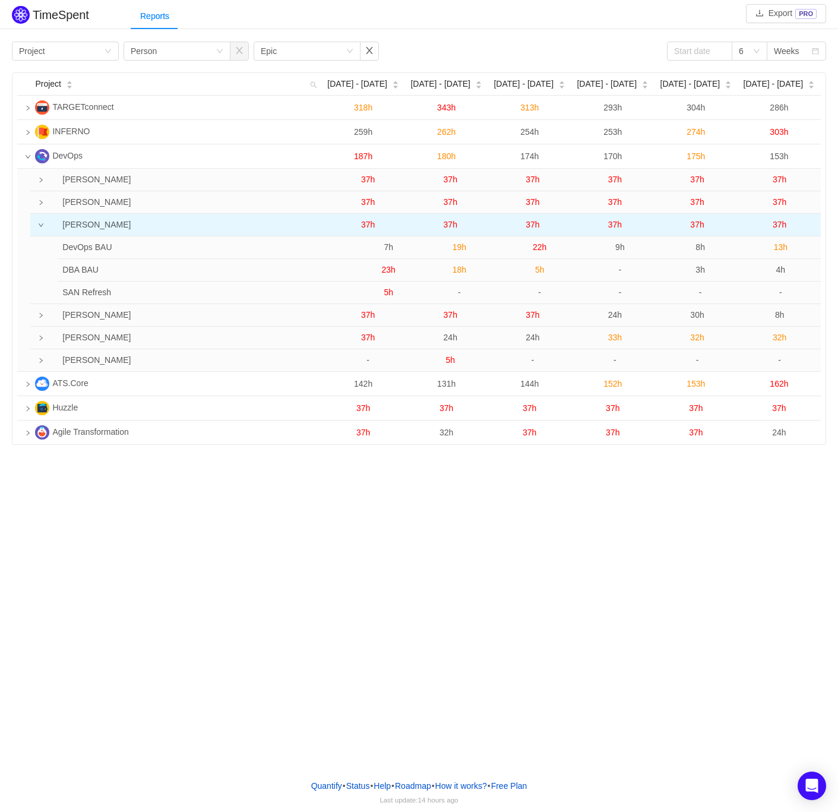
click at [369, 222] on span "37h" at bounding box center [368, 225] width 14 height 10
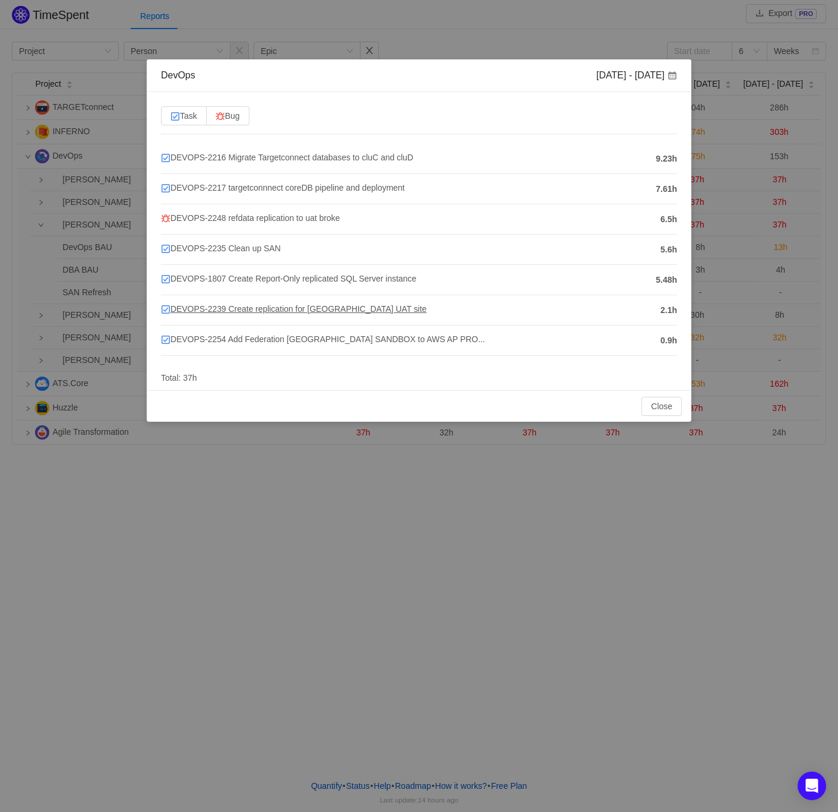
click at [276, 314] on span "DEVOPS-2239 Create replication for [GEOGRAPHIC_DATA] UAT site" at bounding box center [293, 309] width 265 height 10
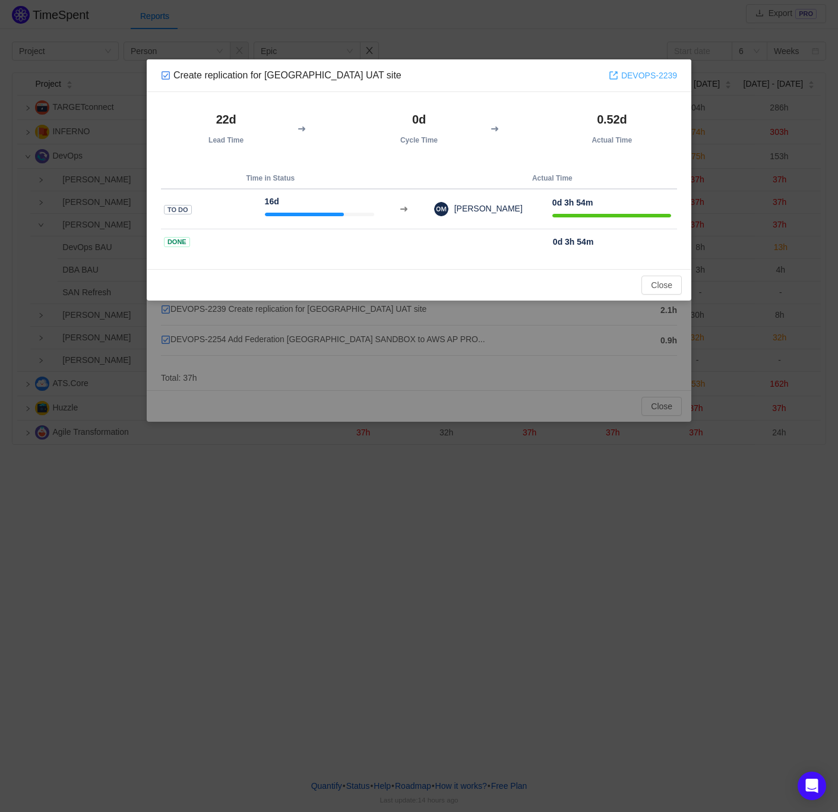
click at [663, 77] on link "DEVOPS-2239" at bounding box center [643, 75] width 68 height 13
click at [663, 283] on button "Close" at bounding box center [661, 285] width 40 height 19
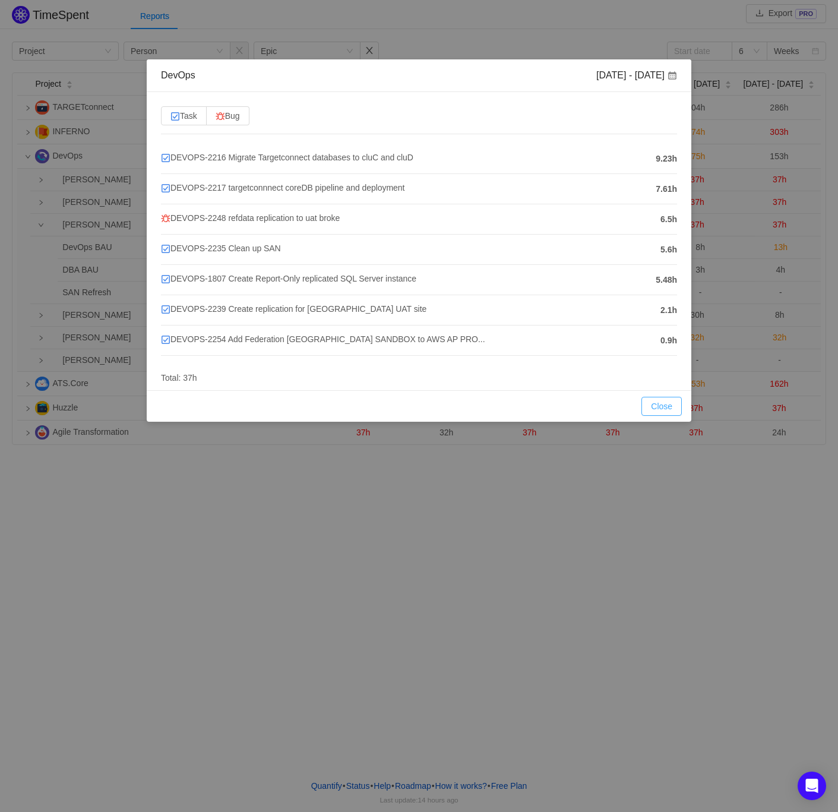
click at [649, 403] on button "Close" at bounding box center [661, 406] width 40 height 19
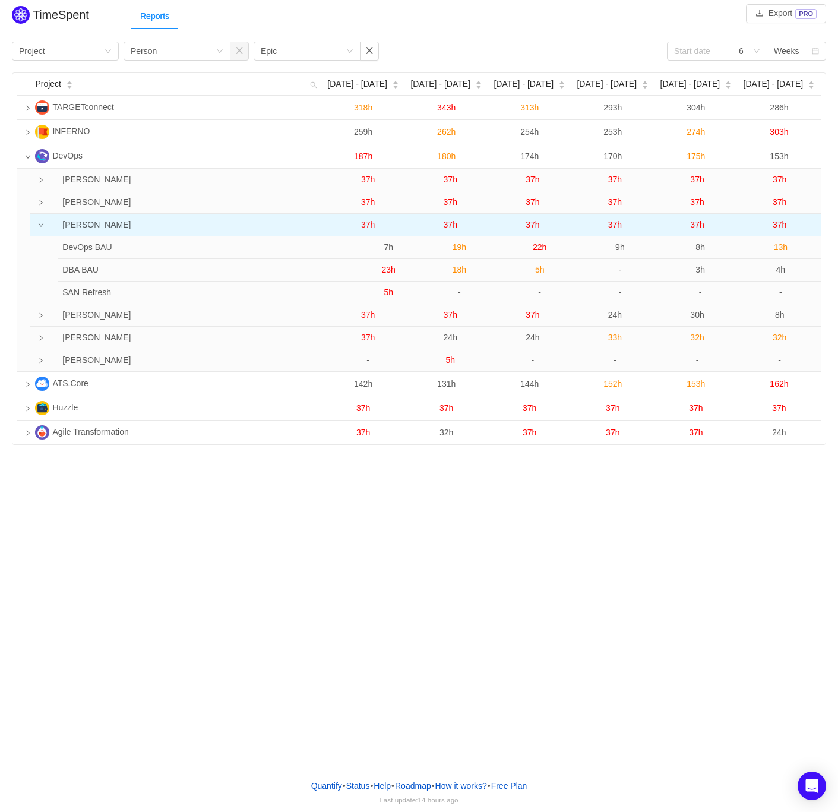
click at [533, 223] on span "37h" at bounding box center [533, 225] width 14 height 10
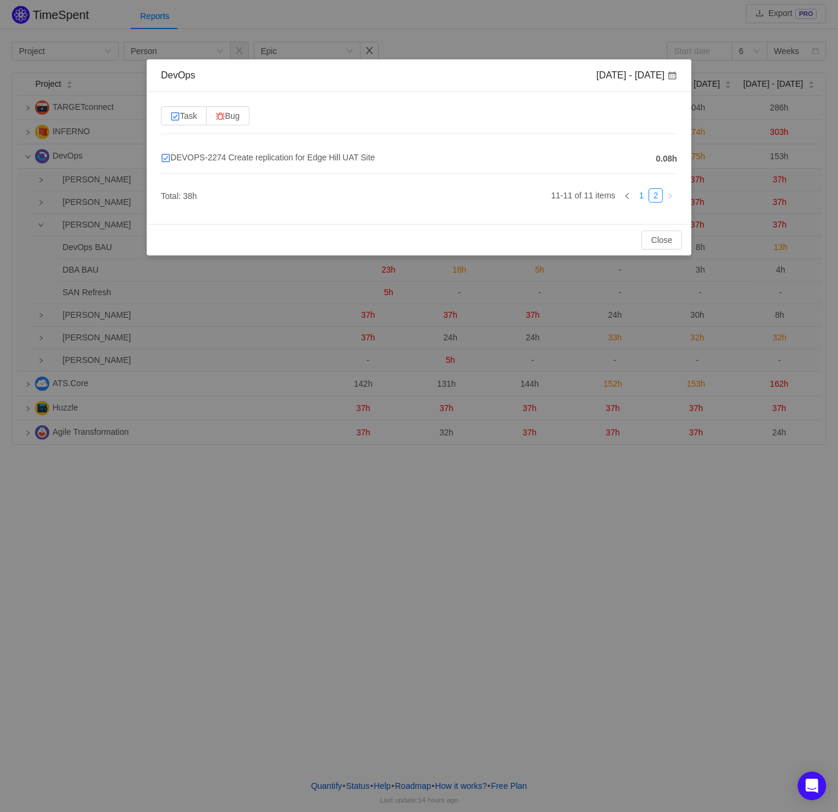
click at [642, 197] on link "1" at bounding box center [641, 195] width 13 height 13
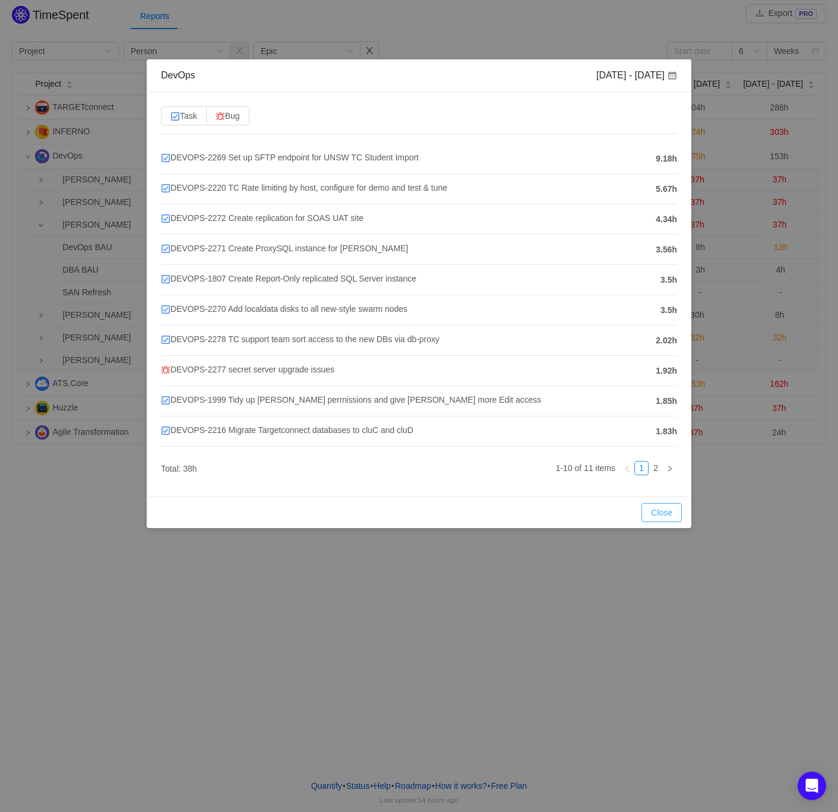
click at [655, 507] on button "Close" at bounding box center [661, 512] width 40 height 19
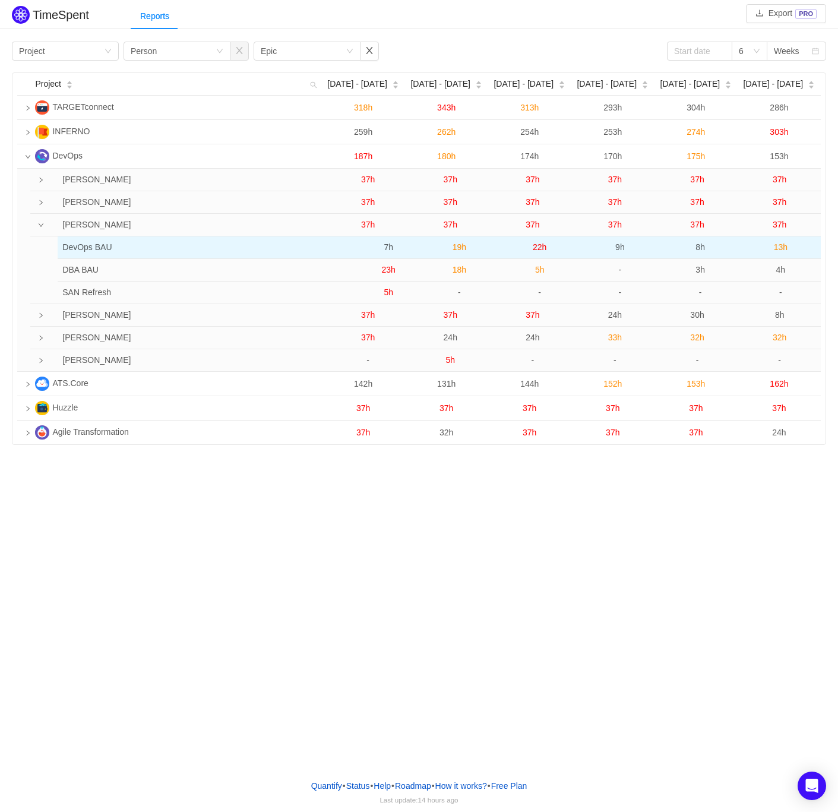
click at [539, 246] on span "22h" at bounding box center [540, 247] width 14 height 10
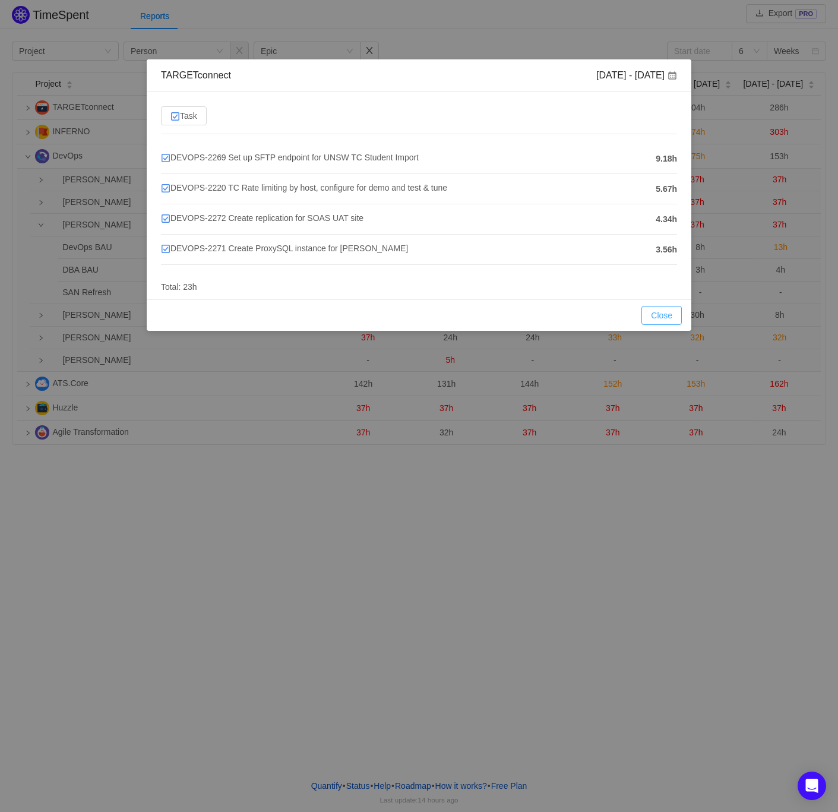
click at [666, 320] on button "Close" at bounding box center [661, 315] width 40 height 19
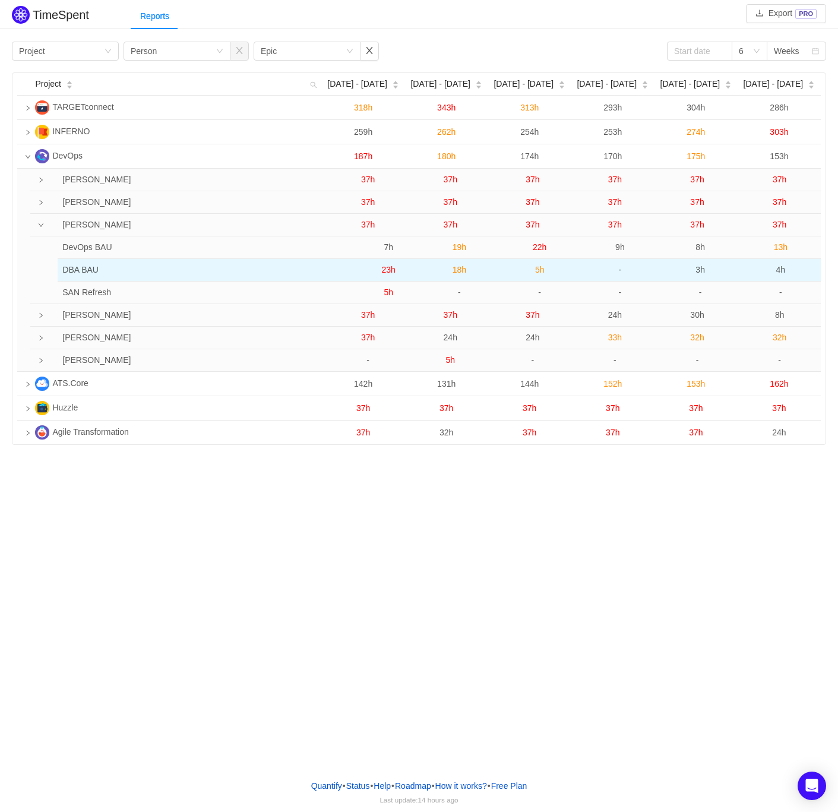
click at [541, 268] on span "5h" at bounding box center [540, 270] width 10 height 10
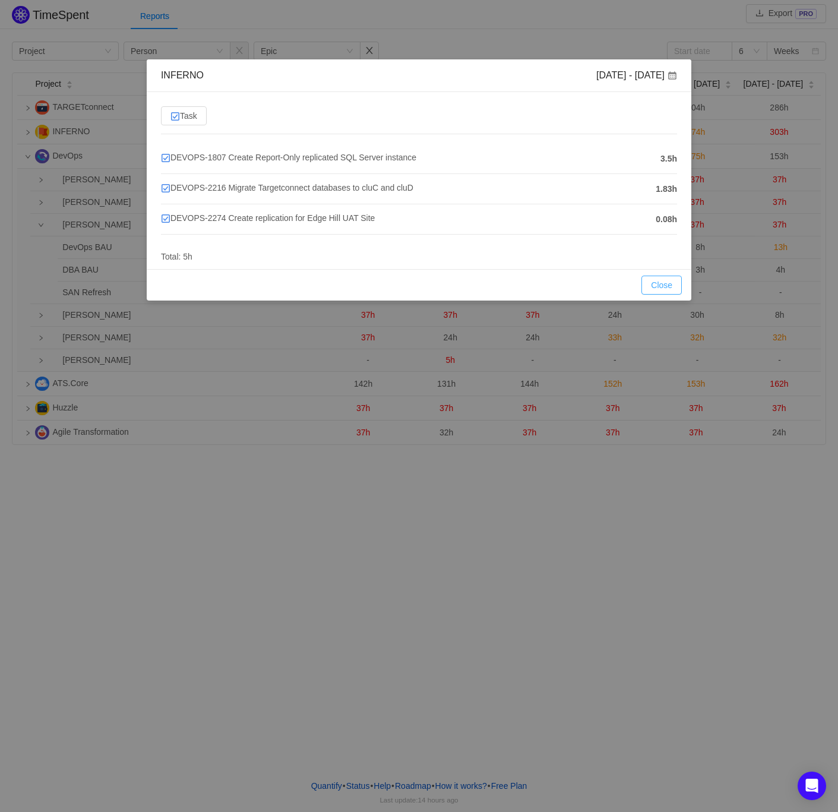
click at [653, 286] on button "Close" at bounding box center [661, 285] width 40 height 19
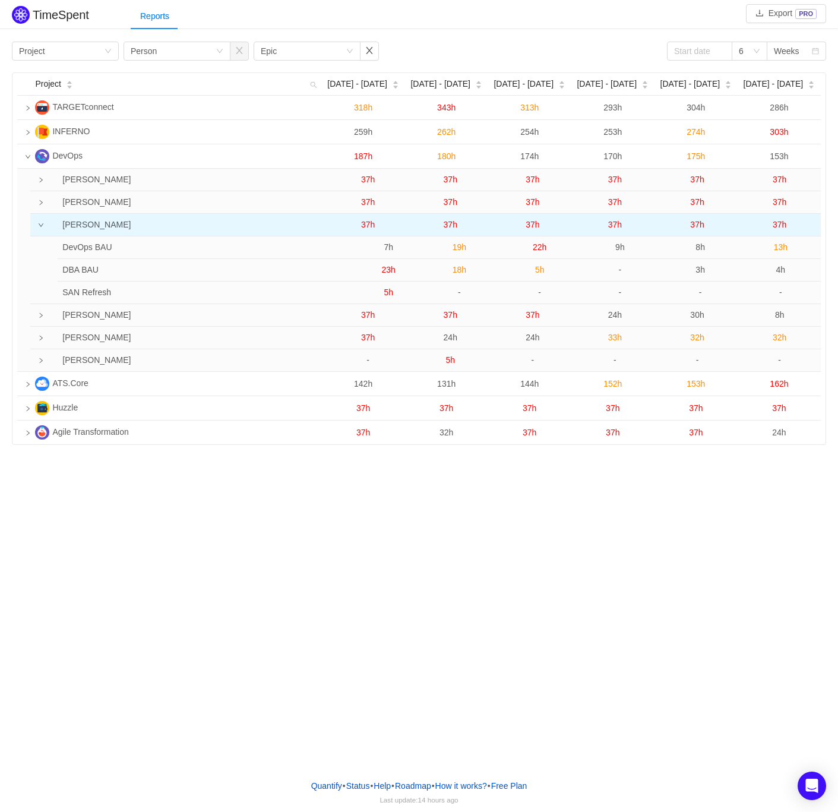
click at [530, 223] on span "37h" at bounding box center [533, 225] width 14 height 10
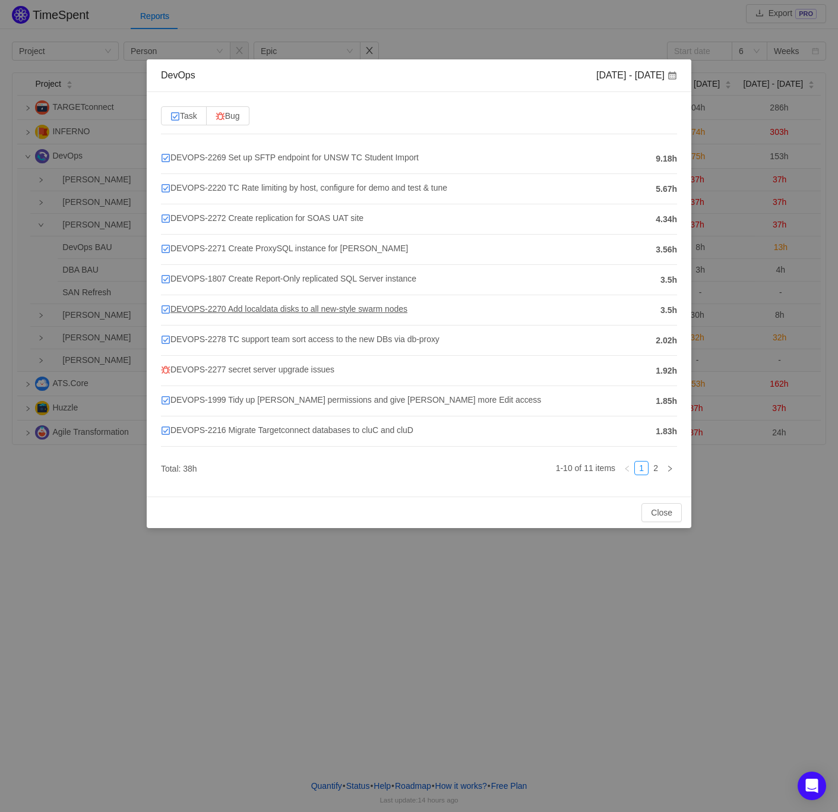
click at [284, 309] on span "DEVOPS-2270 Add localdata disks to all new-style swarm nodes" at bounding box center [284, 309] width 246 height 10
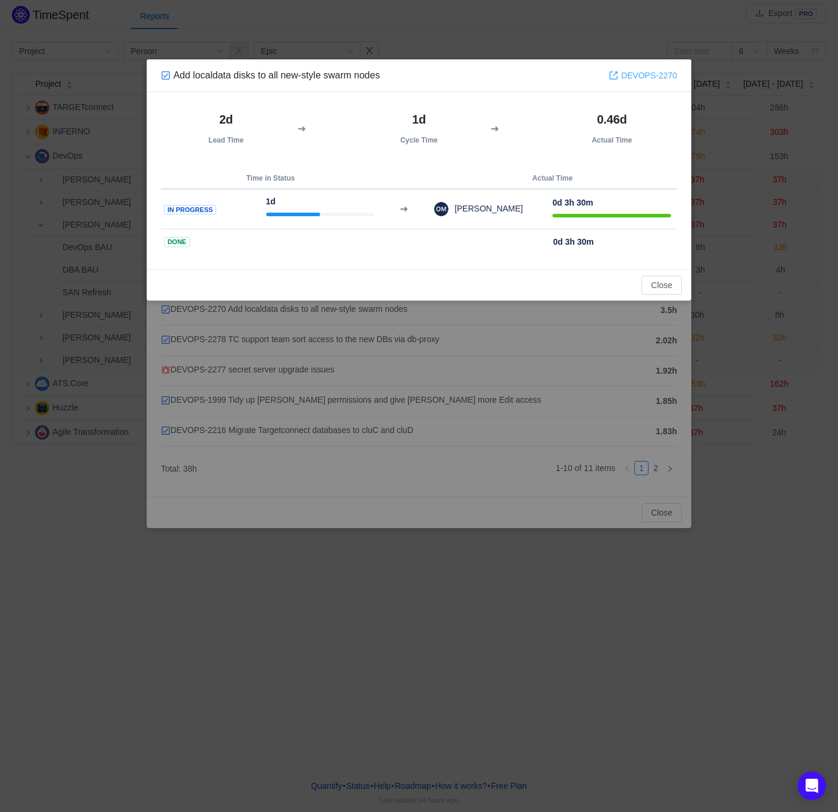
click at [640, 70] on link "DEVOPS-2270" at bounding box center [643, 75] width 68 height 13
click at [661, 287] on button "Close" at bounding box center [661, 285] width 40 height 19
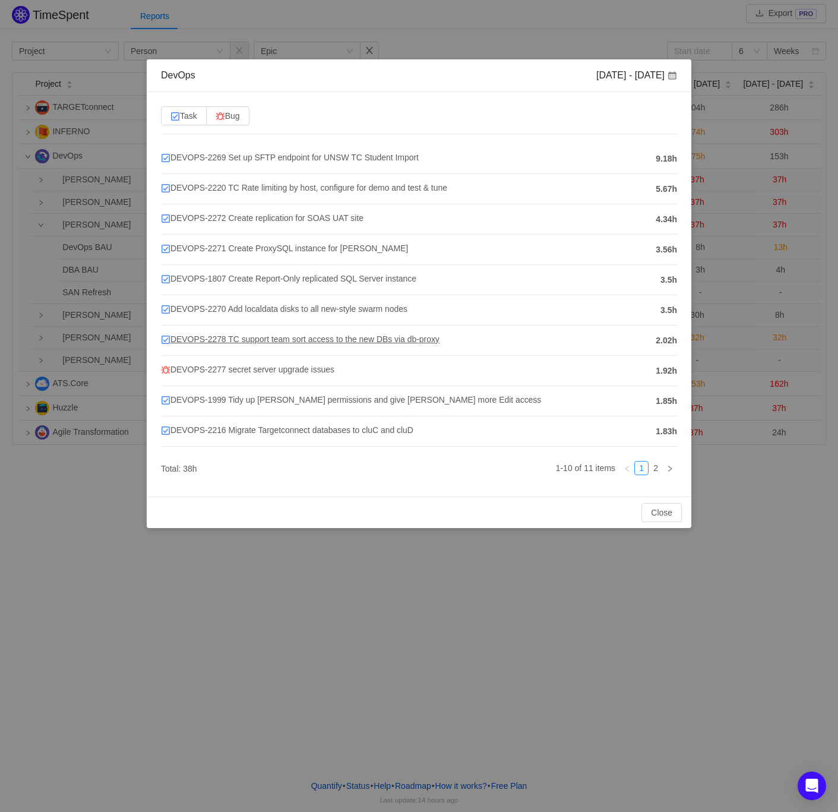
click at [311, 342] on span "DEVOPS-2278 TC support team sort access to the new DBs via db-proxy" at bounding box center [300, 339] width 279 height 10
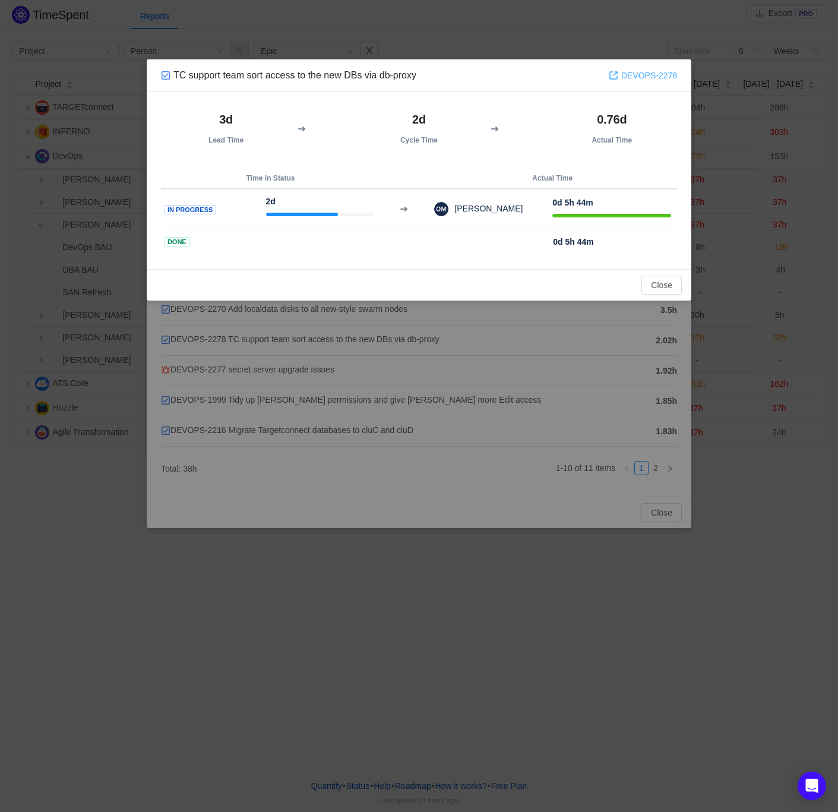
click at [637, 71] on link "DEVOPS-2278" at bounding box center [643, 75] width 68 height 13
click at [662, 282] on button "Close" at bounding box center [661, 285] width 40 height 19
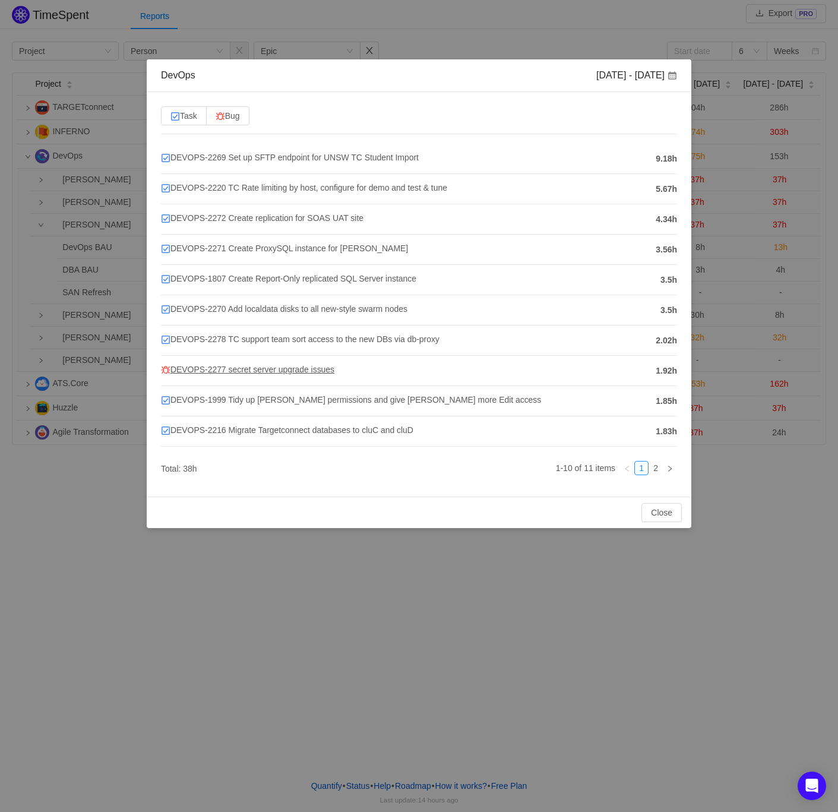
click at [253, 371] on span "DEVOPS-2277 secret server upgrade issues" at bounding box center [247, 370] width 173 height 10
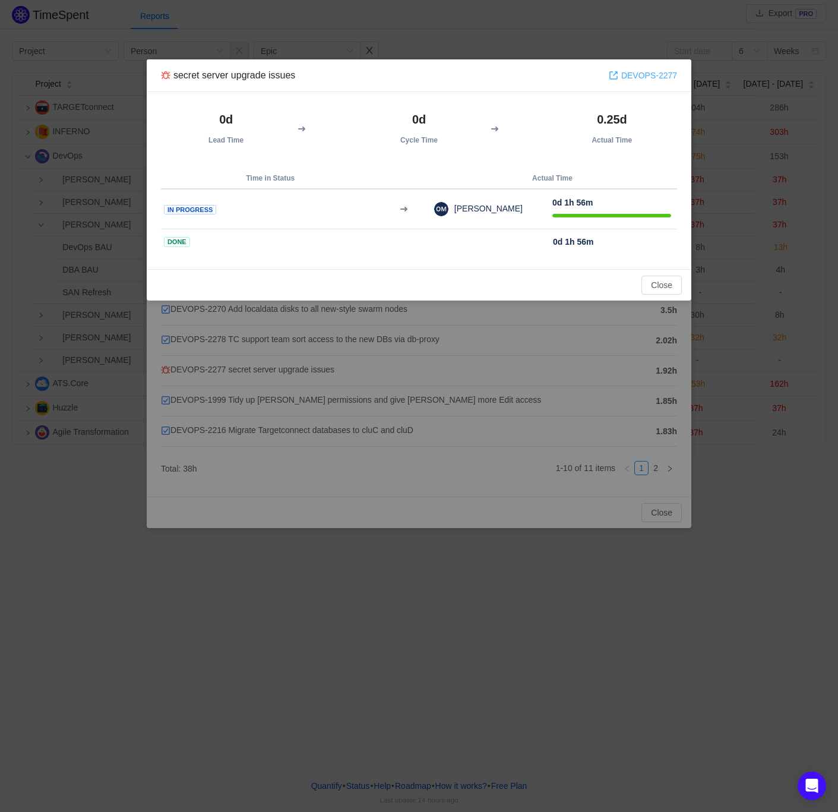
click at [626, 74] on link "DEVOPS-2277" at bounding box center [643, 75] width 68 height 13
click at [668, 283] on button "Close" at bounding box center [661, 285] width 40 height 19
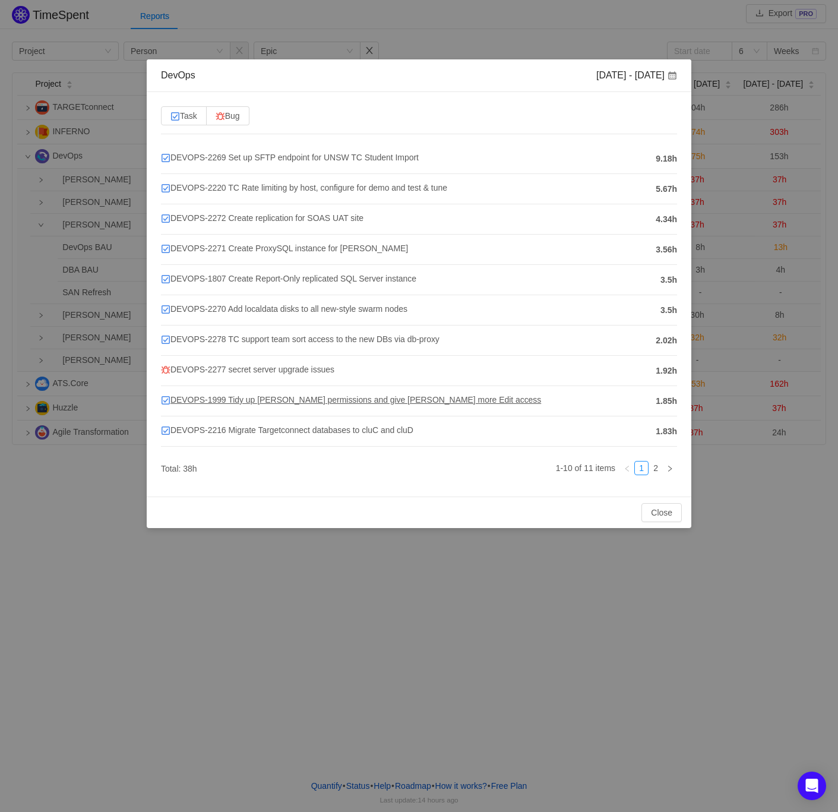
click at [252, 401] on span "DEVOPS-1999 Tidy up [PERSON_NAME] permissions and give [PERSON_NAME] more Edit …" at bounding box center [351, 400] width 380 height 10
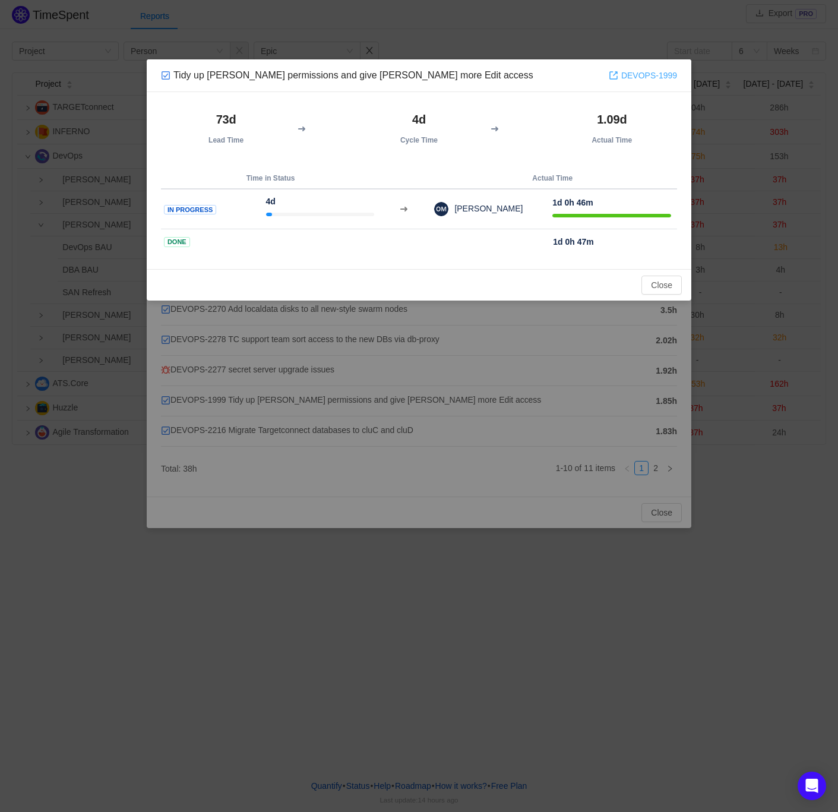
click at [649, 71] on link "DEVOPS-1999" at bounding box center [643, 75] width 68 height 13
click at [656, 287] on button "Close" at bounding box center [661, 285] width 40 height 19
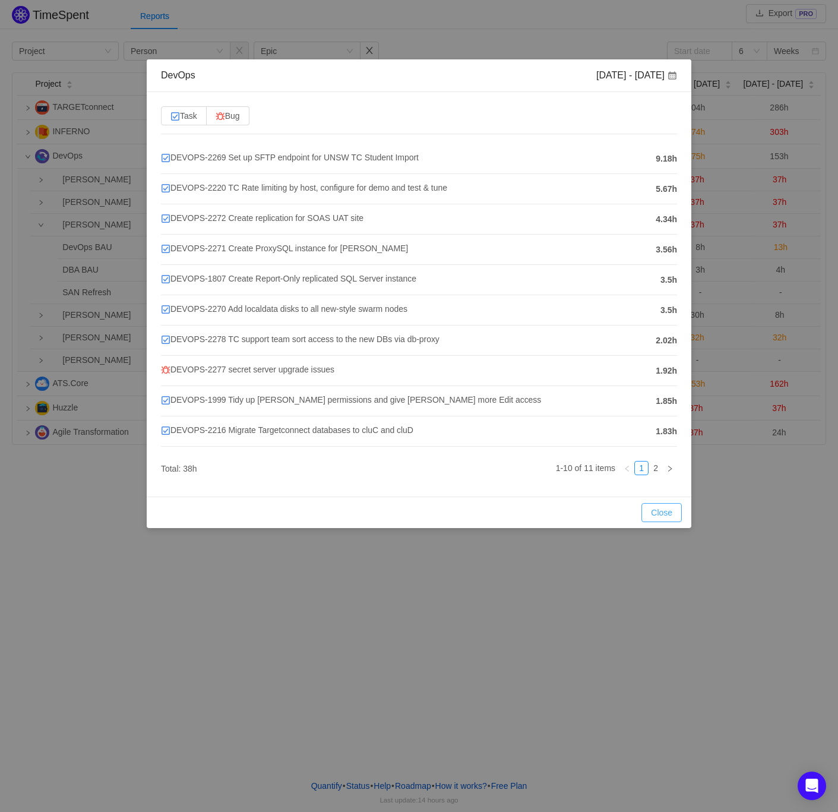
click at [659, 519] on button "Close" at bounding box center [661, 512] width 40 height 19
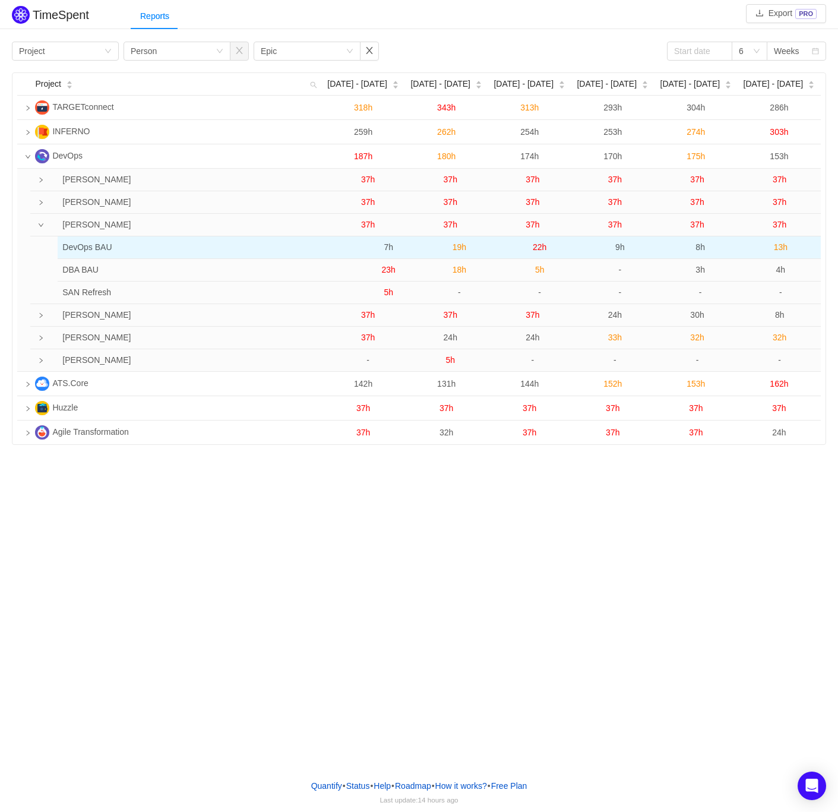
click at [622, 248] on span "9h" at bounding box center [620, 247] width 10 height 10
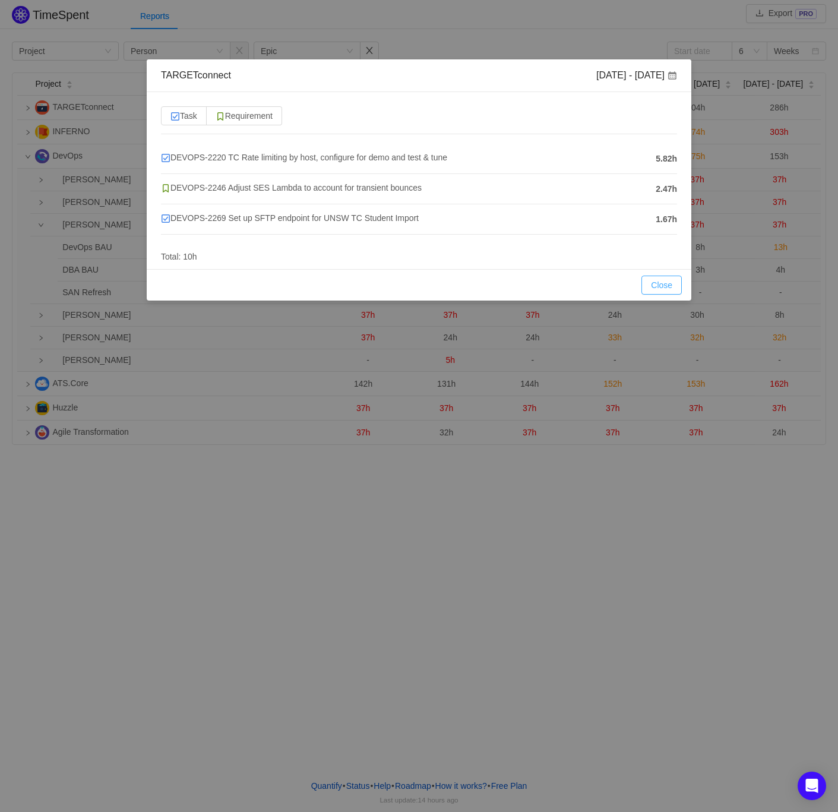
click at [663, 286] on button "Close" at bounding box center [661, 285] width 40 height 19
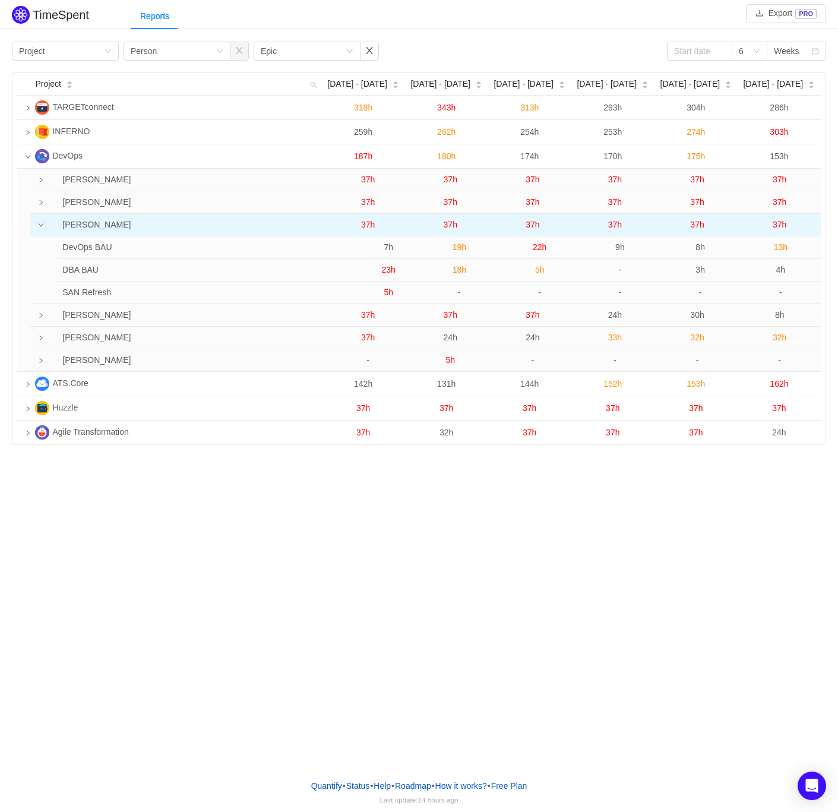
click at [612, 223] on span "37h" at bounding box center [615, 225] width 14 height 10
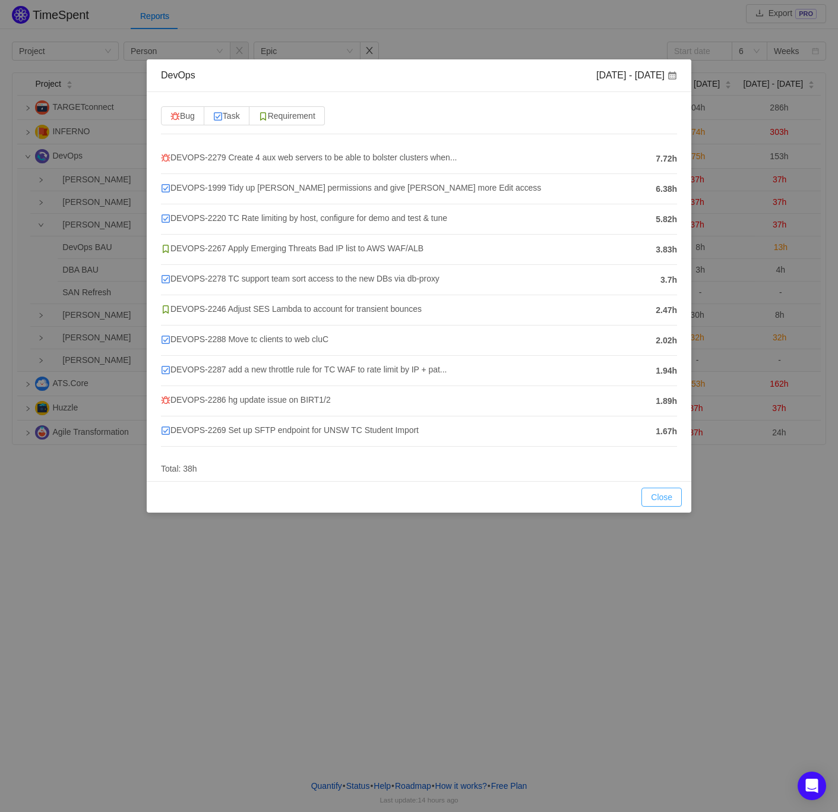
click at [655, 497] on button "Close" at bounding box center [661, 497] width 40 height 19
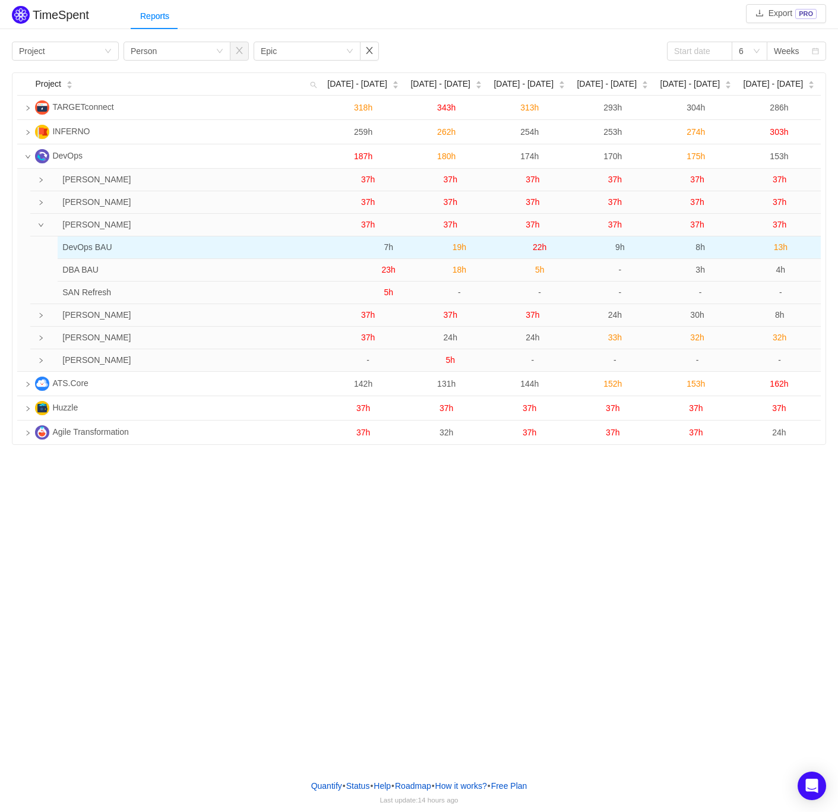
click at [618, 242] on span "9h" at bounding box center [620, 247] width 10 height 10
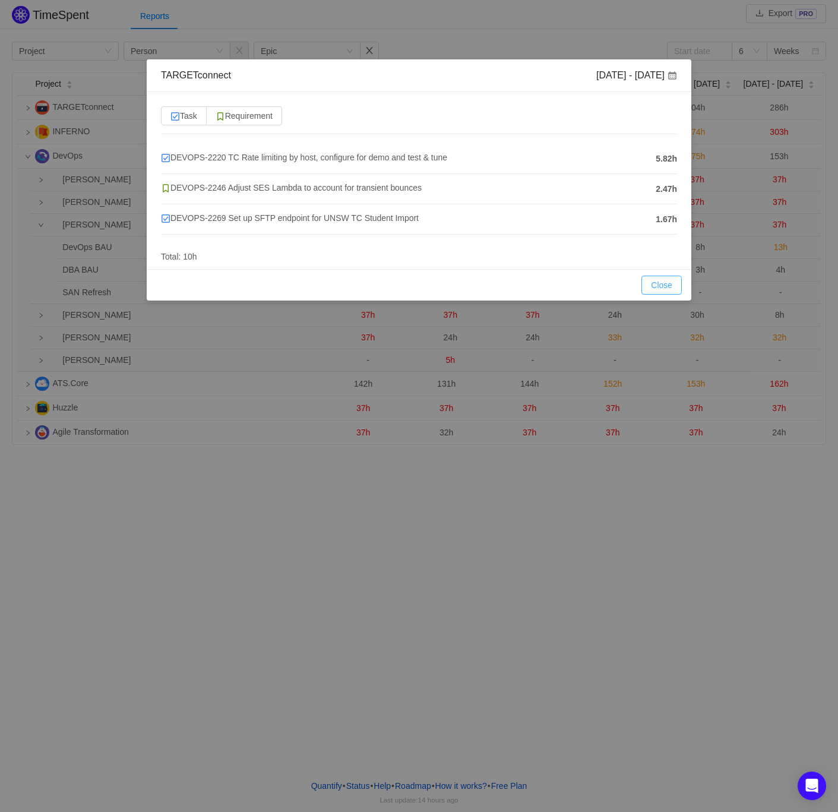
drag, startPoint x: 664, startPoint y: 287, endPoint x: 656, endPoint y: 282, distance: 9.9
click at [664, 287] on button "Close" at bounding box center [661, 285] width 40 height 19
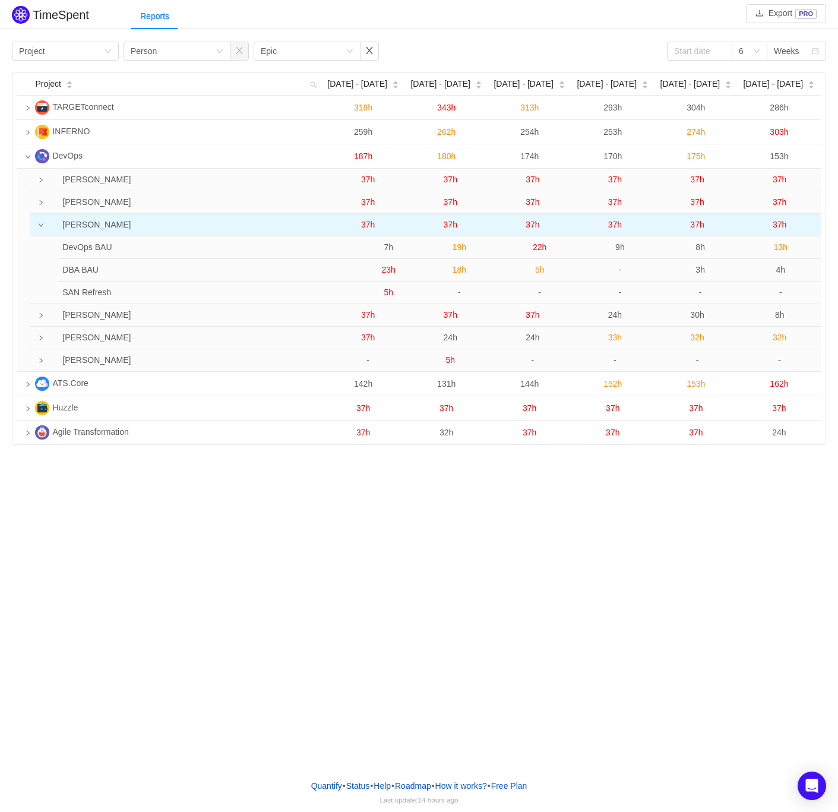
click at [621, 227] on span "37h" at bounding box center [615, 225] width 14 height 10
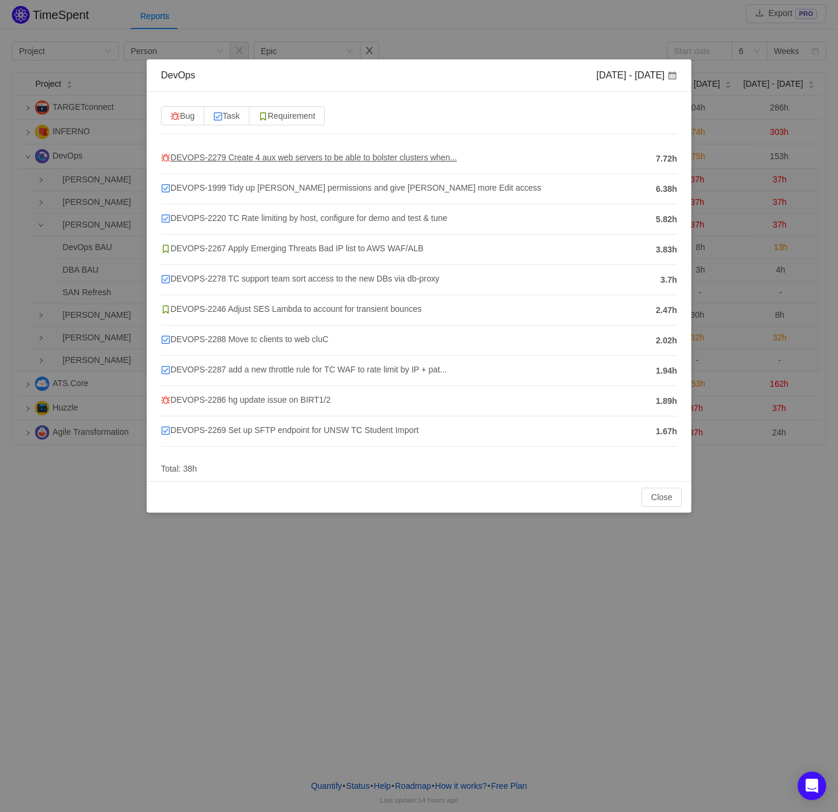
click at [383, 157] on span "DEVOPS-2279 Create 4 aux web servers to be able to bolster clusters when..." at bounding box center [309, 158] width 296 height 10
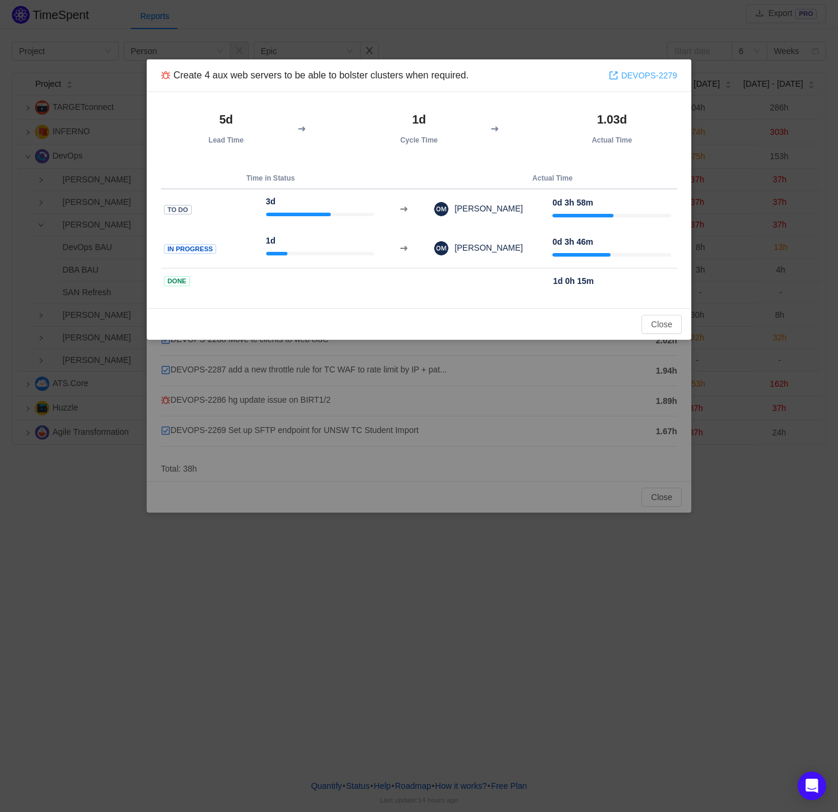
click at [636, 74] on link "DEVOPS-2279" at bounding box center [643, 75] width 68 height 13
click at [651, 315] on button "Close" at bounding box center [661, 324] width 40 height 19
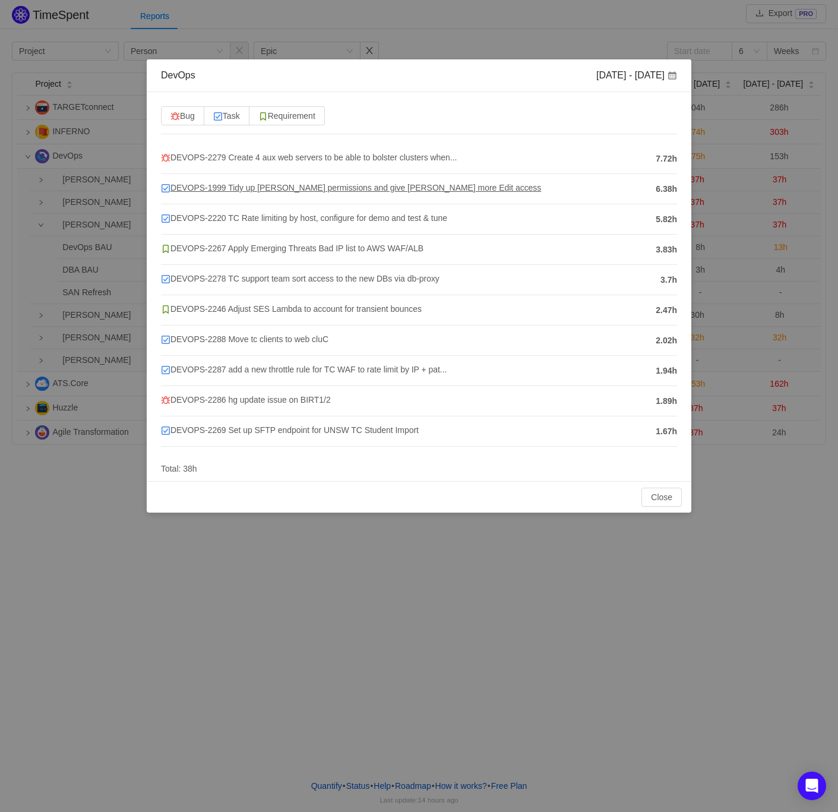
click at [345, 188] on span "DEVOPS-1999 Tidy up [PERSON_NAME] permissions and give [PERSON_NAME] more Edit …" at bounding box center [351, 188] width 380 height 10
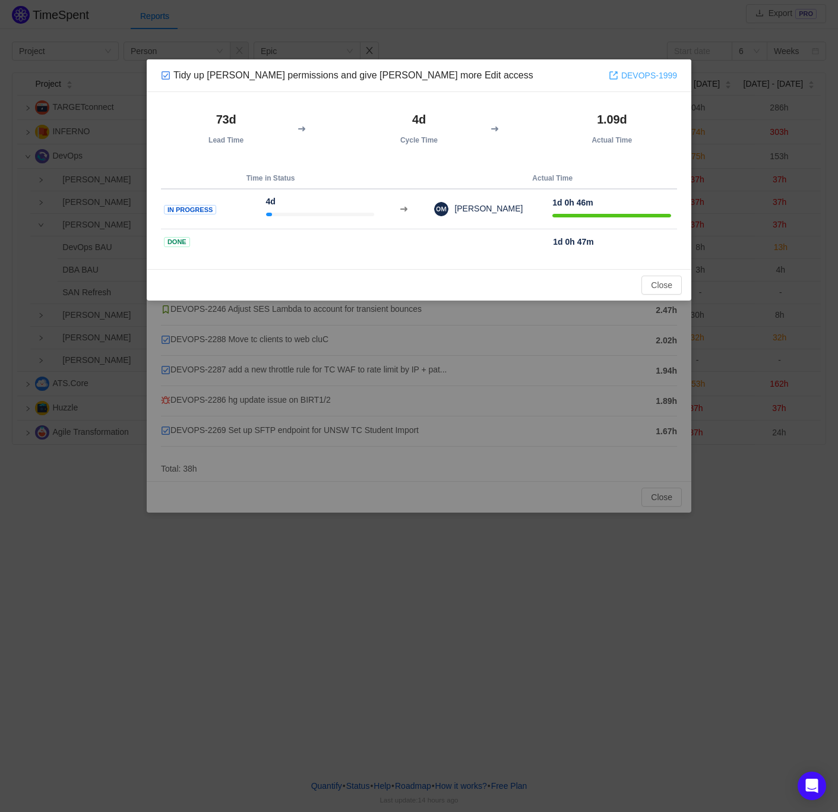
click at [637, 74] on link "DEVOPS-1999" at bounding box center [643, 75] width 68 height 13
click at [655, 282] on button "Close" at bounding box center [661, 285] width 40 height 19
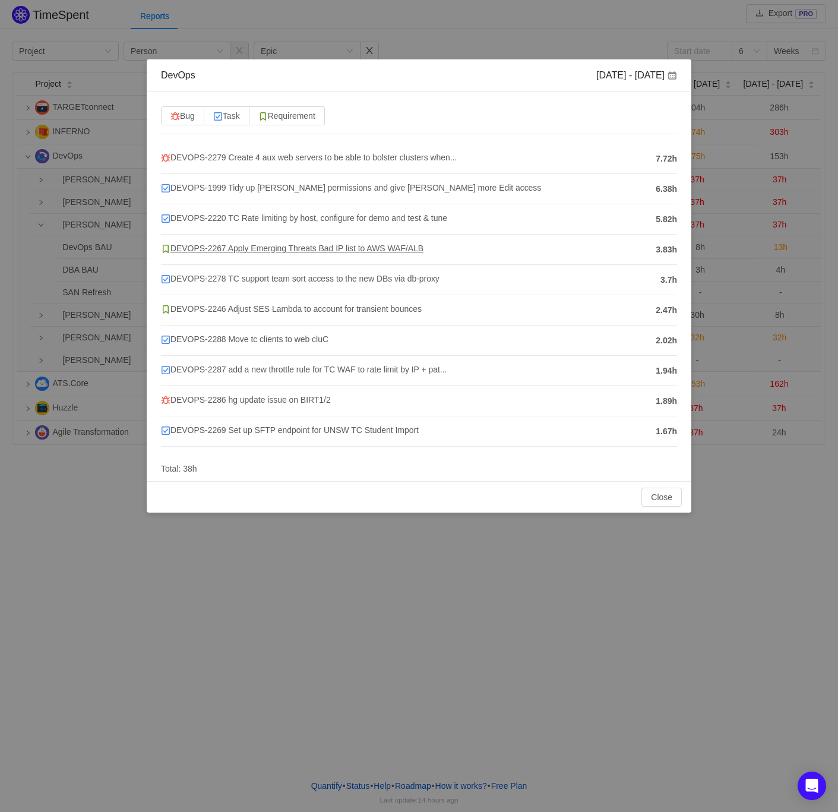
click at [299, 251] on span "DEVOPS-2267 Apply Emerging Threats Bad IP list to AWS WAF/ALB" at bounding box center [292, 249] width 263 height 10
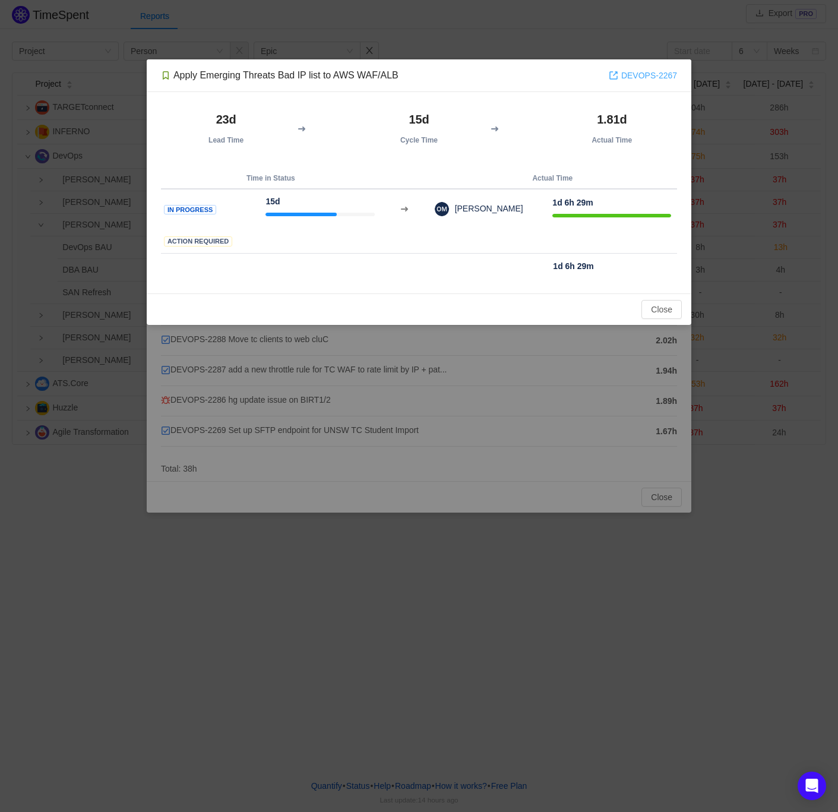
click at [637, 74] on link "DEVOPS-2267" at bounding box center [643, 75] width 68 height 13
click at [669, 310] on button "Close" at bounding box center [661, 309] width 40 height 19
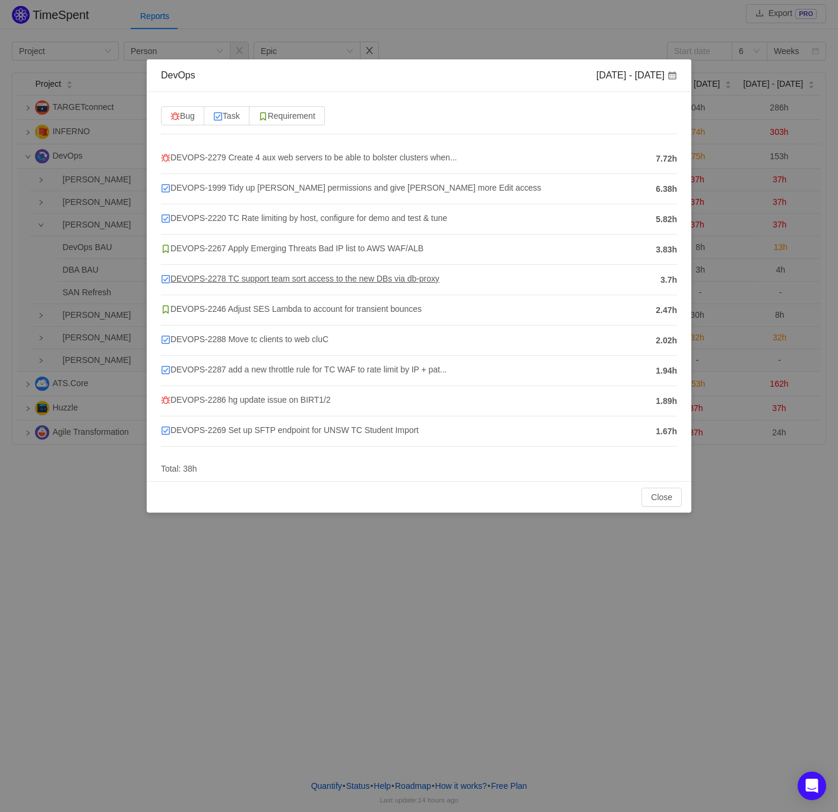
click at [265, 283] on span "DEVOPS-2278 TC support team sort access to the new DBs via db-proxy" at bounding box center [300, 279] width 279 height 10
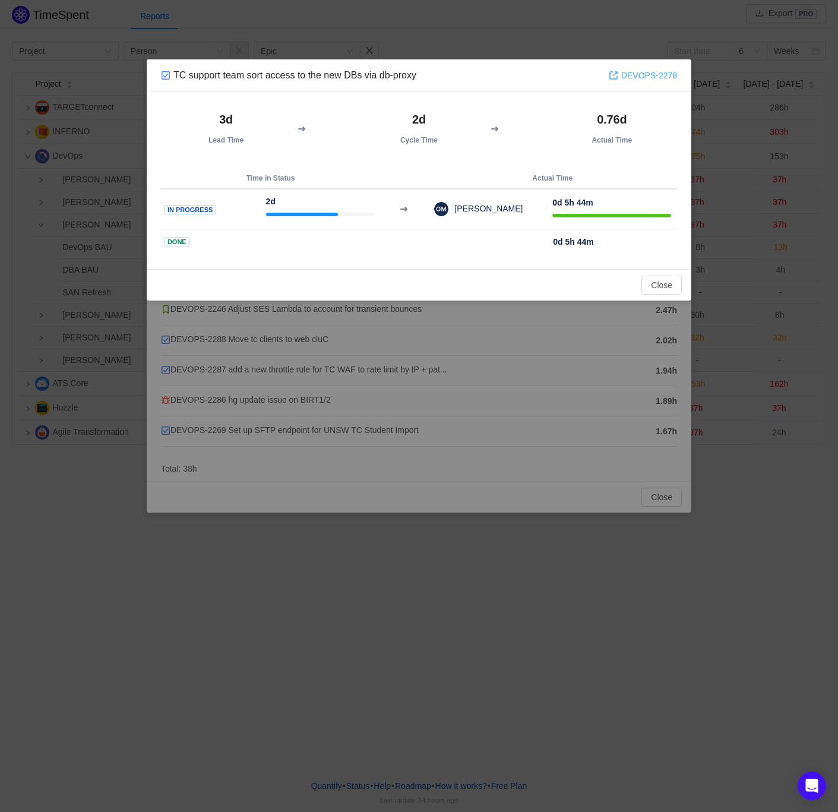
click at [655, 74] on link "DEVOPS-2278" at bounding box center [643, 75] width 68 height 13
click at [658, 279] on button "Close" at bounding box center [661, 285] width 40 height 19
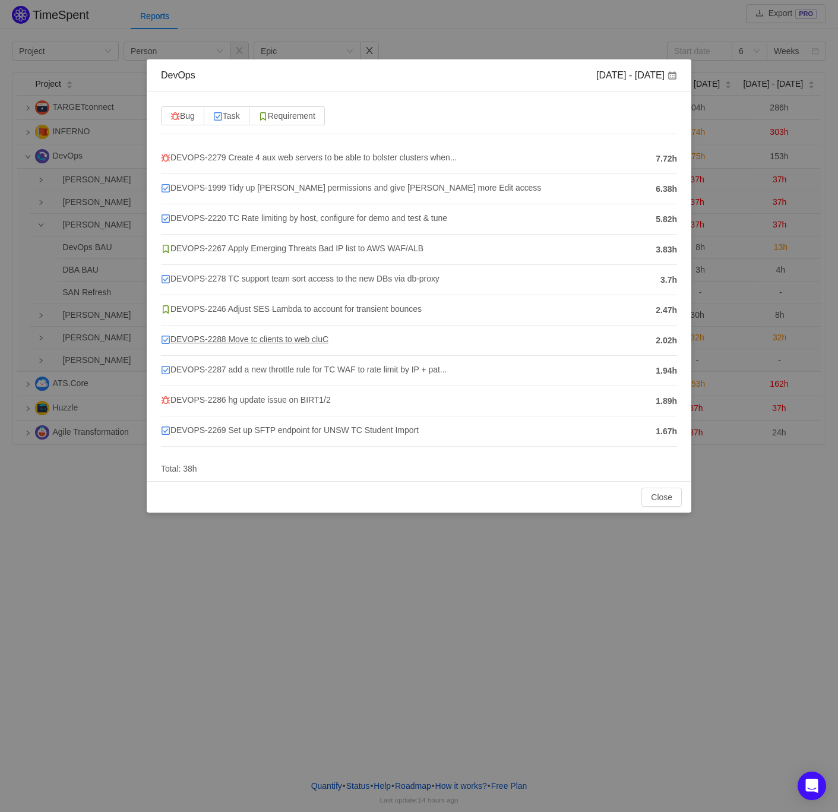
click at [304, 340] on span "DEVOPS-2288 Move tc clients to web cluC" at bounding box center [244, 339] width 167 height 10
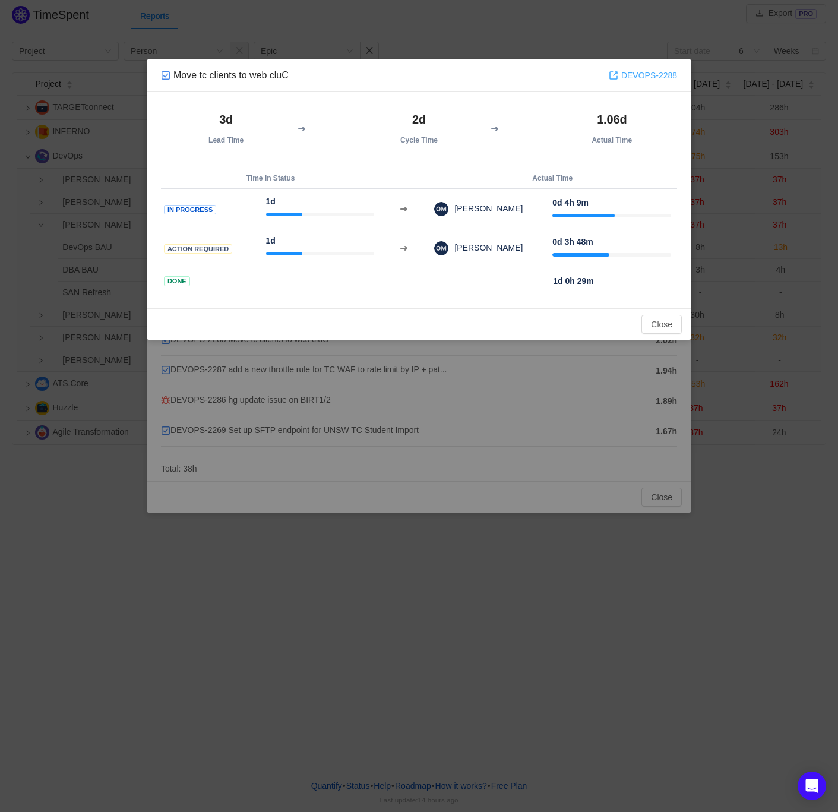
click at [634, 76] on link "DEVOPS-2288" at bounding box center [643, 75] width 68 height 13
click at [658, 323] on button "Close" at bounding box center [661, 324] width 40 height 19
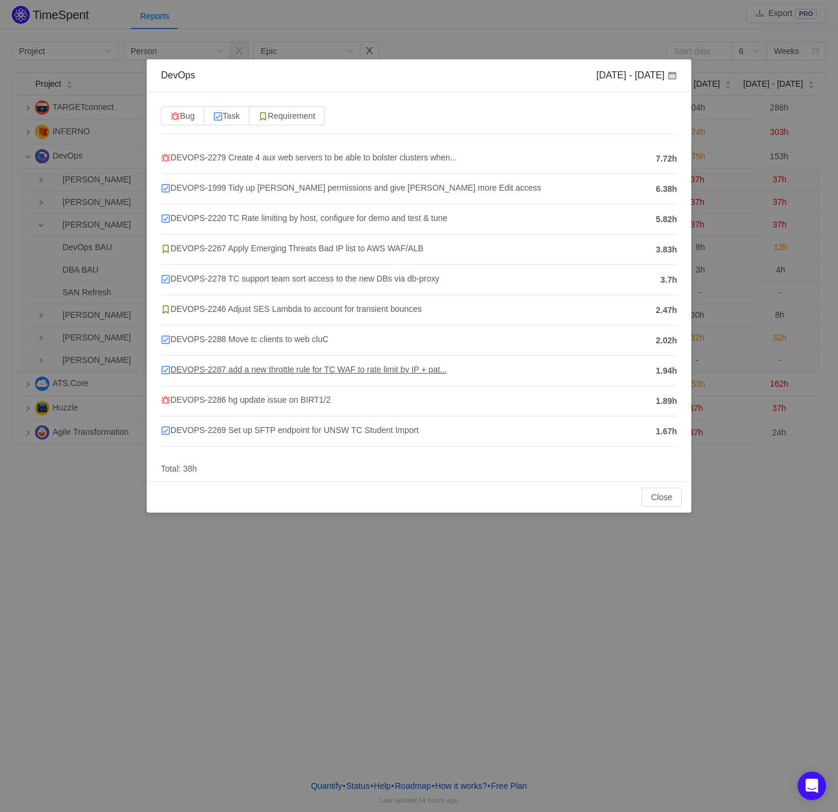
click at [265, 368] on span "DEVOPS-2287 add a new throttle rule for TC WAF to rate limit by IP + pat..." at bounding box center [304, 370] width 286 height 10
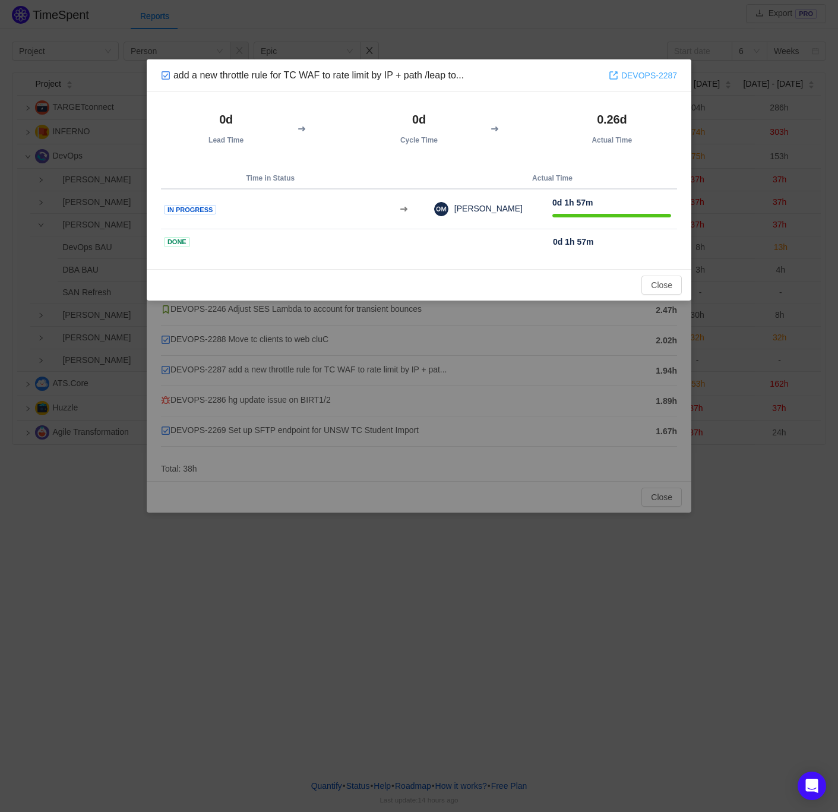
click at [663, 76] on link "DEVOPS-2287" at bounding box center [643, 75] width 68 height 13
drag, startPoint x: 659, startPoint y: 281, endPoint x: 684, endPoint y: 282, distance: 25.0
click at [659, 281] on button "Close" at bounding box center [661, 285] width 40 height 19
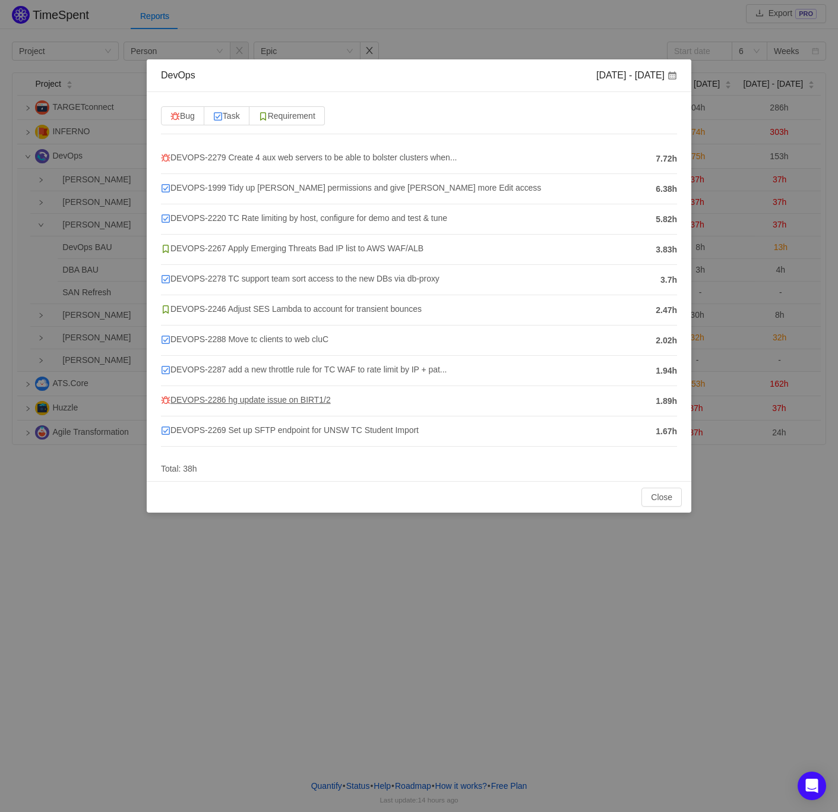
click at [276, 398] on span "DEVOPS-2286 hg update issue on BIRT1/2" at bounding box center [246, 400] width 170 height 10
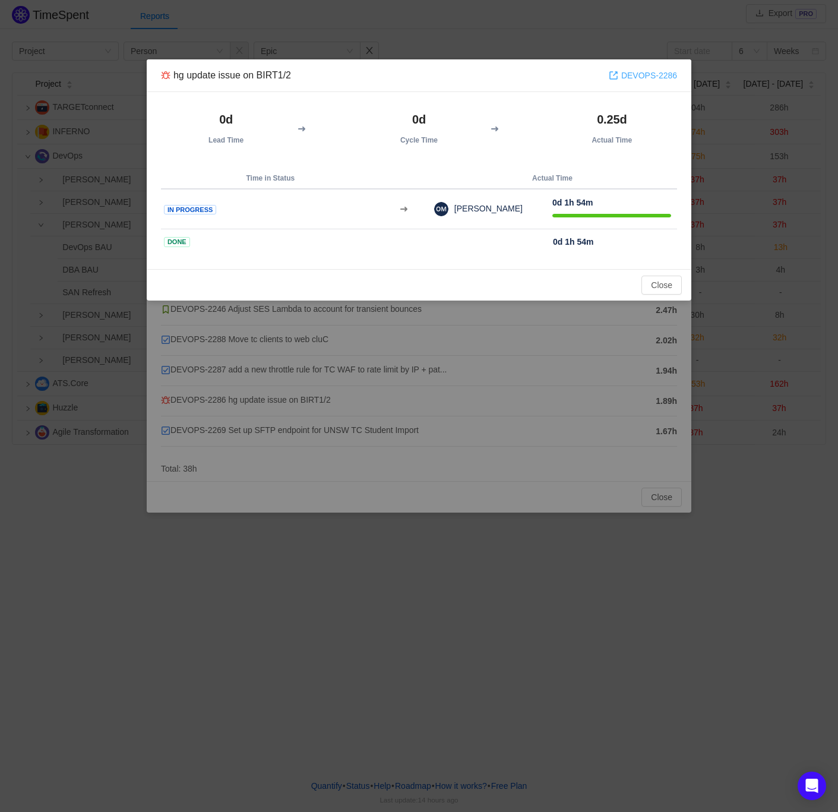
click at [634, 74] on link "DEVOPS-2286" at bounding box center [643, 75] width 68 height 13
click at [665, 284] on button "Close" at bounding box center [661, 285] width 40 height 19
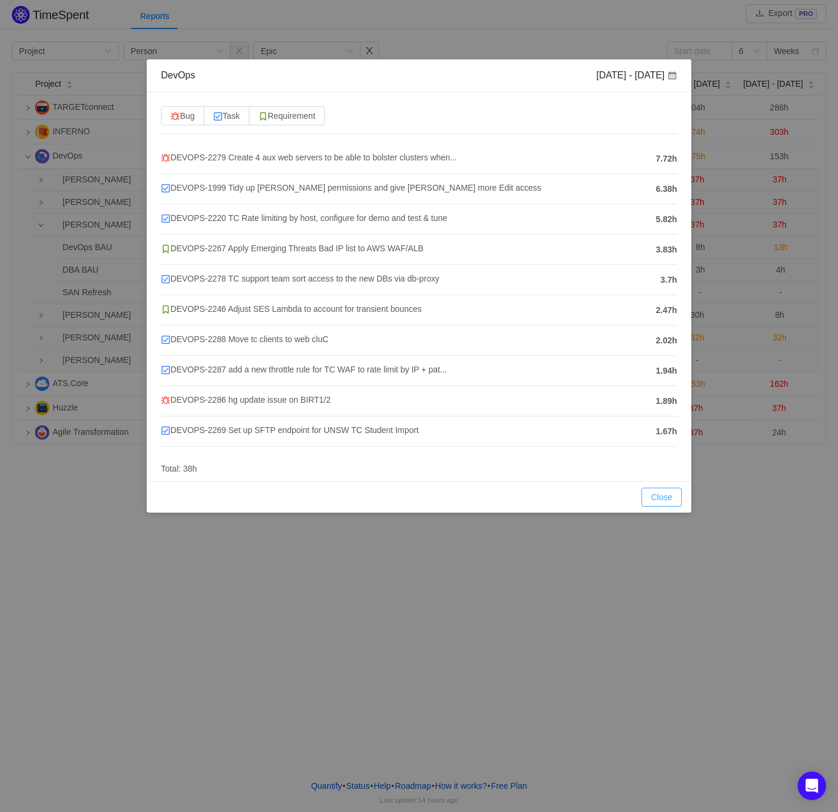
click at [650, 500] on button "Close" at bounding box center [661, 497] width 40 height 19
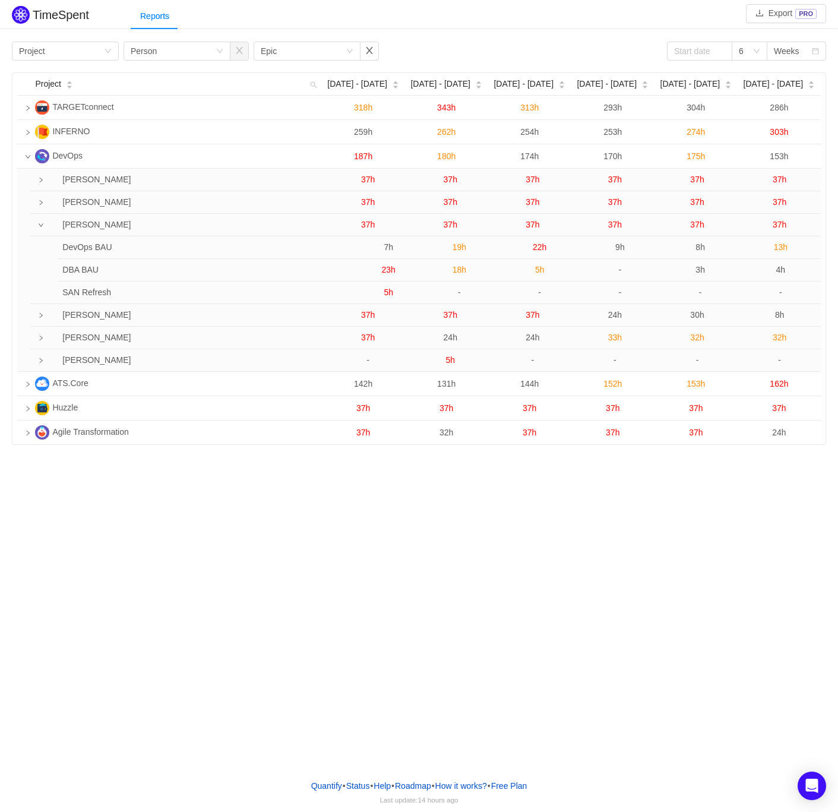
click at [43, 227] on icon "icon: down" at bounding box center [41, 225] width 6 height 6
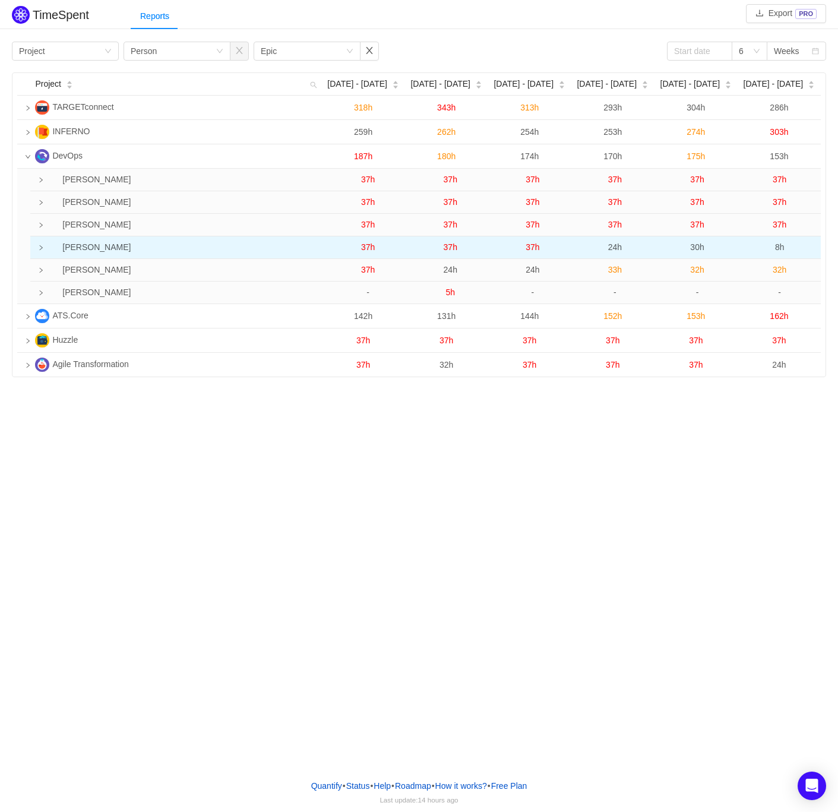
click at [45, 248] on td "[PERSON_NAME]" at bounding box center [183, 247] width 288 height 23
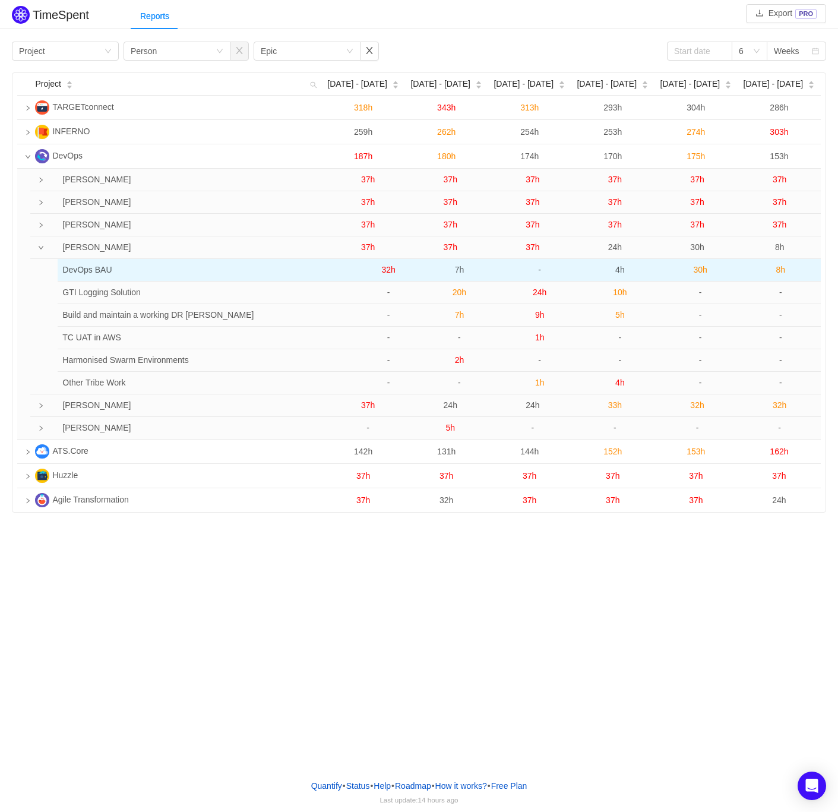
click at [390, 269] on span "32h" at bounding box center [389, 270] width 14 height 10
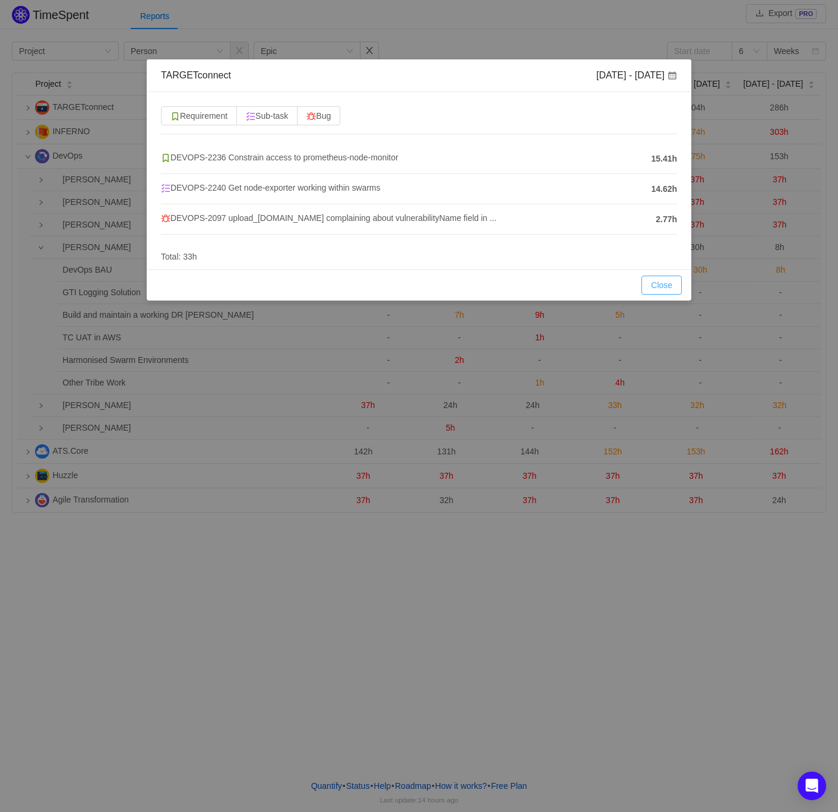
click at [650, 285] on button "Close" at bounding box center [661, 285] width 40 height 19
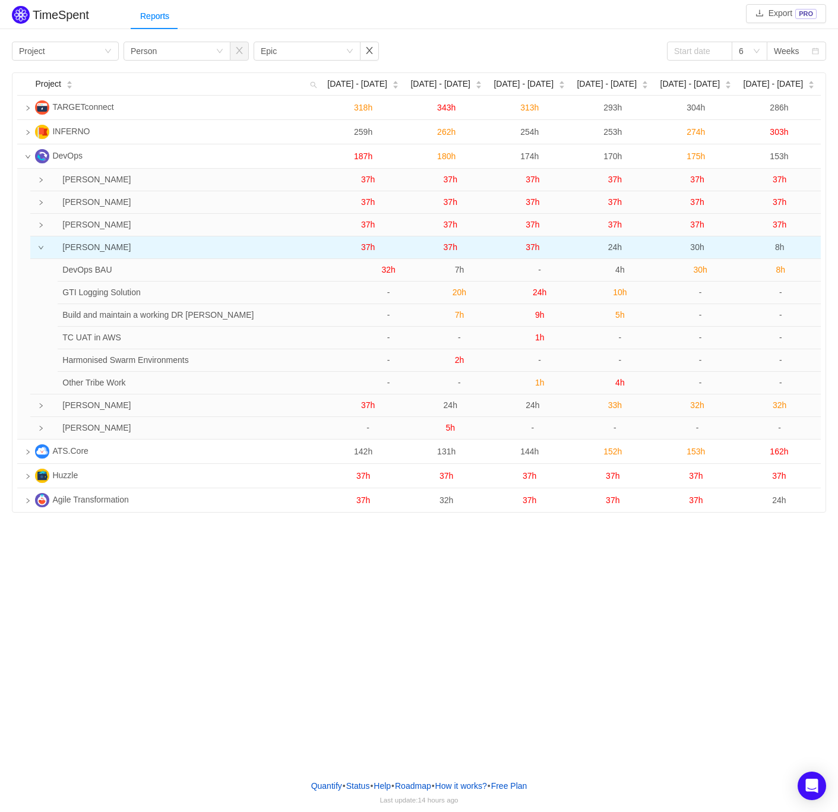
click at [362, 248] on span "37h" at bounding box center [368, 247] width 14 height 10
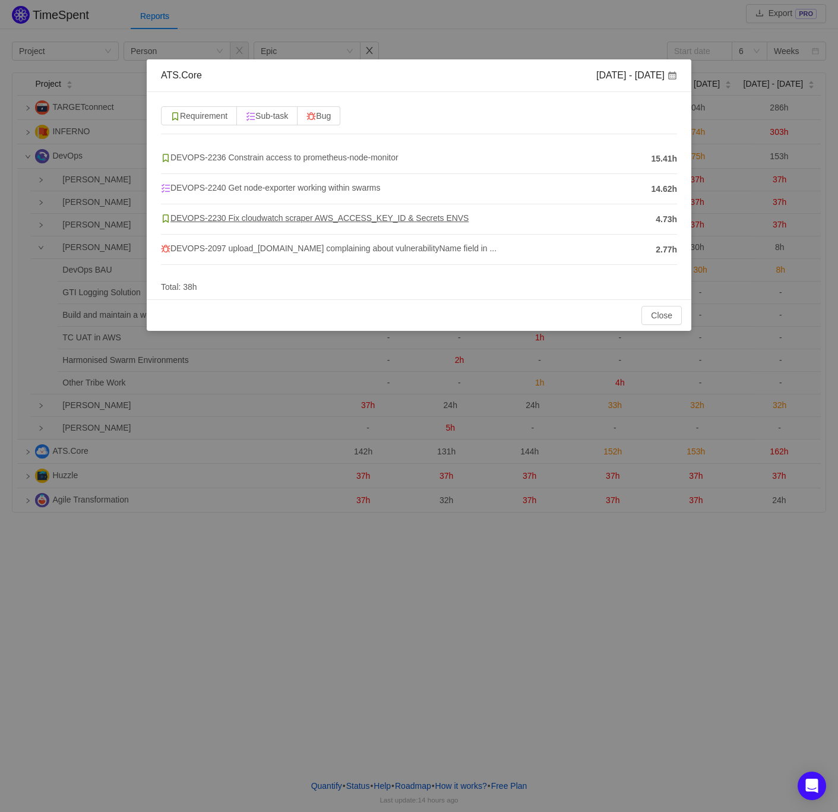
click at [307, 222] on span "DEVOPS-2230 Fix cloudwatch scraper AWS_ACCESS_KEY_ID & Secrets ENVS" at bounding box center [315, 218] width 308 height 10
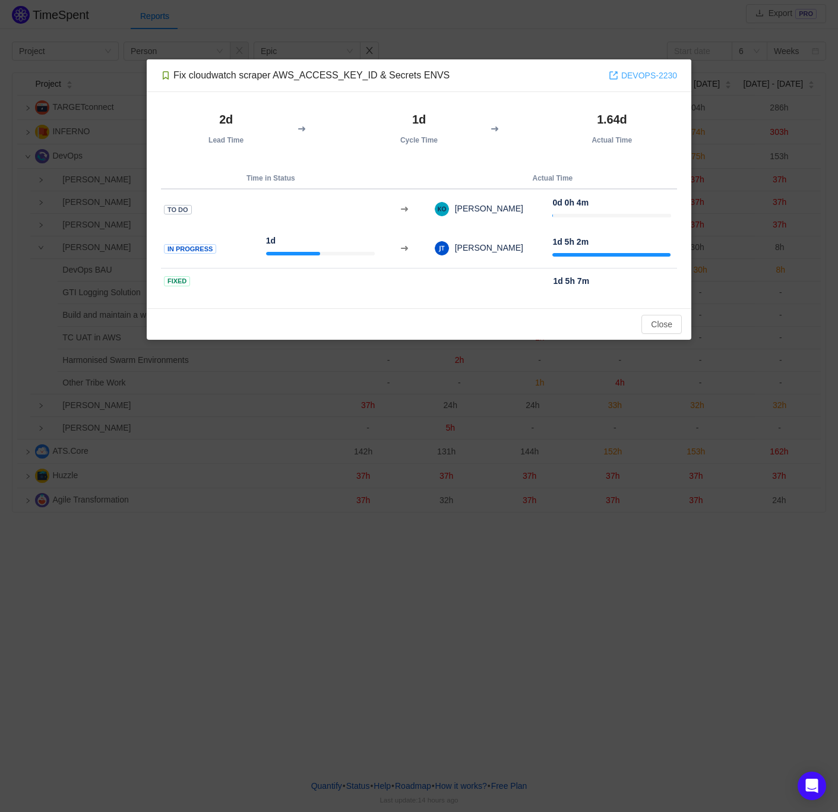
click at [644, 81] on link "DEVOPS-2230" at bounding box center [643, 75] width 68 height 13
click at [650, 320] on button "Close" at bounding box center [661, 324] width 40 height 19
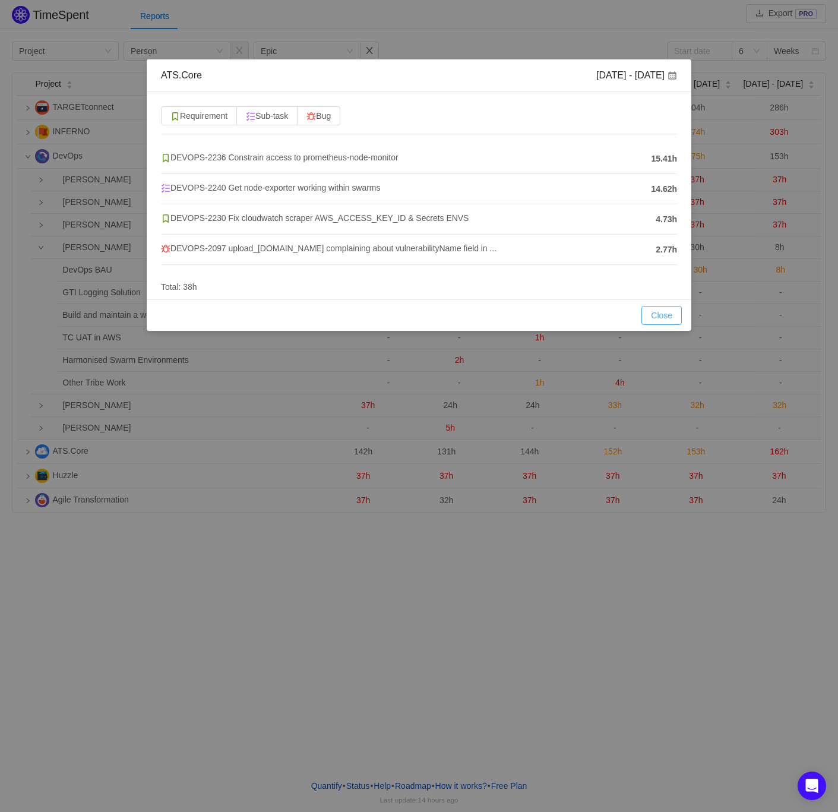
drag, startPoint x: 659, startPoint y: 318, endPoint x: 565, endPoint y: 315, distance: 93.9
click at [659, 318] on button "Close" at bounding box center [661, 315] width 40 height 19
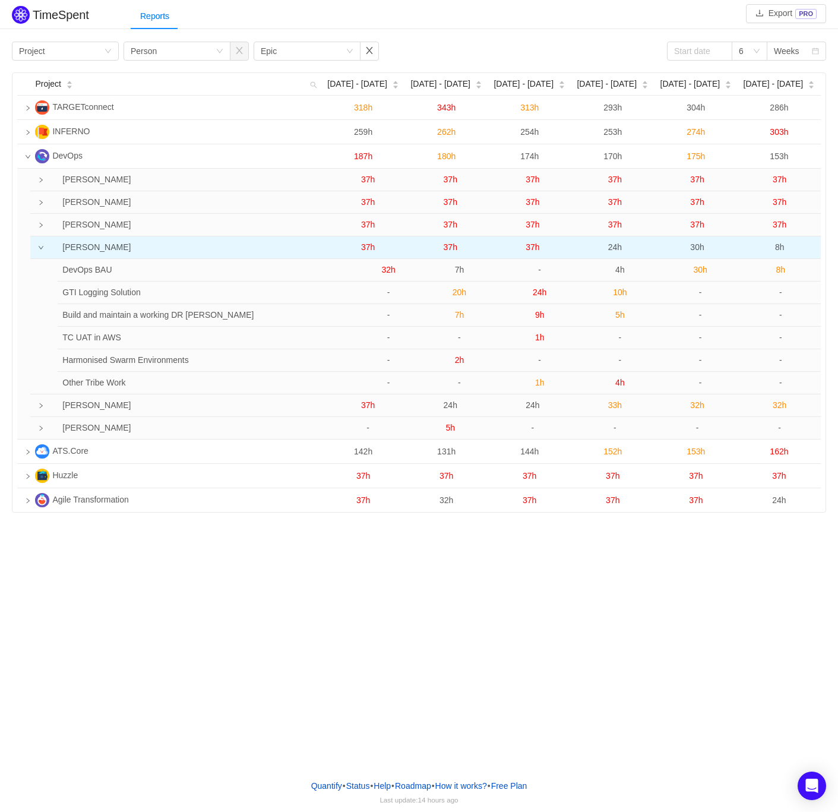
click at [42, 247] on icon "icon: down" at bounding box center [41, 248] width 6 height 6
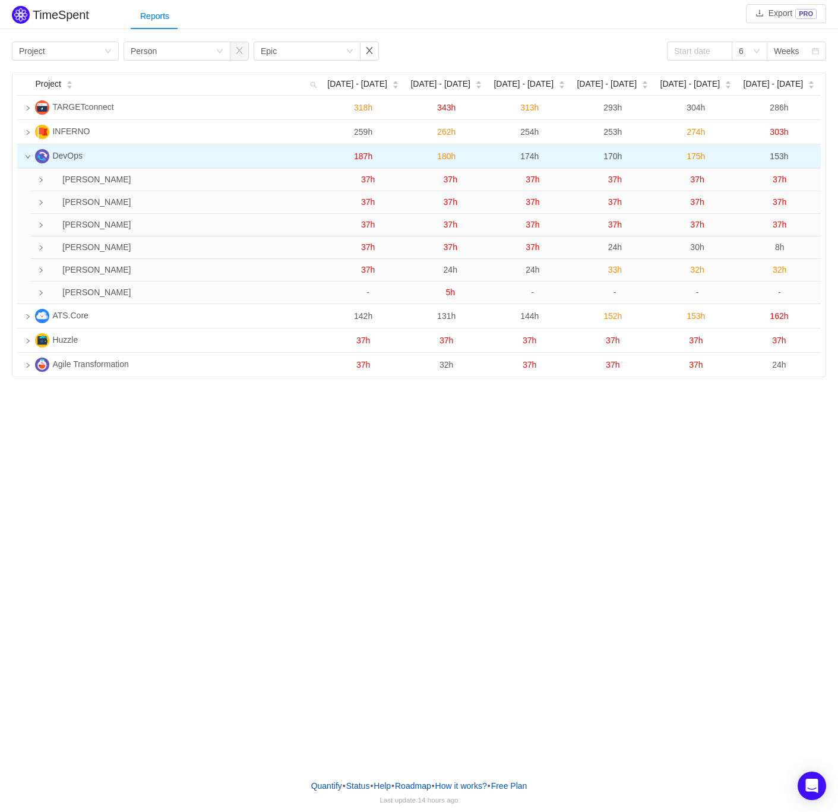
click at [27, 156] on icon "icon: down" at bounding box center [28, 157] width 6 height 6
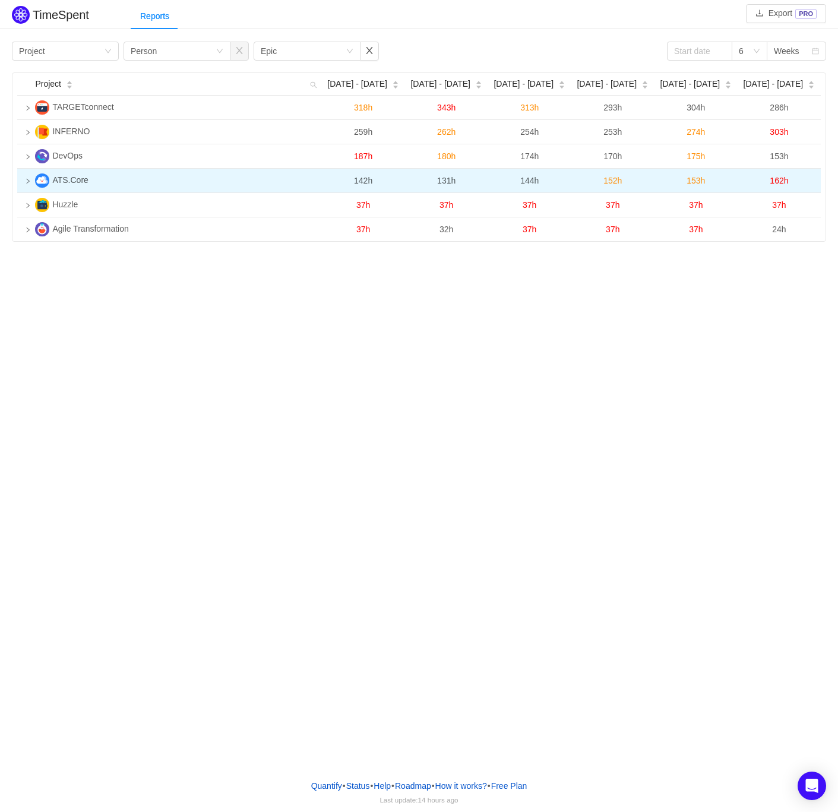
click at [27, 180] on icon "icon: right" at bounding box center [28, 181] width 6 height 6
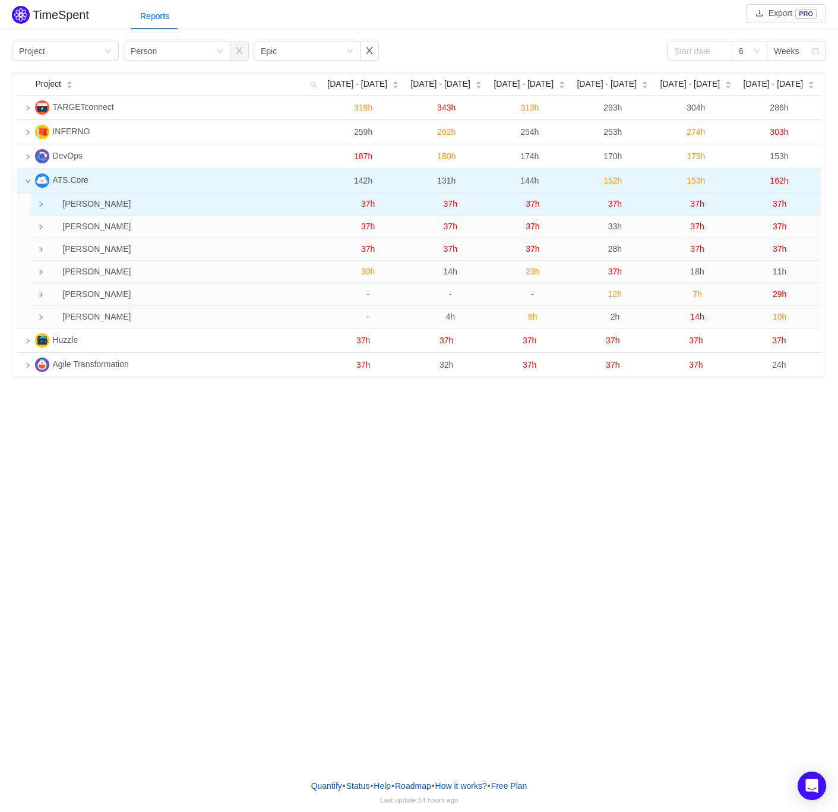
click at [36, 205] on td at bounding box center [34, 204] width 8 height 23
